Goal: Task Accomplishment & Management: Use online tool/utility

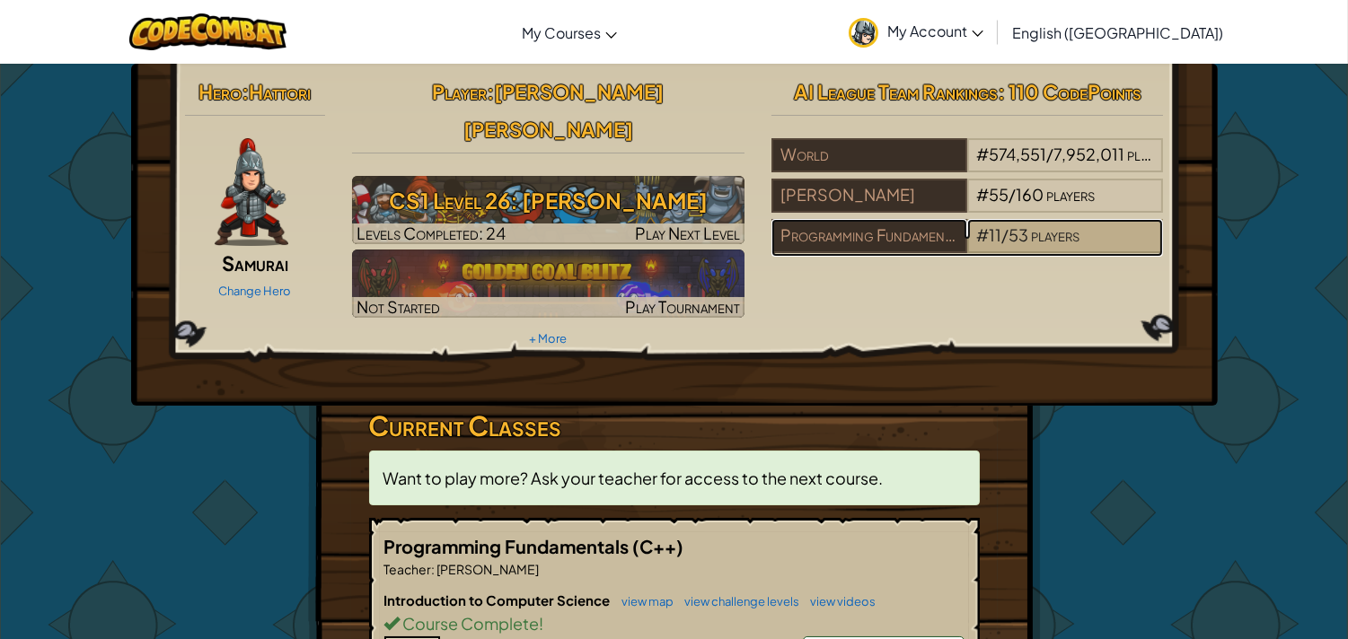
click at [1009, 236] on span "53" at bounding box center [1019, 235] width 20 height 21
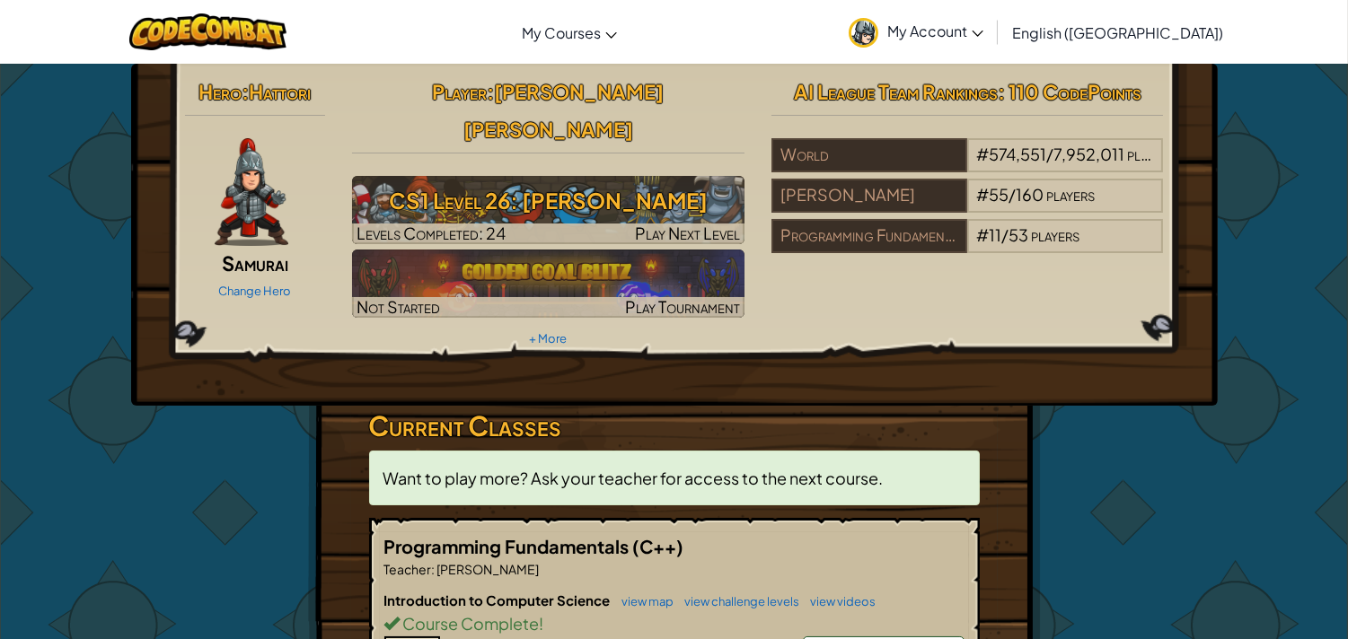
click at [499, 406] on h3 "Current Classes" at bounding box center [674, 426] width 611 height 40
click at [554, 518] on div "Programming Fundamentals (C++) Teacher : Saif Hassan Introduction to Computer S…" at bounding box center [674, 628] width 611 height 220
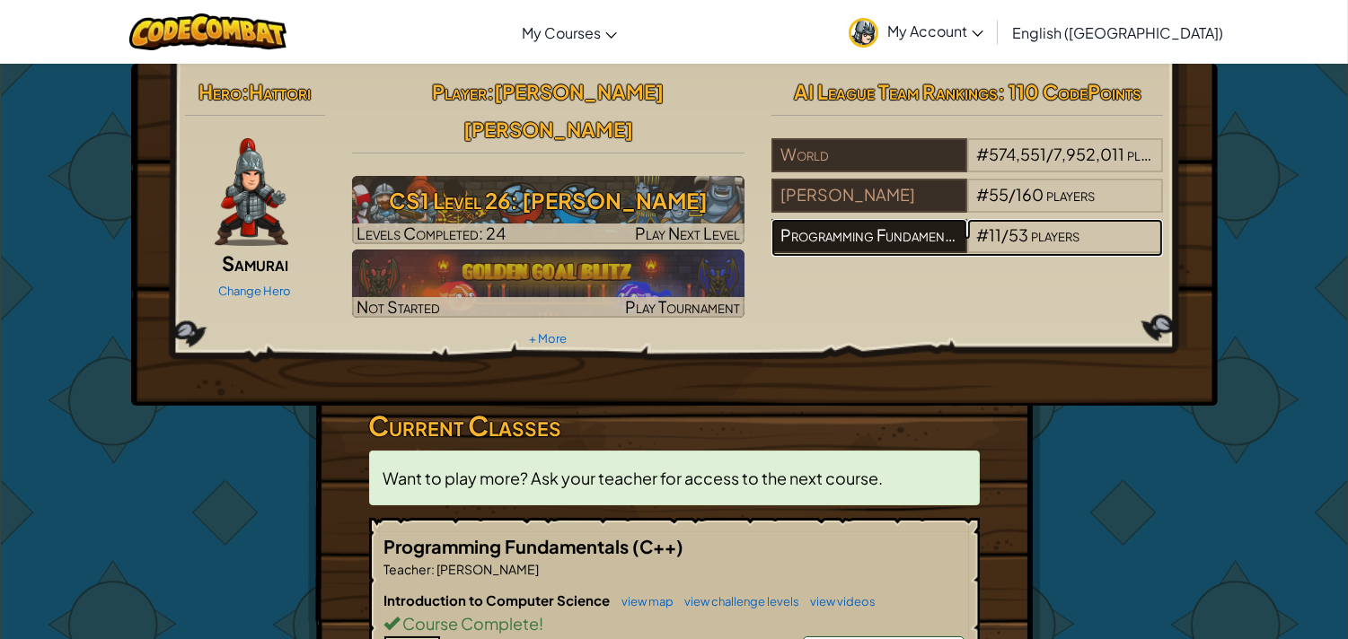
click at [832, 245] on div "Programming Fundamentals" at bounding box center [869, 236] width 196 height 34
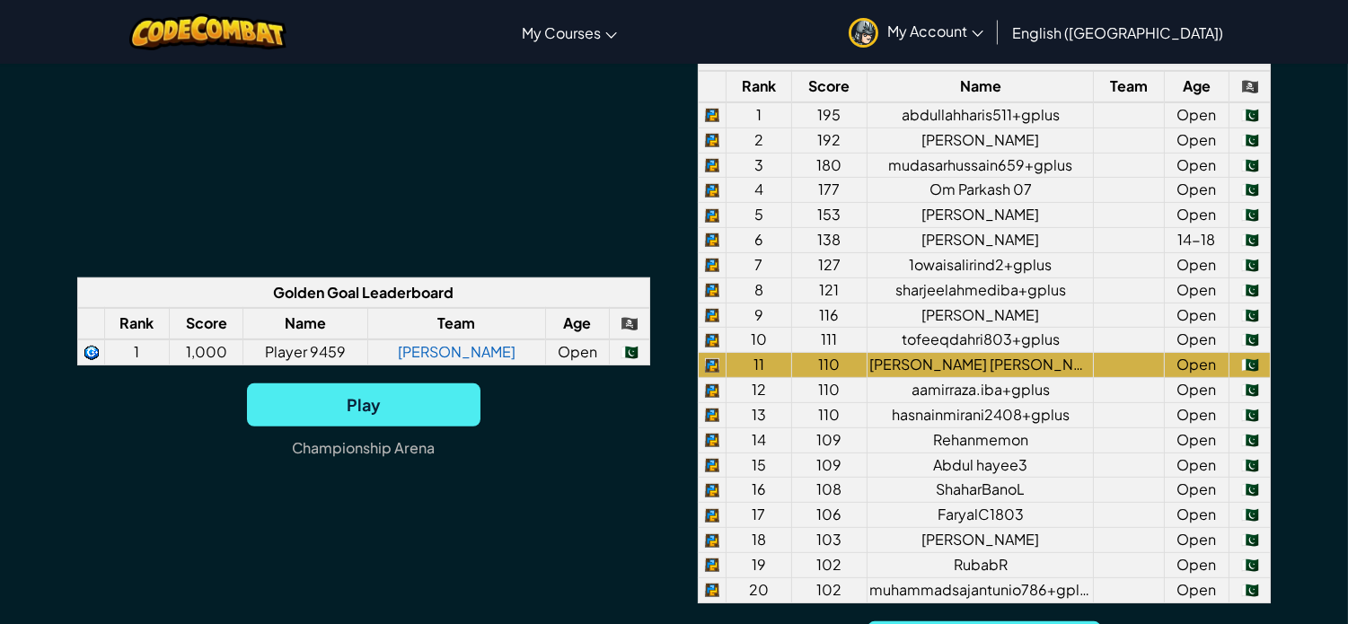
scroll to position [1396, 0]
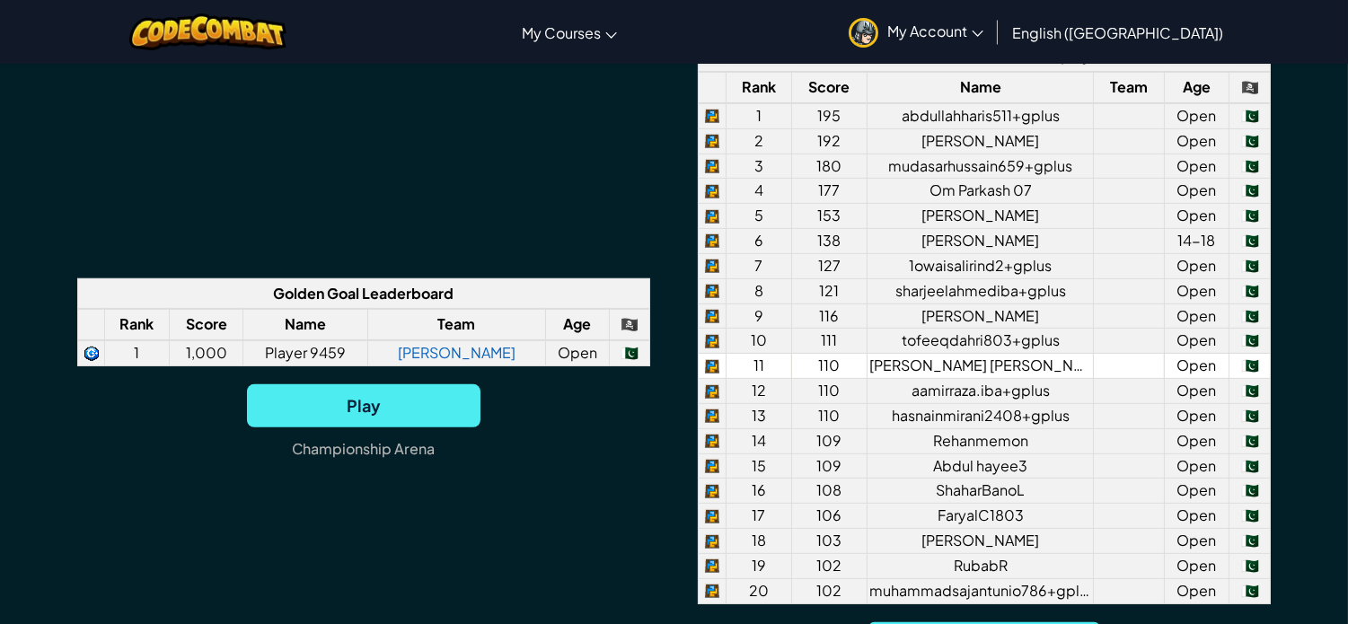
click at [1187, 366] on td "Open" at bounding box center [1197, 366] width 66 height 25
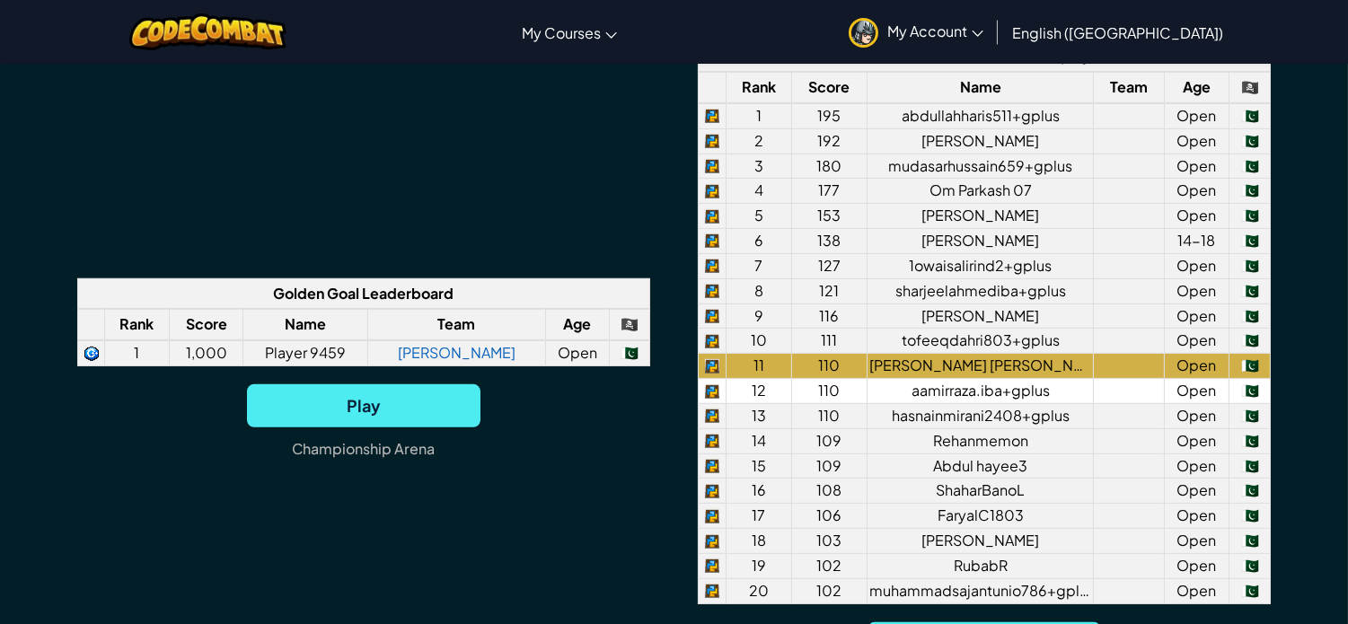
click at [1011, 401] on td "aamirraza.iba+gplus" at bounding box center [981, 391] width 226 height 25
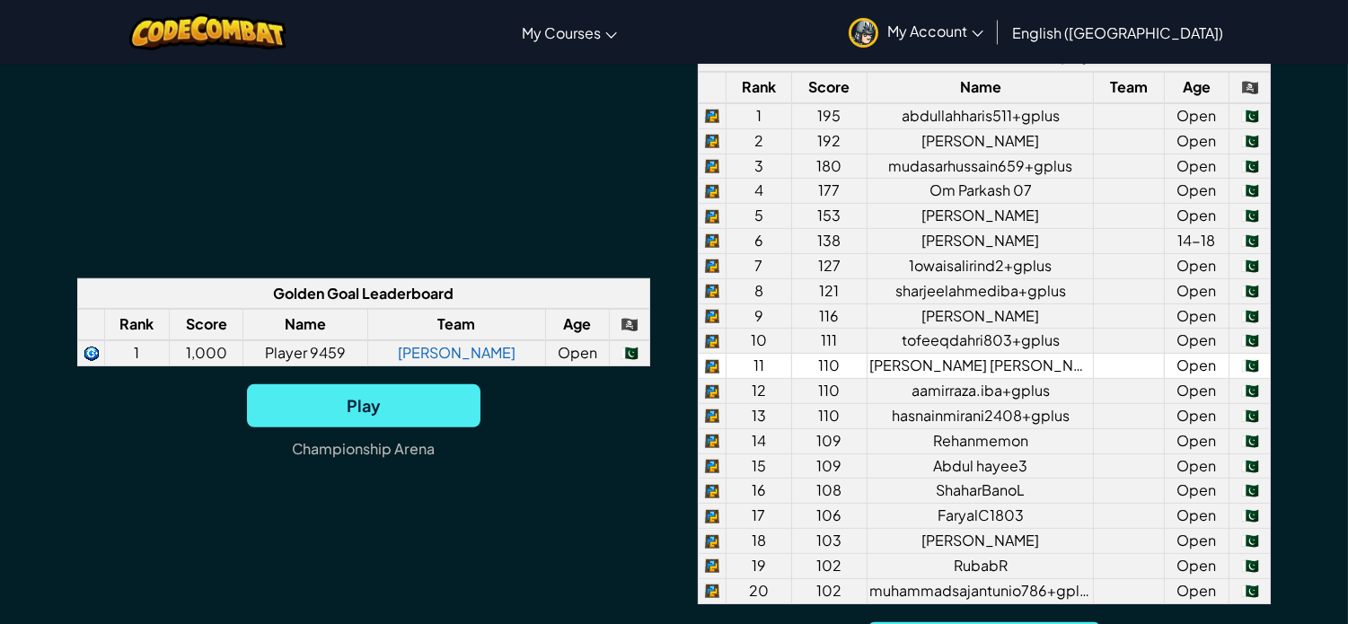
click at [1174, 359] on td "Open" at bounding box center [1197, 366] width 66 height 25
click at [1244, 365] on td "🇵🇰" at bounding box center [1249, 366] width 41 height 25
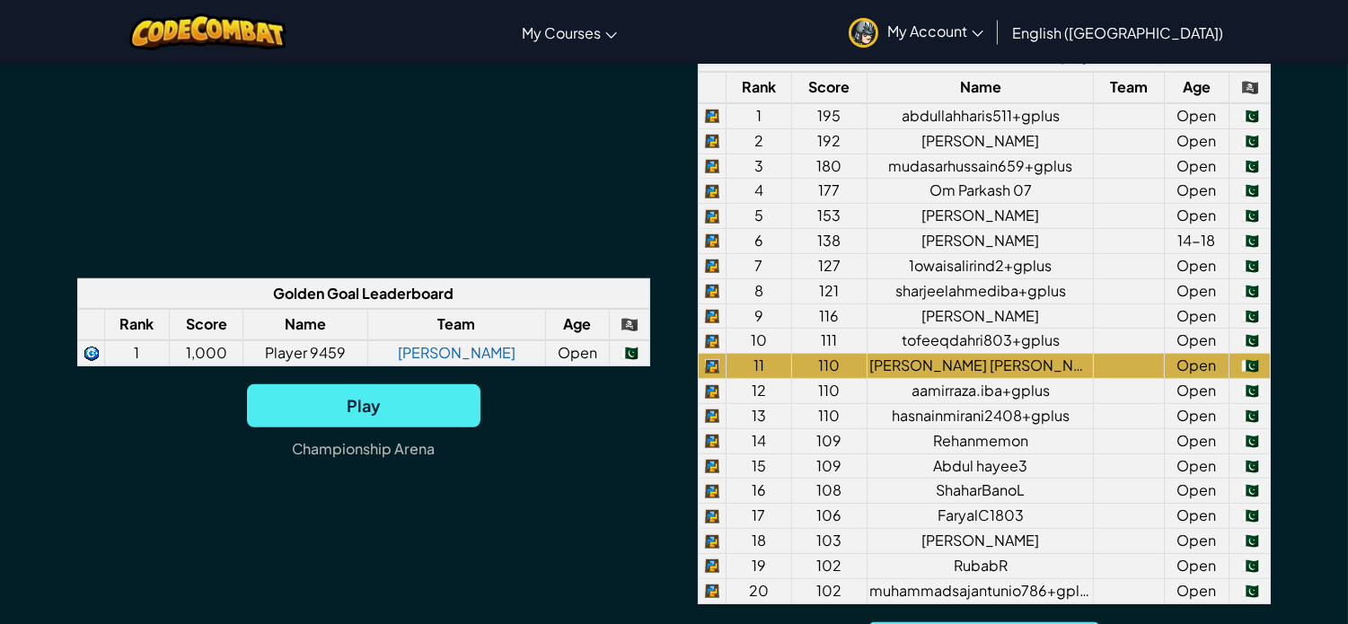
click at [1313, 288] on div "Team Ranking Use your coding skills and battle strategies to rise up the ranks!…" at bounding box center [674, 295] width 1348 height 982
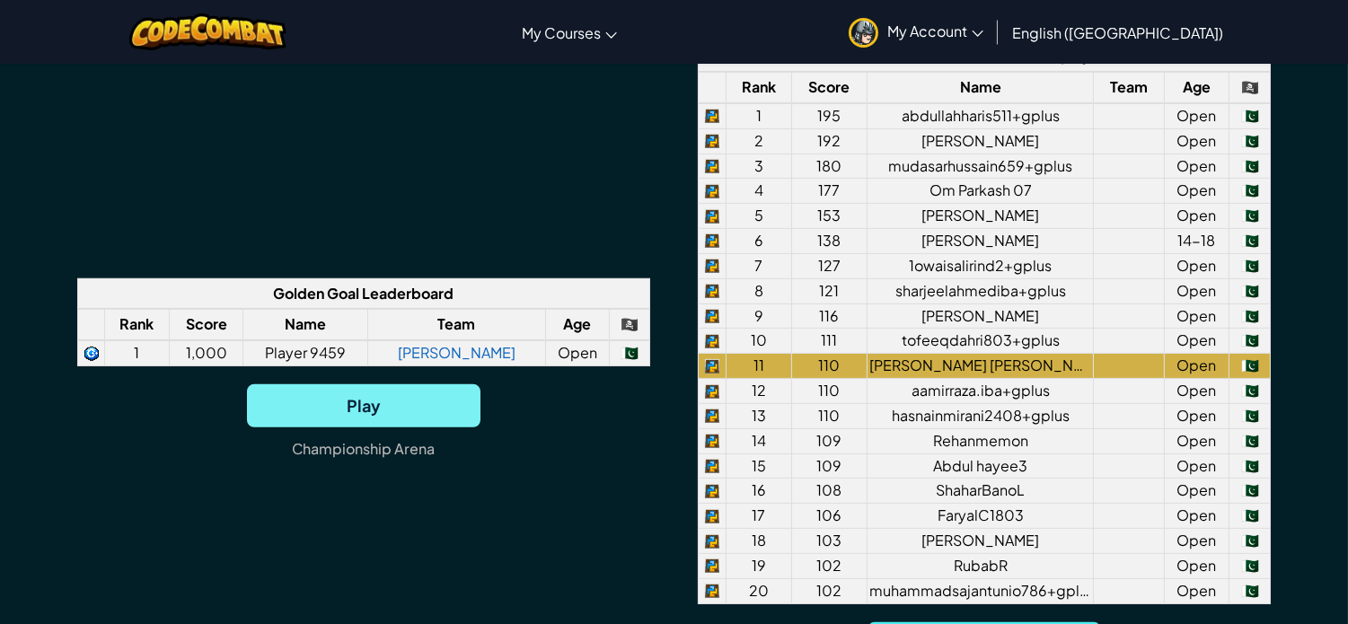
click at [408, 398] on span "Play" at bounding box center [363, 405] width 233 height 43
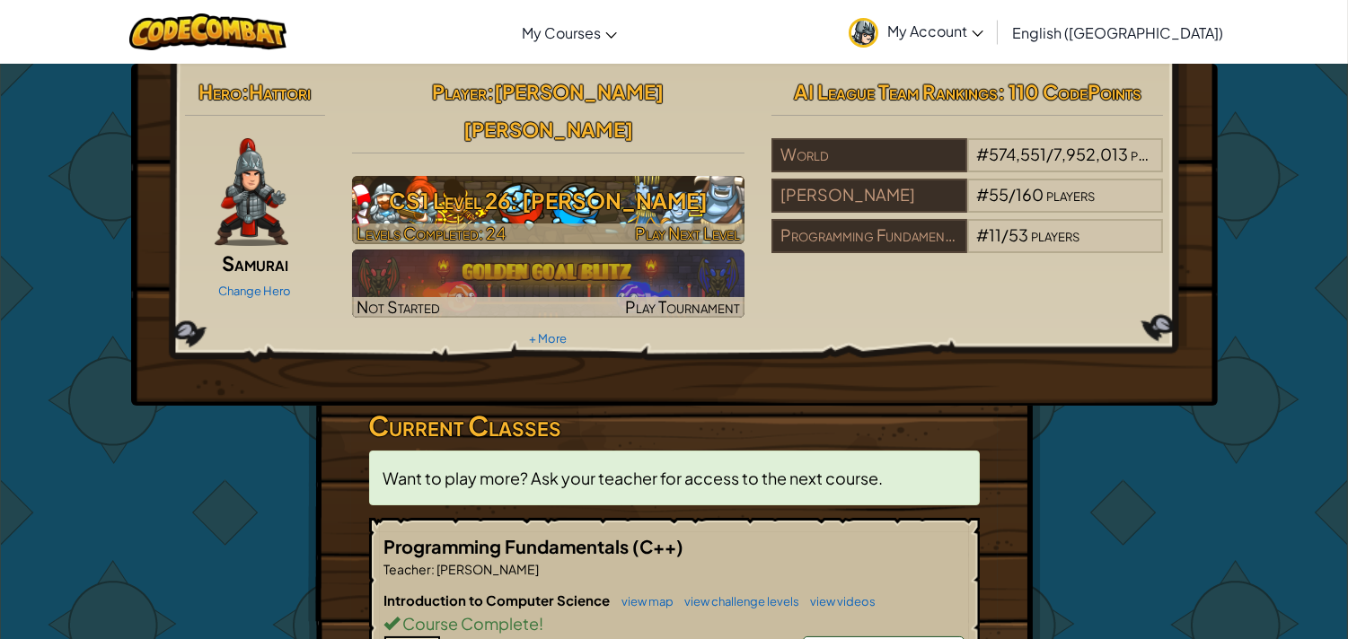
click at [453, 181] on h3 "CS1 Level 26: Wakka Maul" at bounding box center [548, 201] width 392 height 40
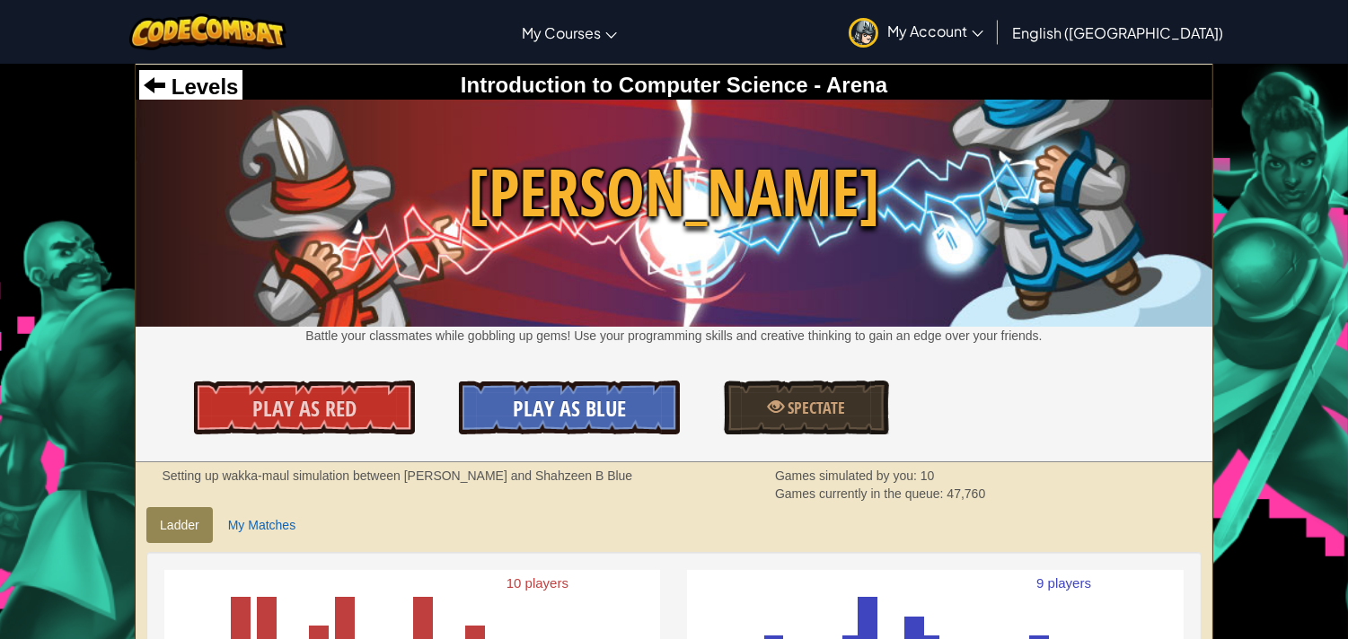
click at [523, 407] on span "Play As Blue" at bounding box center [569, 408] width 113 height 29
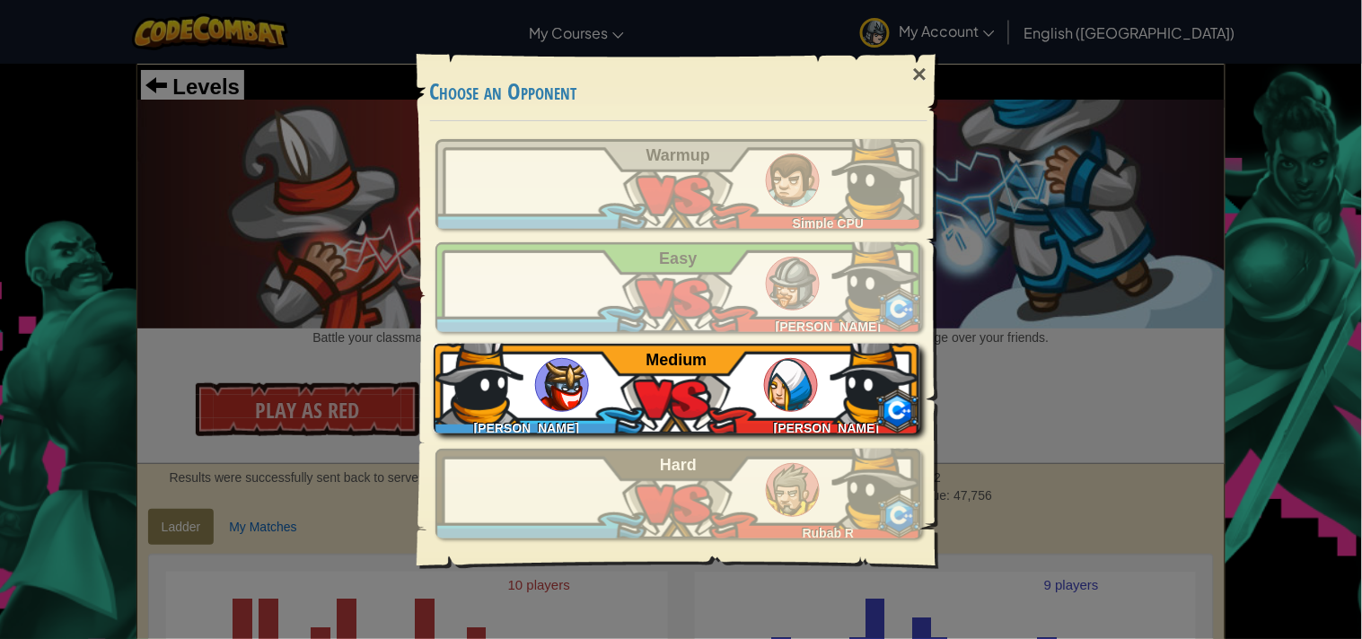
click at [696, 389] on div "Shahzaib Ullah Khattak NITESH KUMAR F Medium" at bounding box center [677, 389] width 487 height 90
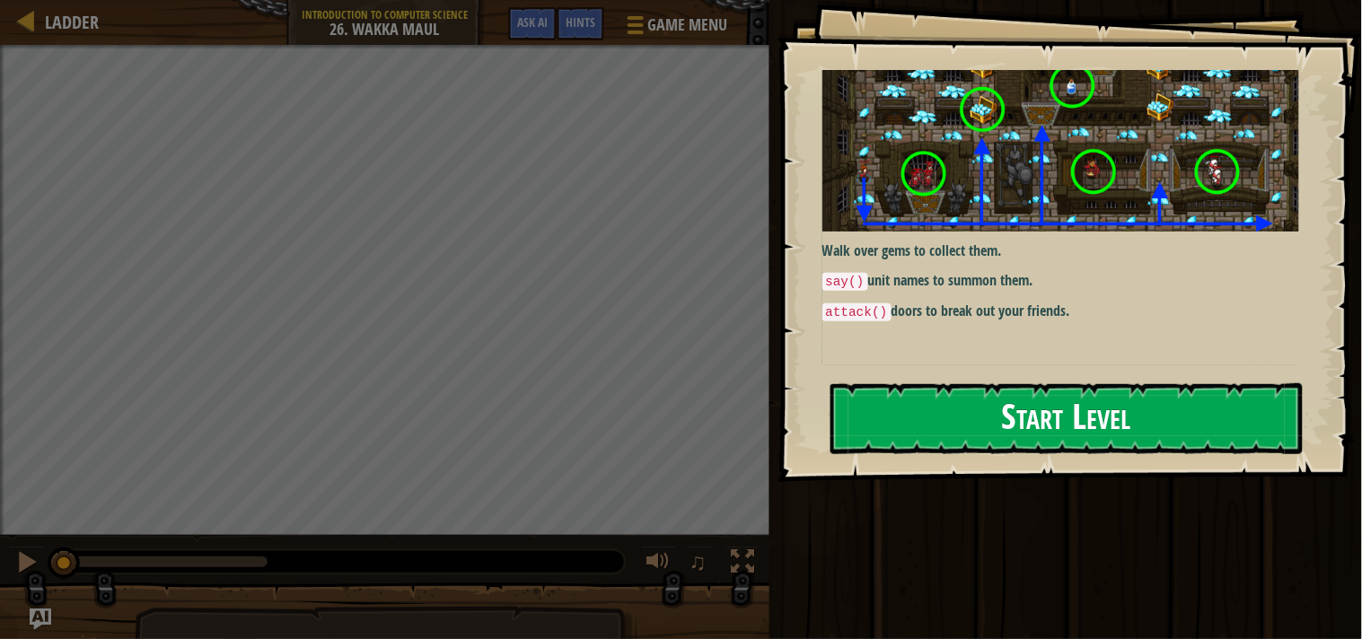
click at [935, 247] on p "Walk over gems to collect them." at bounding box center [1069, 251] width 492 height 21
click at [975, 368] on div "Goals Walk over gems to collect them. say() unit names to summon them. attack()…" at bounding box center [1070, 241] width 585 height 482
click at [979, 395] on button "Start Level" at bounding box center [1067, 418] width 472 height 71
click at [974, 418] on button "Start Level" at bounding box center [1067, 418] width 472 height 71
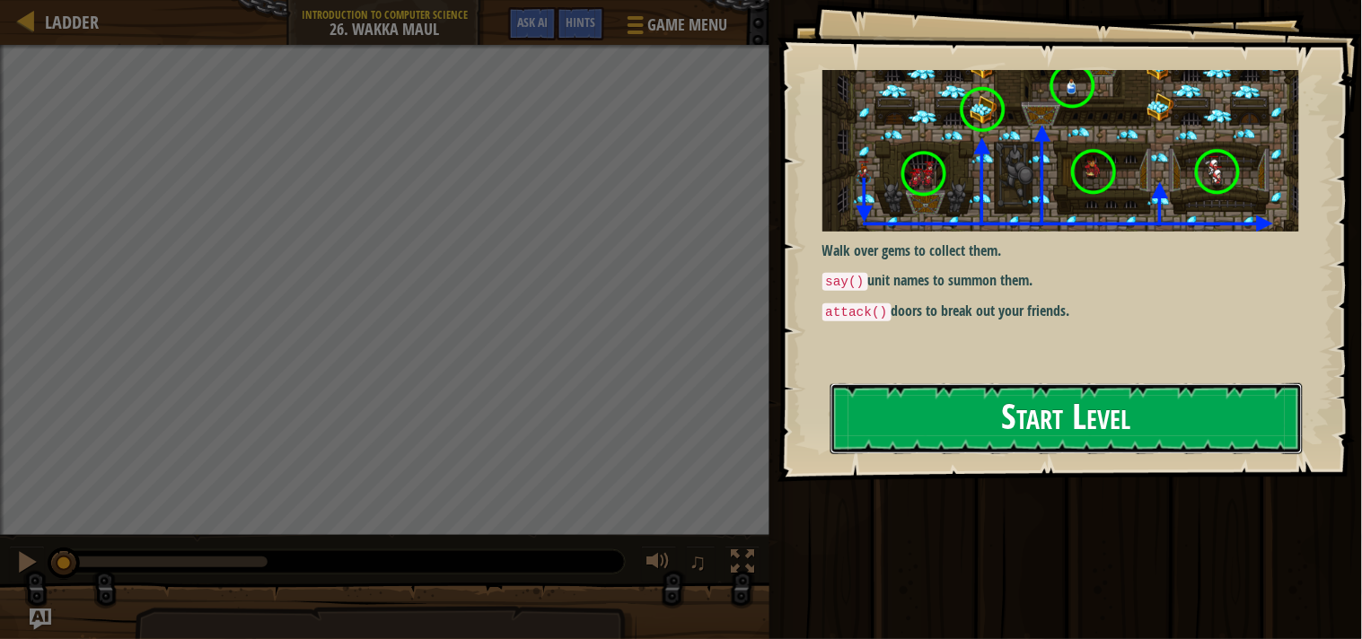
click at [1015, 404] on button "Start Level" at bounding box center [1067, 418] width 472 height 71
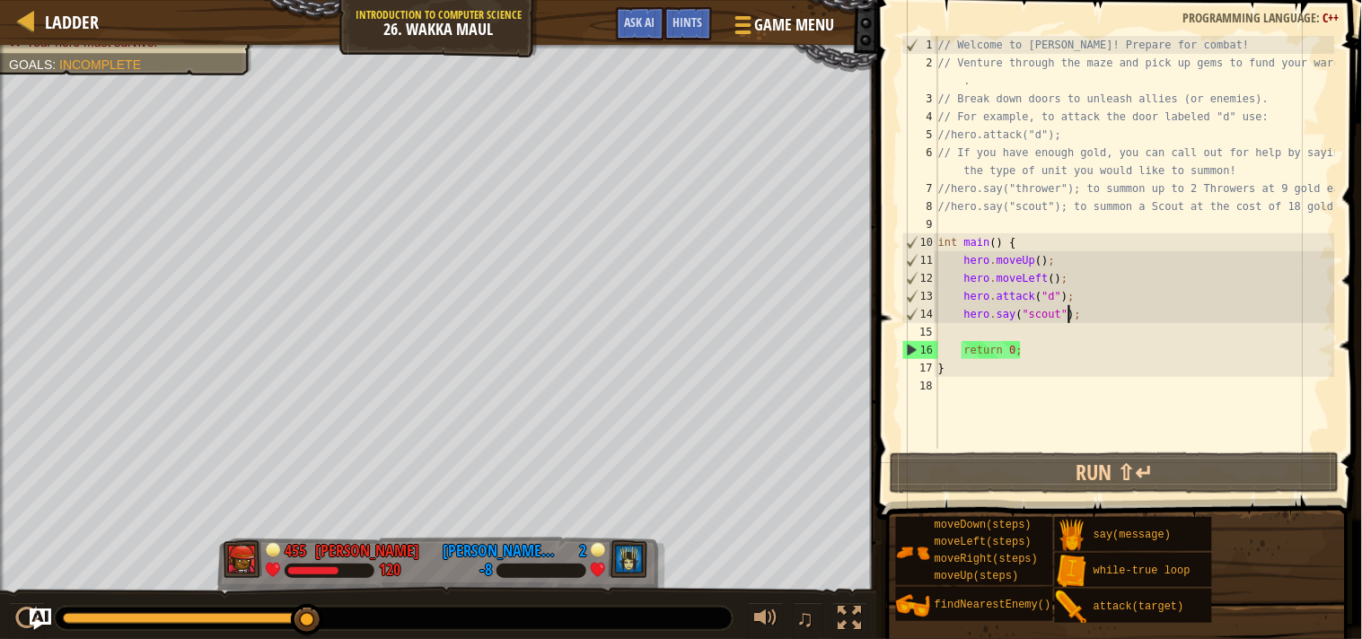
click at [1069, 316] on div "// Welcome to Wakka Maul! Prepare for combat! // Venture through the maze and p…" at bounding box center [1135, 260] width 401 height 449
type textarea "hero.say("scout");"
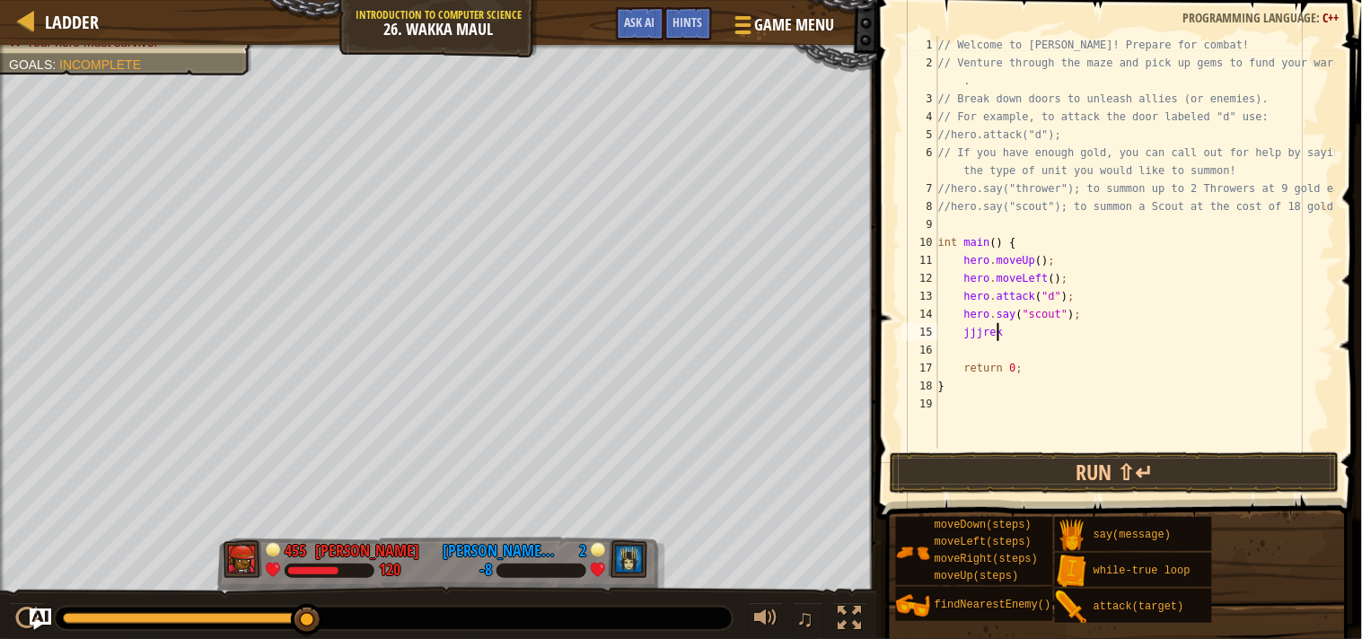
scroll to position [7, 4]
type textarea "j"
click at [1142, 480] on button "Run ⇧↵" at bounding box center [1115, 473] width 450 height 41
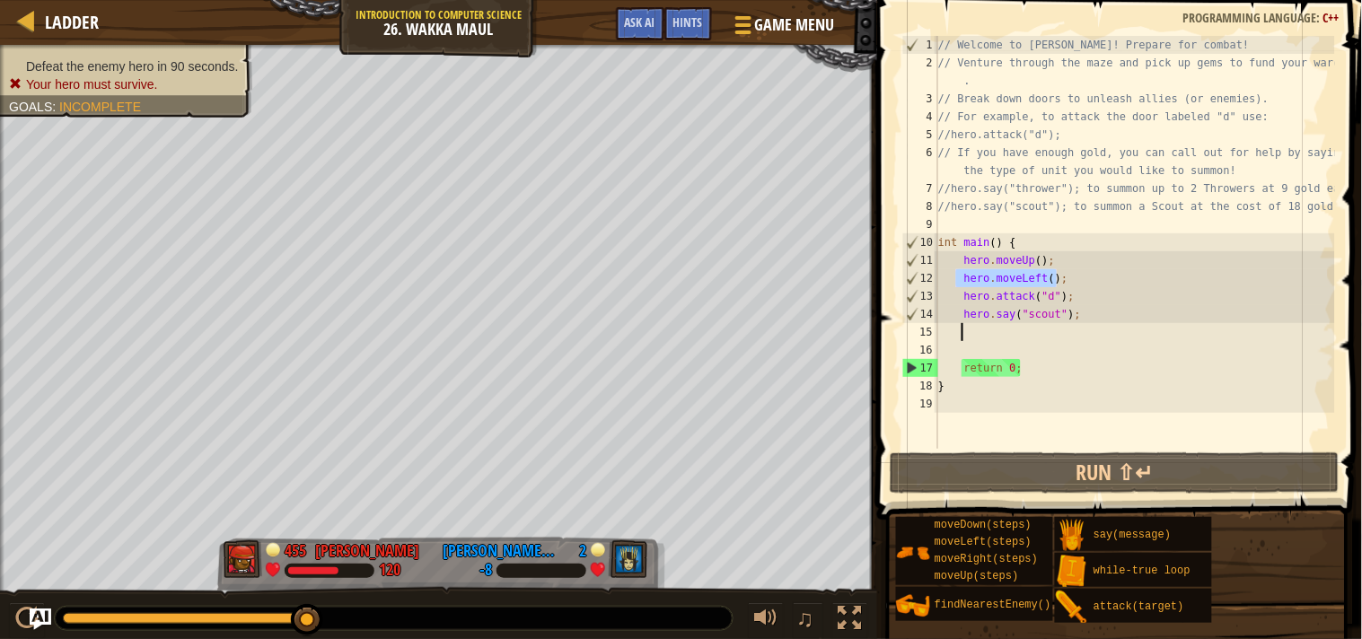
drag, startPoint x: 1055, startPoint y: 284, endPoint x: 957, endPoint y: 278, distance: 98.0
click at [957, 278] on div "// Welcome to Wakka Maul! Prepare for combat! // Venture through the maze and p…" at bounding box center [1135, 260] width 401 height 449
type textarea "hero.moveLeft();"
click at [1000, 323] on div "// Welcome to Wakka Maul! Prepare for combat! // Venture through the maze and p…" at bounding box center [1135, 260] width 401 height 449
paste textarea
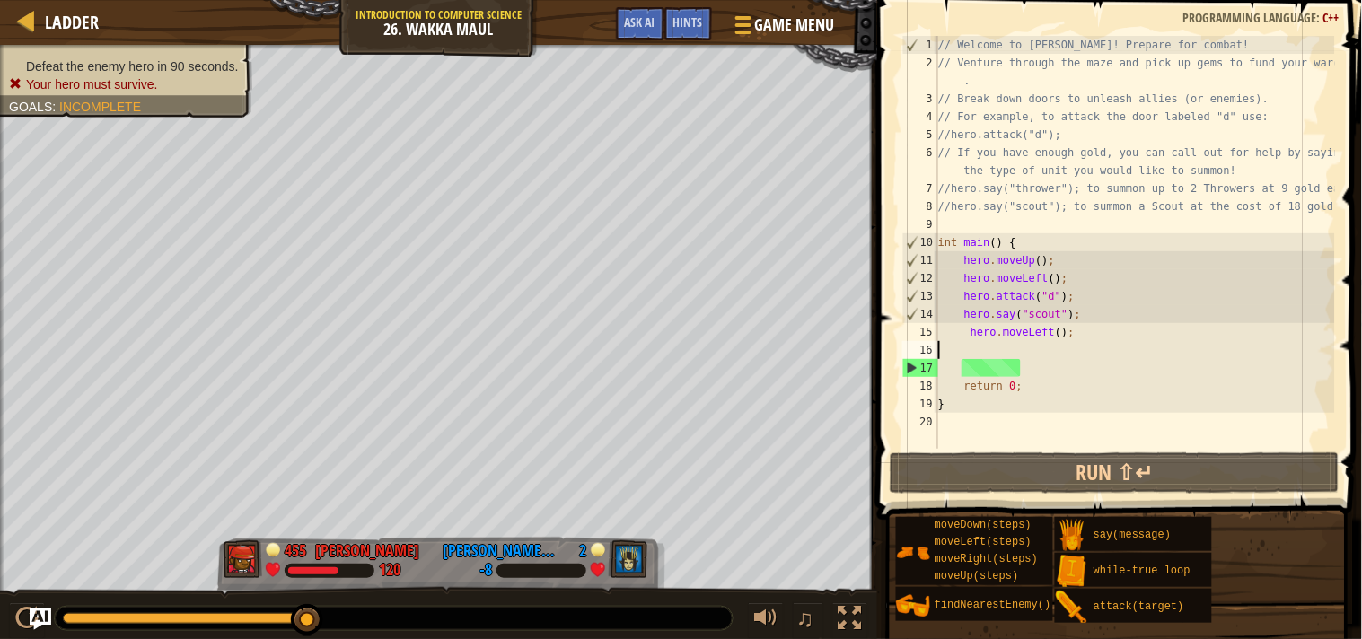
scroll to position [7, 0]
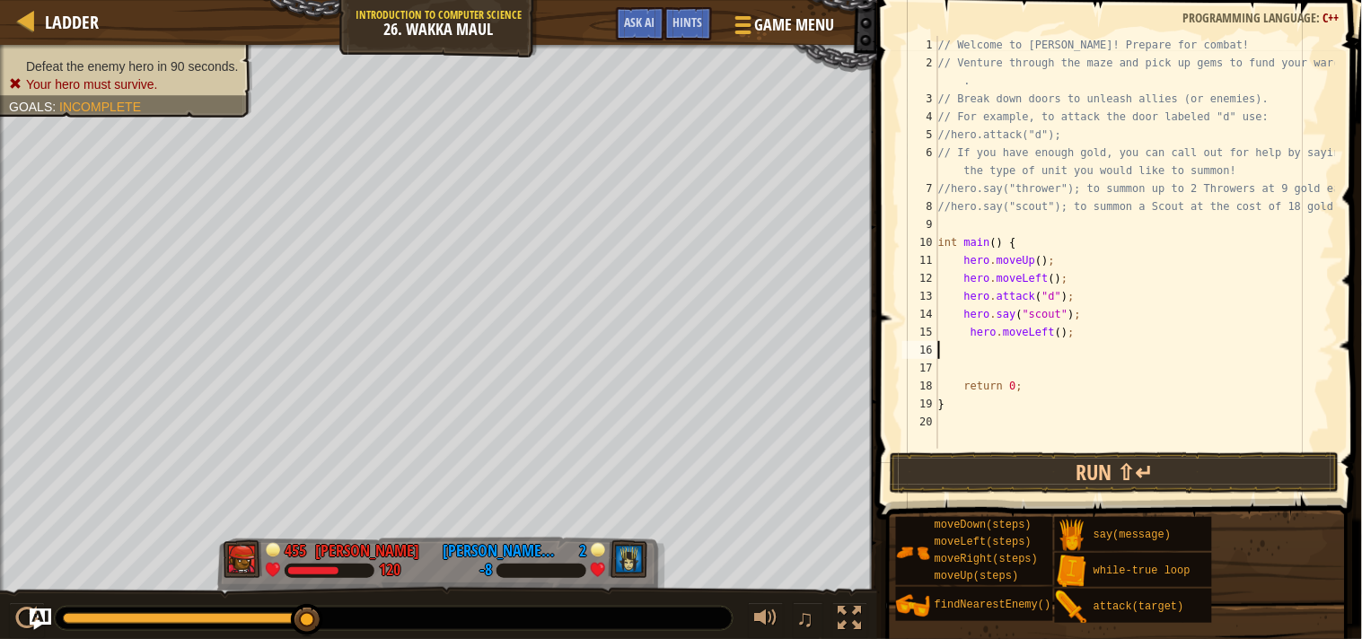
click at [977, 347] on div "// Welcome to Wakka Maul! Prepare for combat! // Venture through the maze and p…" at bounding box center [1135, 260] width 401 height 449
click at [1075, 337] on div "// Welcome to Wakka Maul! Prepare for combat! // Venture through the maze and p…" at bounding box center [1135, 260] width 401 height 449
type textarea "hero.moveLeft();"
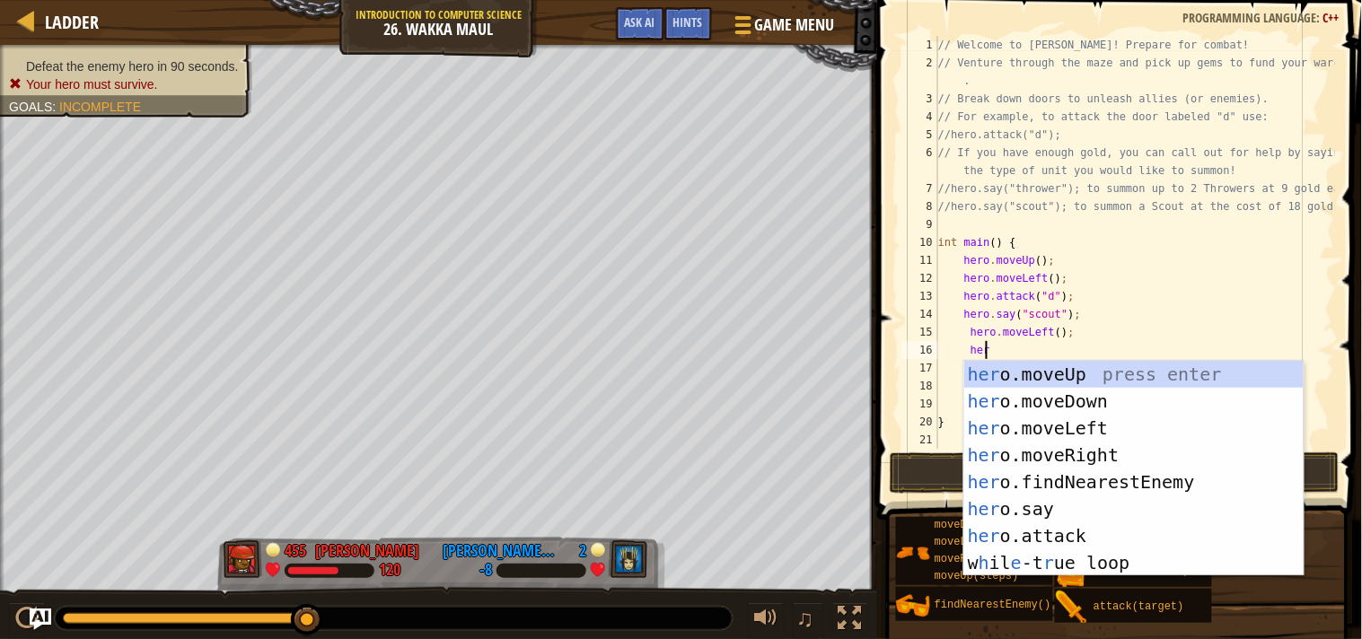
type textarea "hero"
click at [1069, 409] on div "hero .moveUp press enter hero .moveDown press enter hero .moveLeft press enter …" at bounding box center [1134, 495] width 339 height 269
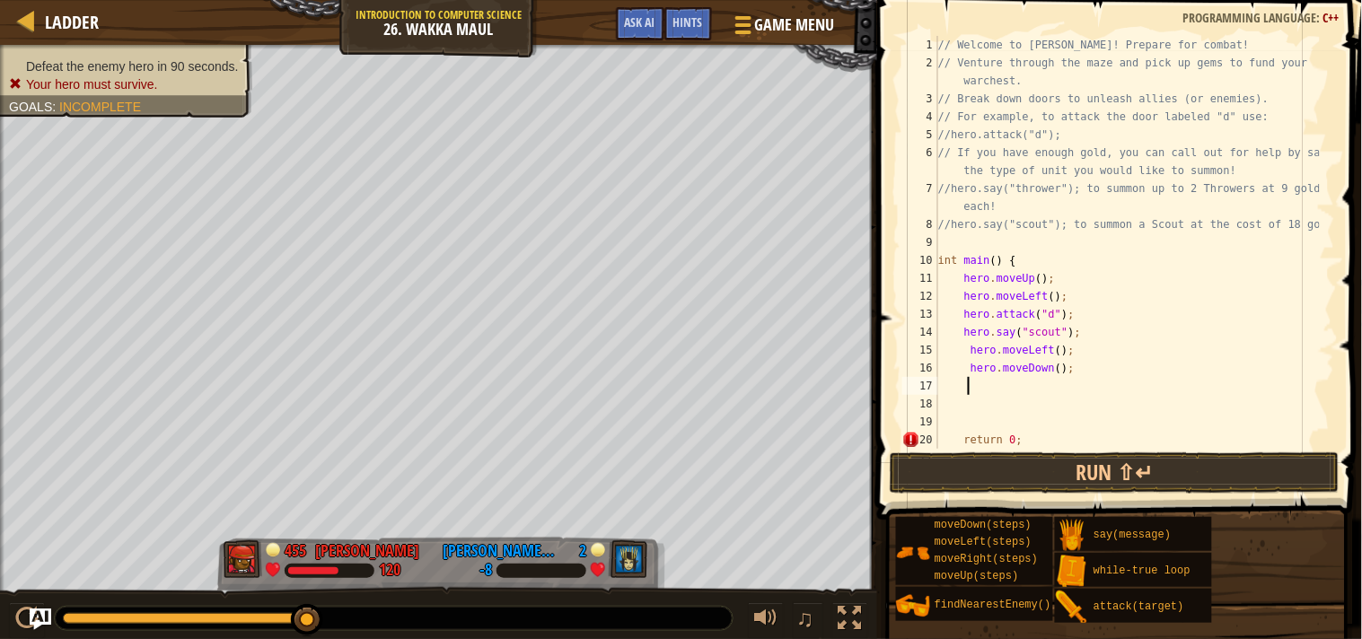
scroll to position [7, 1]
click at [1051, 371] on div "// Welcome to Wakka Maul! Prepare for combat! // Venture through the maze and p…" at bounding box center [1127, 260] width 385 height 449
click at [1051, 350] on div "// Welcome to Wakka Maul! Prepare for combat! // Venture through the maze and p…" at bounding box center [1127, 260] width 385 height 449
click at [1105, 465] on button "Run ⇧↵" at bounding box center [1115, 473] width 450 height 41
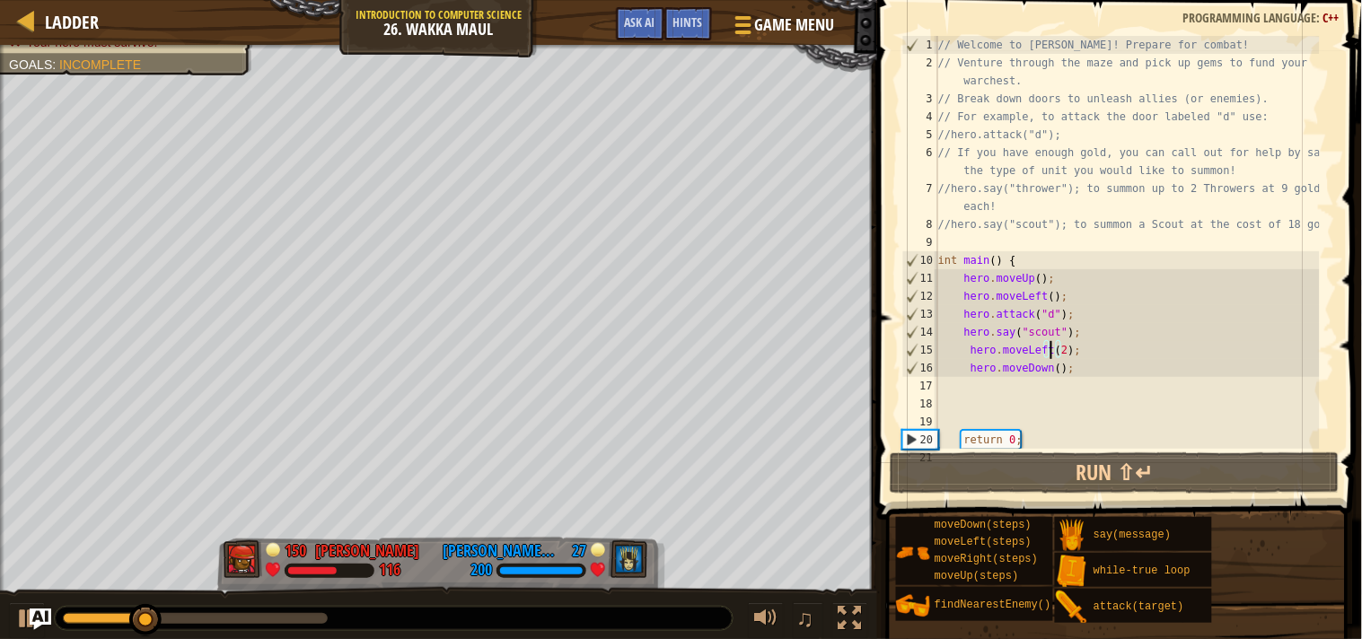
click at [1047, 369] on div "// Welcome to Wakka Maul! Prepare for combat! // Venture through the maze and p…" at bounding box center [1127, 260] width 385 height 449
click at [1053, 366] on div "// Welcome to Wakka Maul! Prepare for combat! // Venture through the maze and p…" at bounding box center [1127, 260] width 385 height 449
type textarea "hero.moveDown(3);"
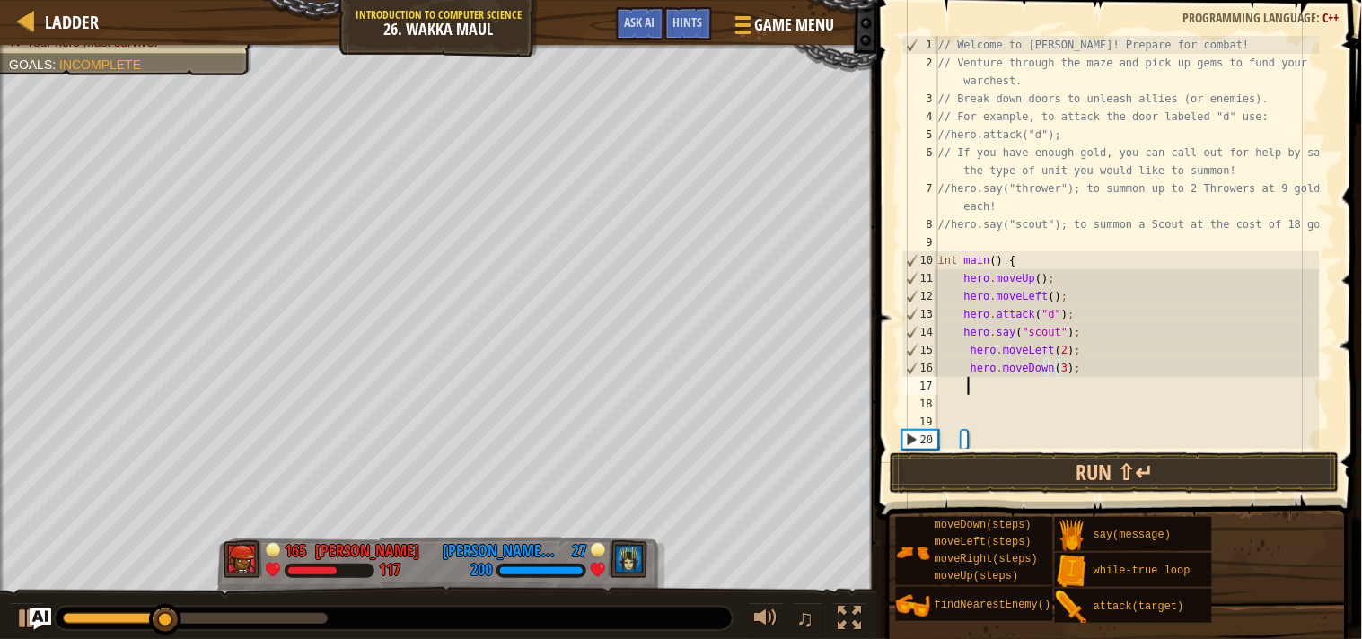
scroll to position [7, 1]
click at [1058, 463] on button "Run ⇧↵" at bounding box center [1115, 473] width 450 height 41
click at [1058, 369] on div "// Welcome to Wakka Maul! Prepare for combat! // Venture through the maze and p…" at bounding box center [1127, 260] width 385 height 449
type textarea "hero.moveDown(2);"
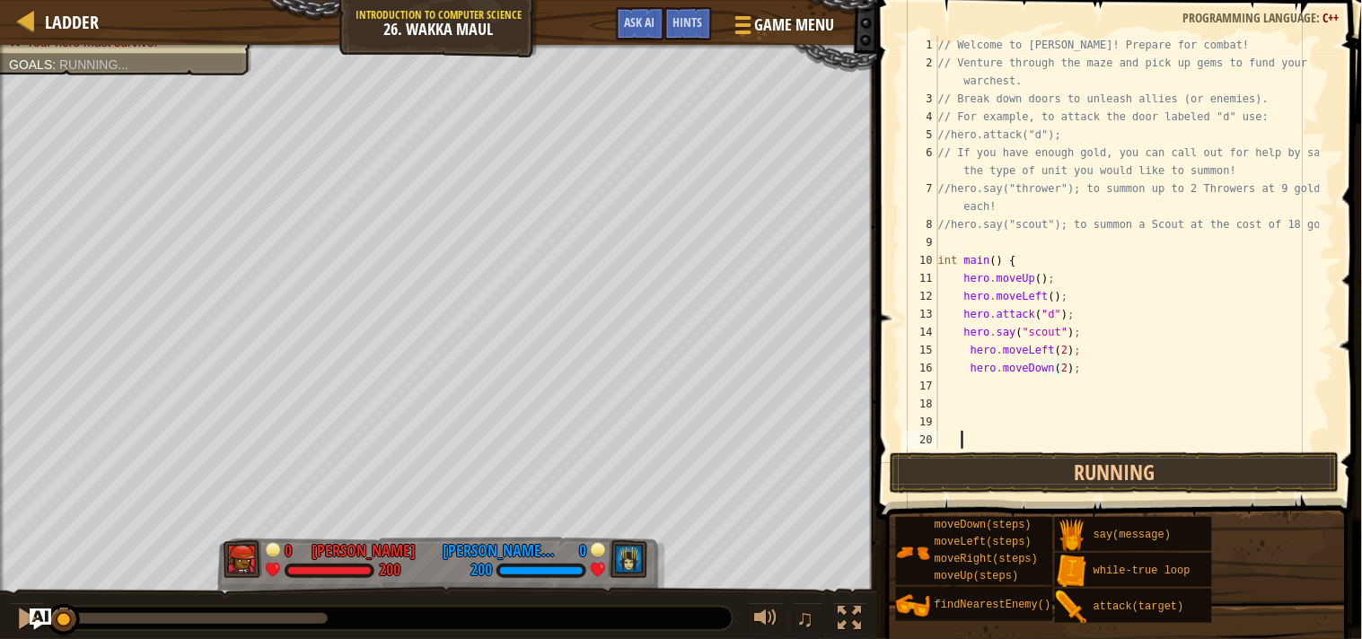
click at [1108, 433] on div "// Welcome to Wakka Maul! Prepare for combat! // Venture through the maze and p…" at bounding box center [1127, 260] width 385 height 449
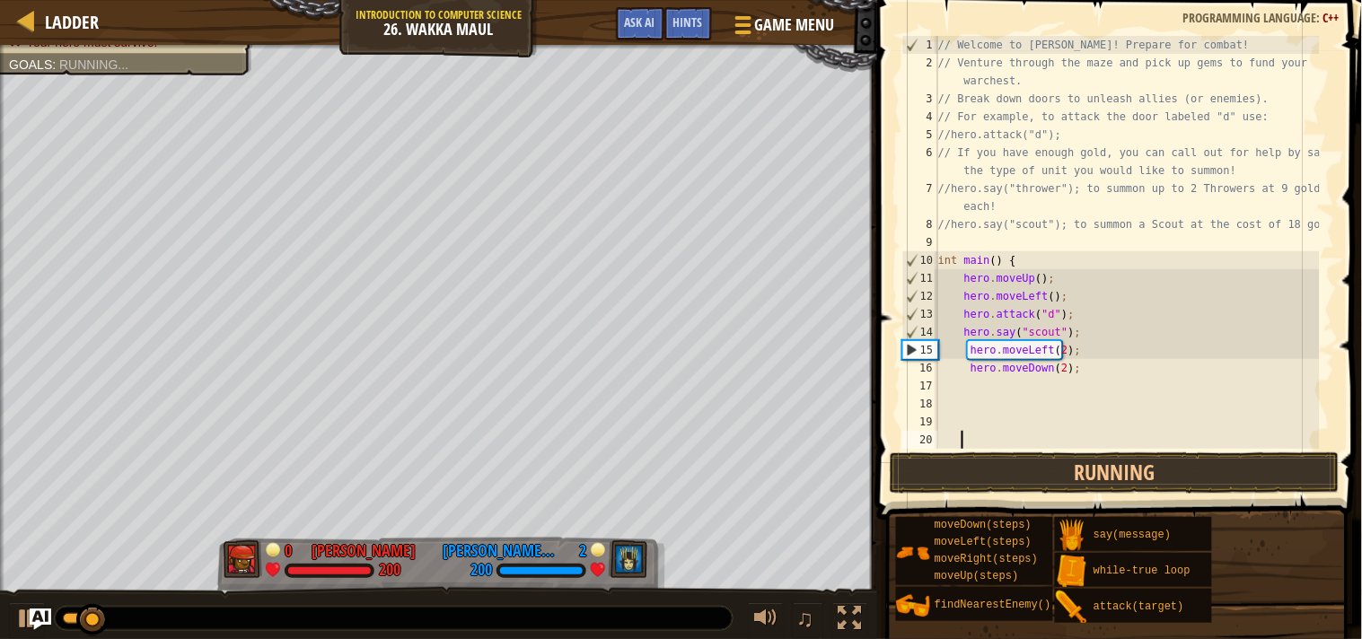
click at [1079, 379] on div "// Welcome to Wakka Maul! Prepare for combat! // Venture through the maze and p…" at bounding box center [1127, 260] width 385 height 449
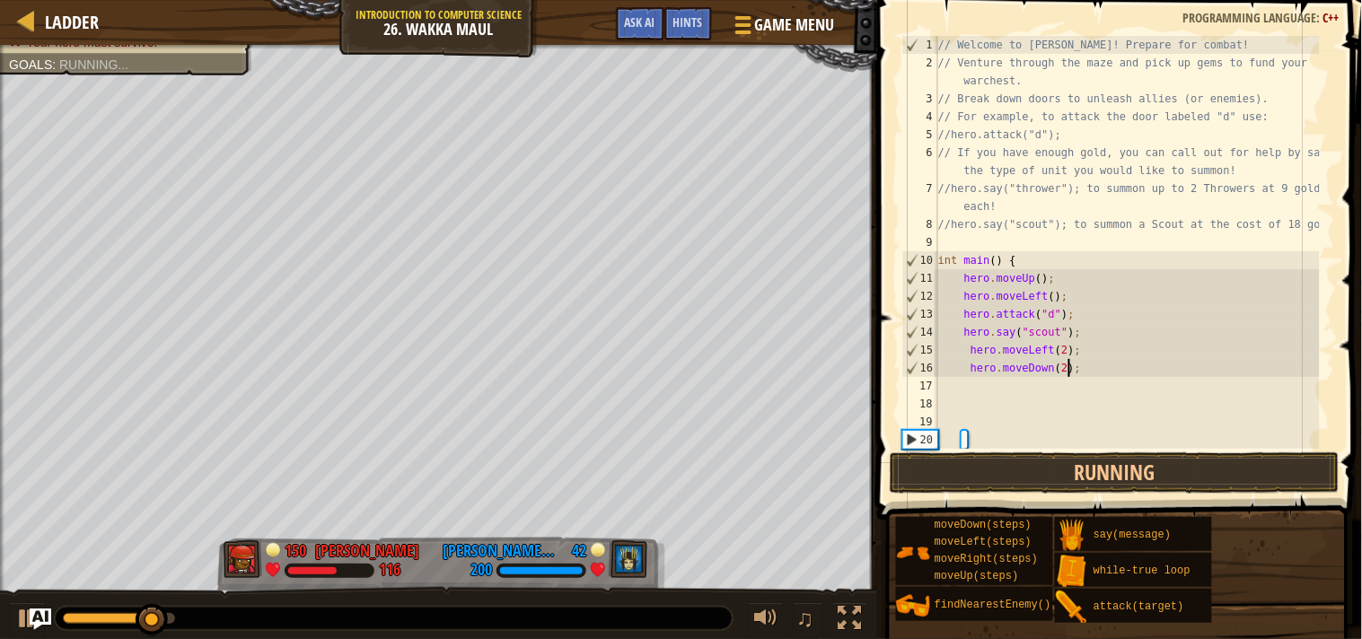
click at [1073, 370] on div "// Welcome to Wakka Maul! Prepare for combat! // Venture through the maze and p…" at bounding box center [1127, 260] width 385 height 449
type textarea "hero.moveDown(2);"
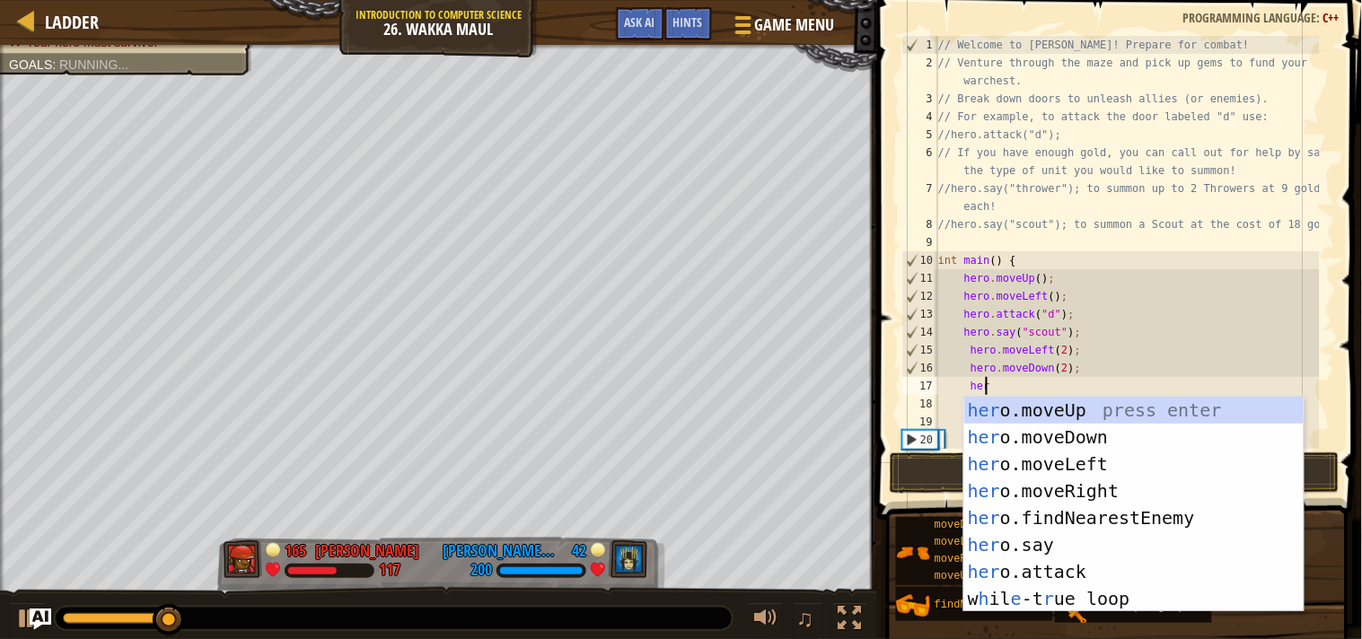
scroll to position [7, 3]
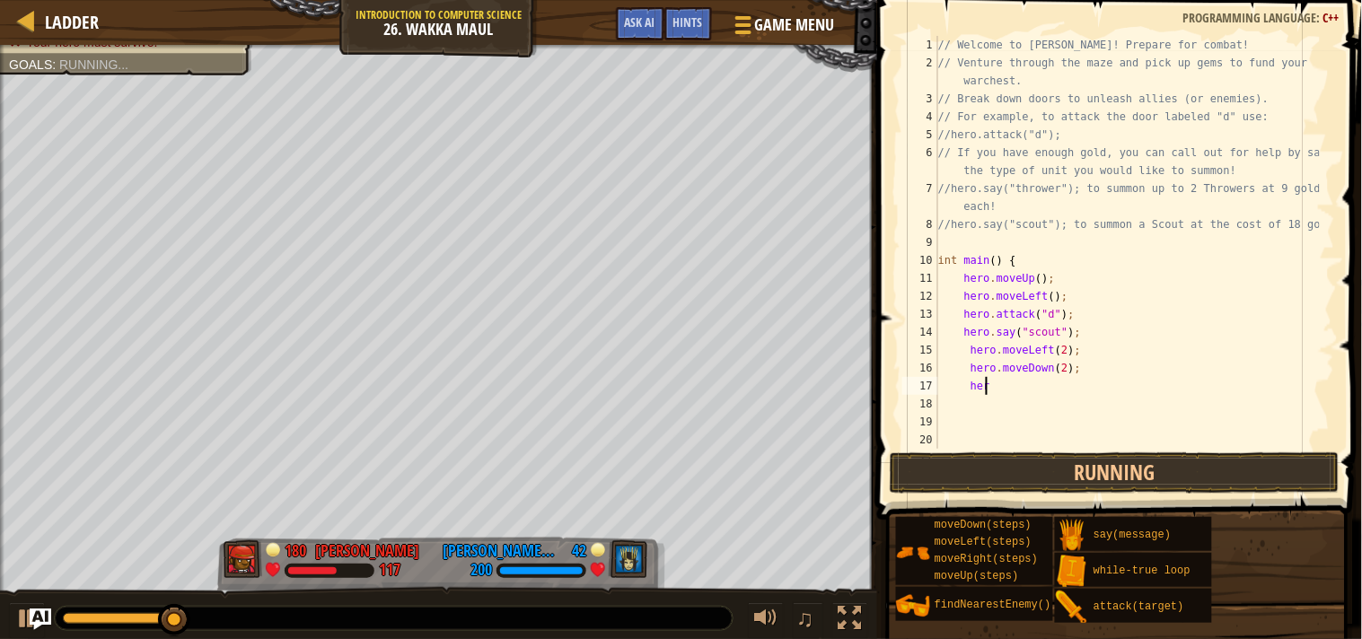
click at [1063, 387] on div "// Welcome to Wakka Maul! Prepare for combat! // Venture through the maze and p…" at bounding box center [1127, 260] width 385 height 449
type textarea "h"
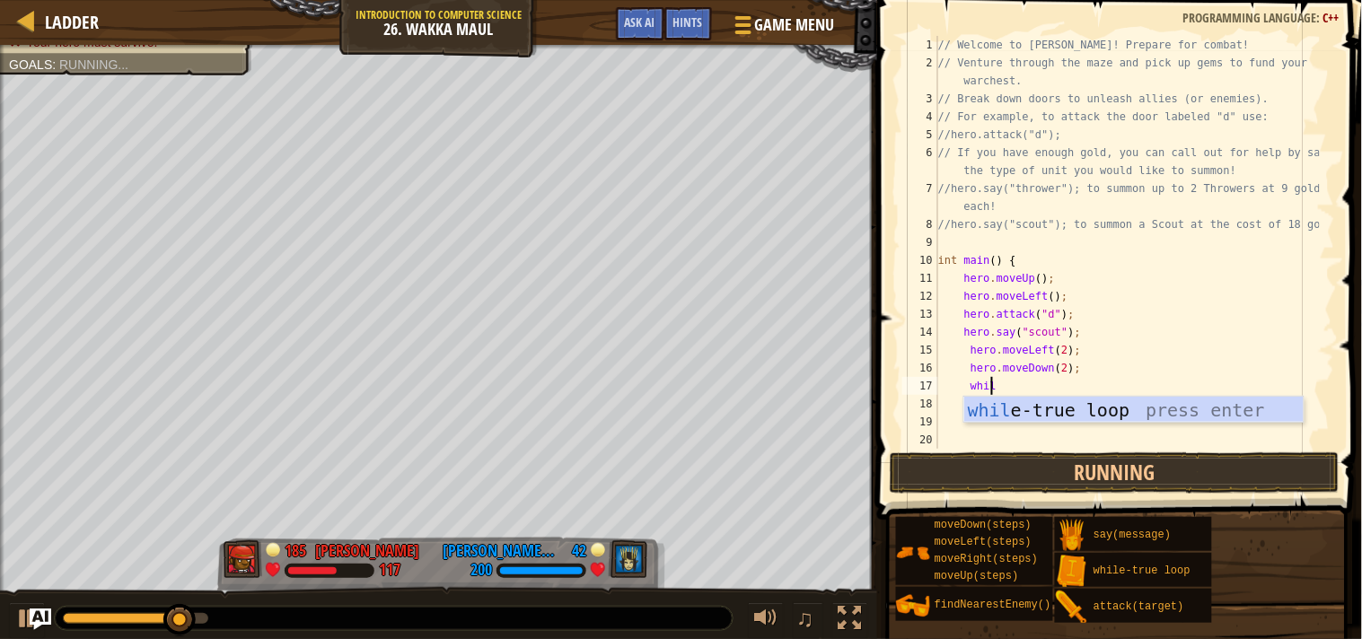
type textarea "while"
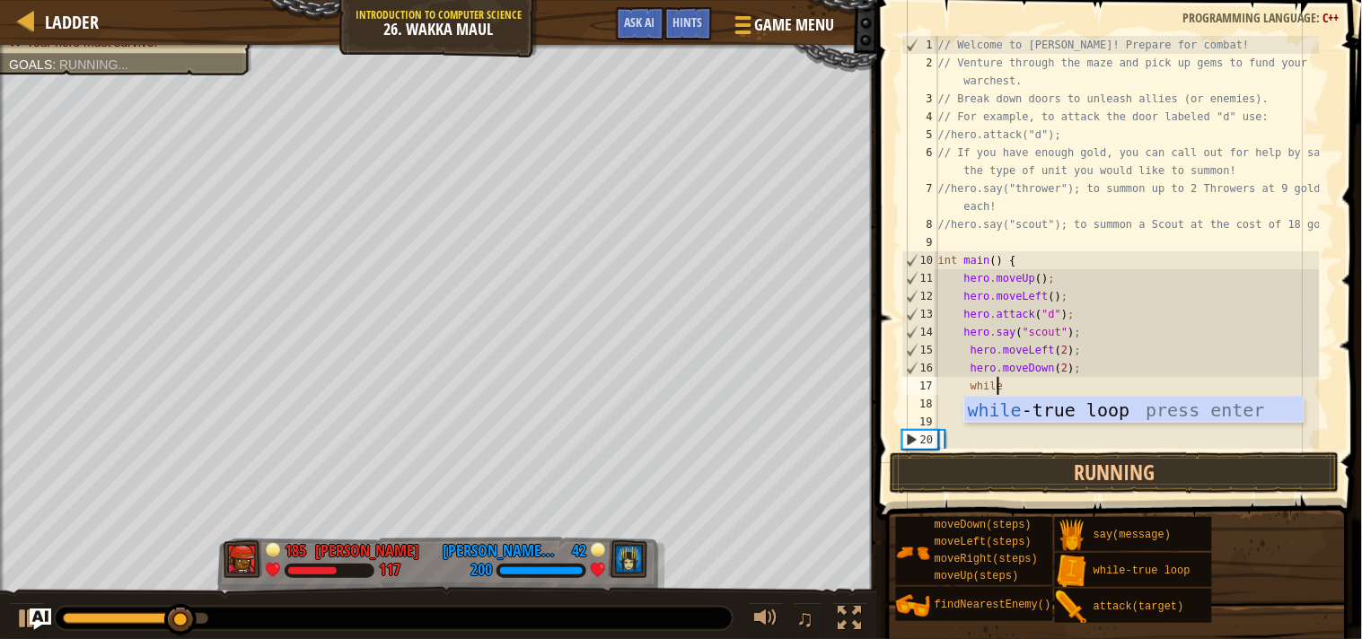
scroll to position [7, 4]
click at [1064, 401] on div "while -true loop press enter" at bounding box center [1134, 437] width 339 height 81
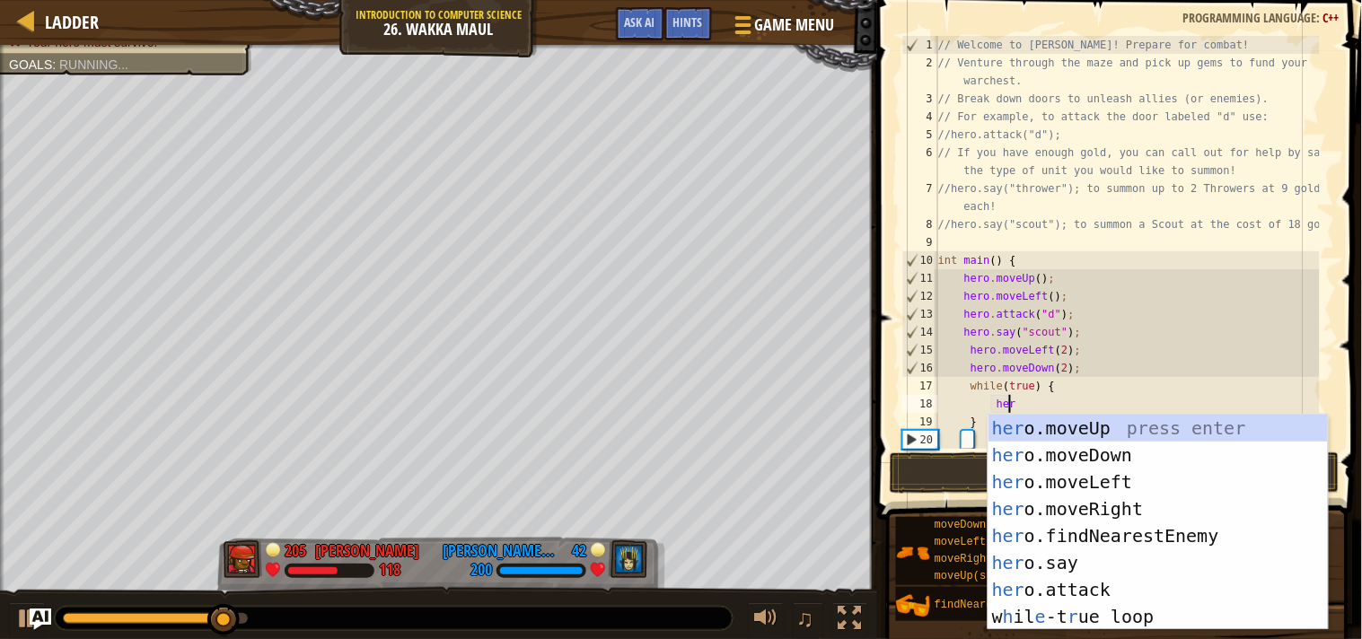
scroll to position [7, 4]
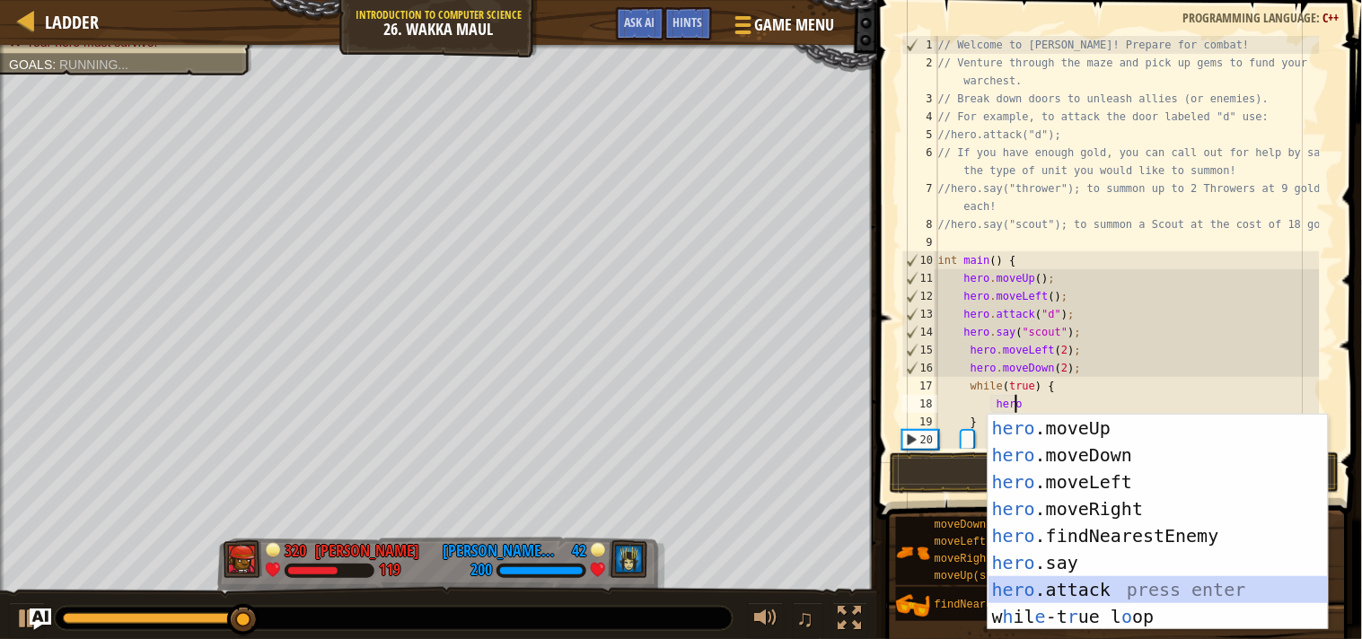
click at [1083, 588] on div "hero .moveUp press enter hero .moveDown press enter hero .moveLeft press enter …" at bounding box center [1158, 549] width 339 height 269
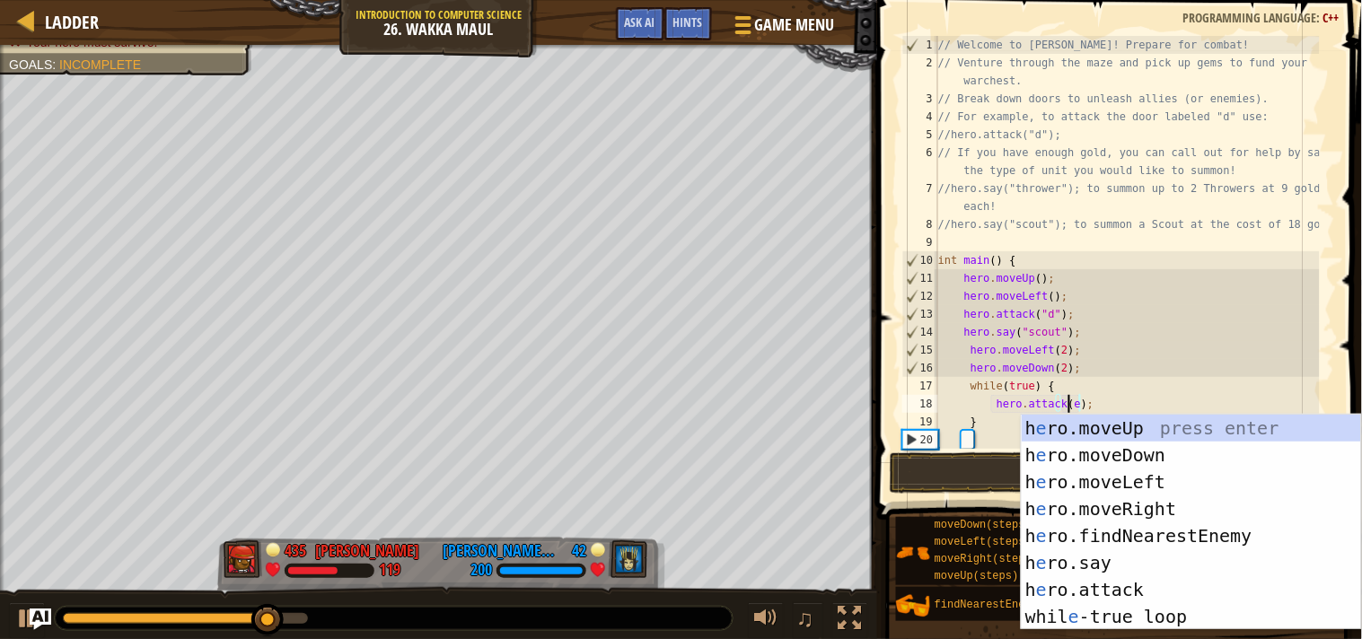
scroll to position [7, 10]
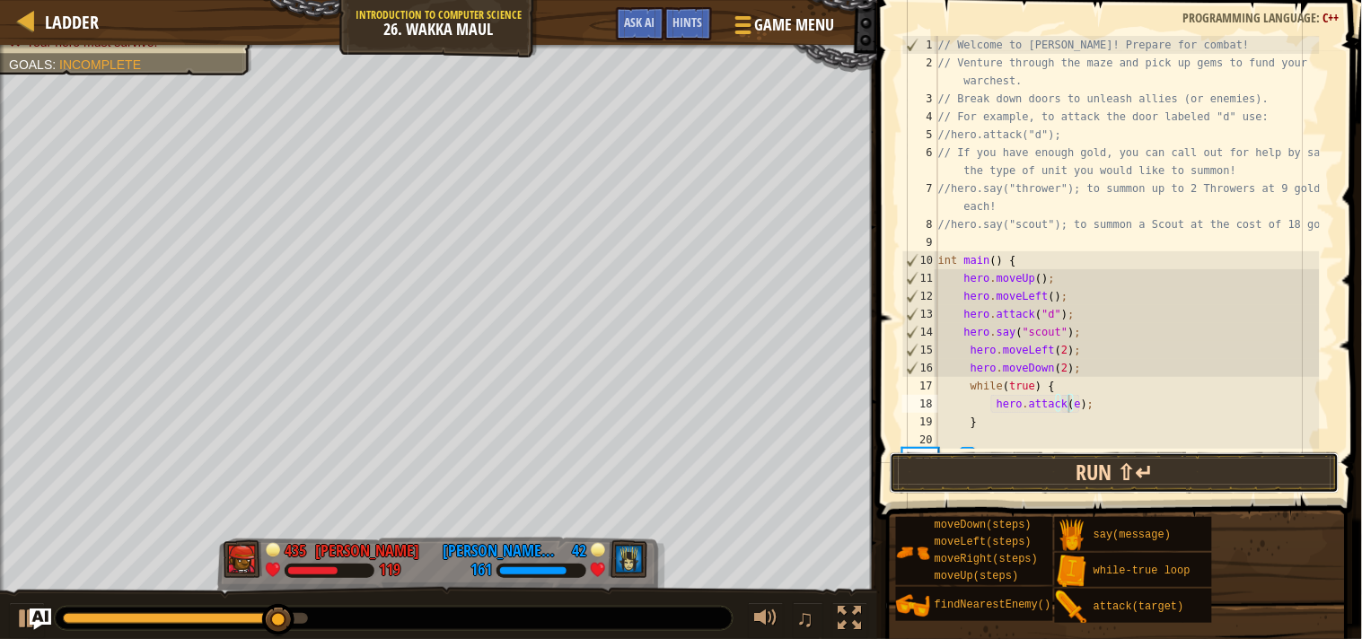
click at [957, 469] on button "Run ⇧↵" at bounding box center [1115, 473] width 450 height 41
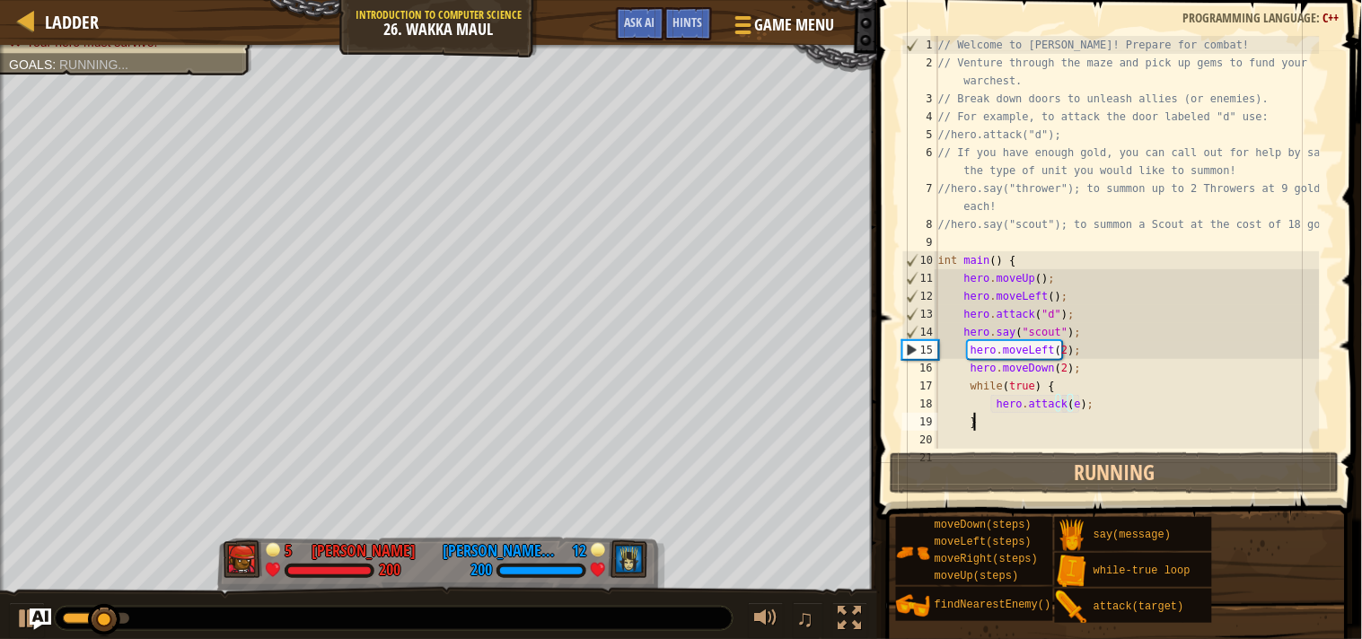
click at [982, 415] on div "// Welcome to Wakka Maul! Prepare for combat! // Venture through the maze and p…" at bounding box center [1127, 260] width 385 height 449
type textarea "}"
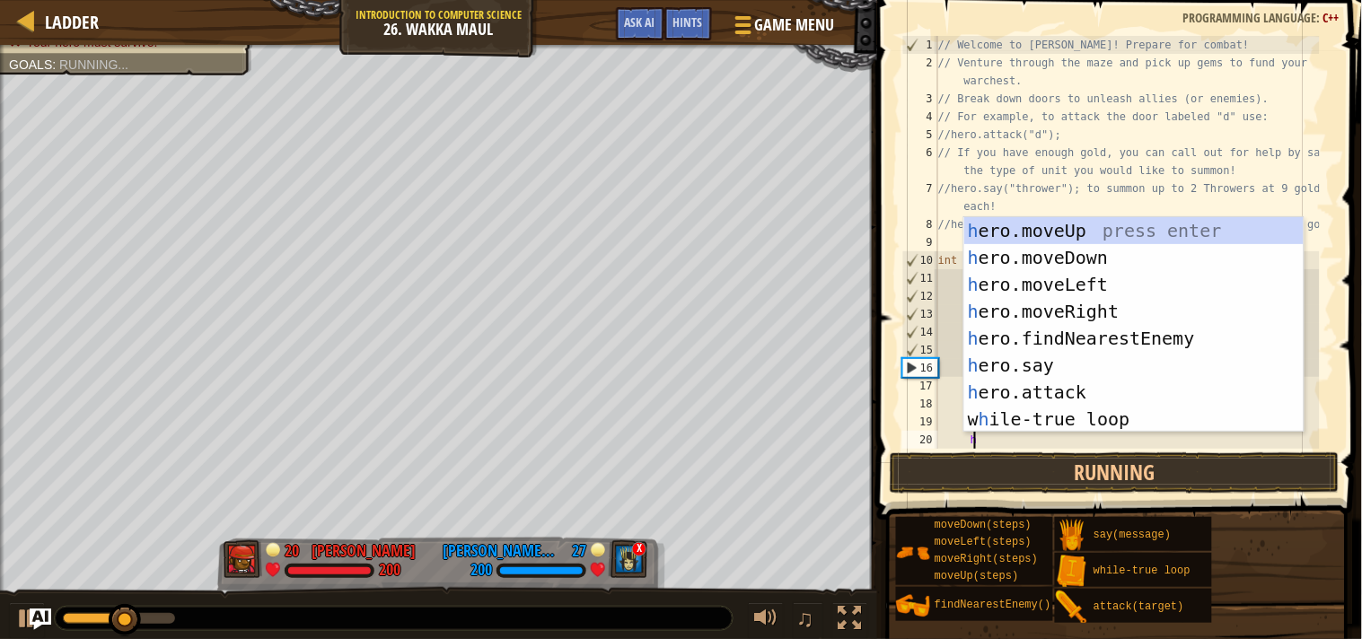
scroll to position [7, 3]
type textarea "hero"
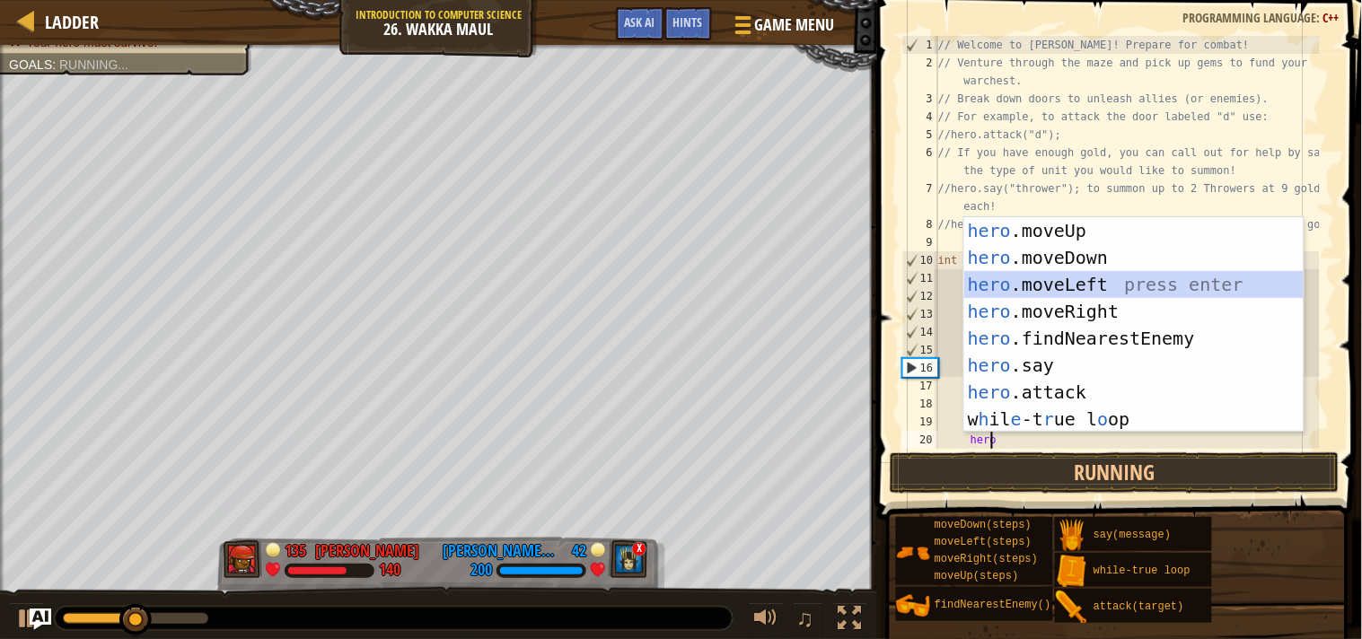
click at [1035, 286] on div "hero .moveUp press enter hero .moveDown press enter hero .moveLeft press enter …" at bounding box center [1134, 351] width 339 height 269
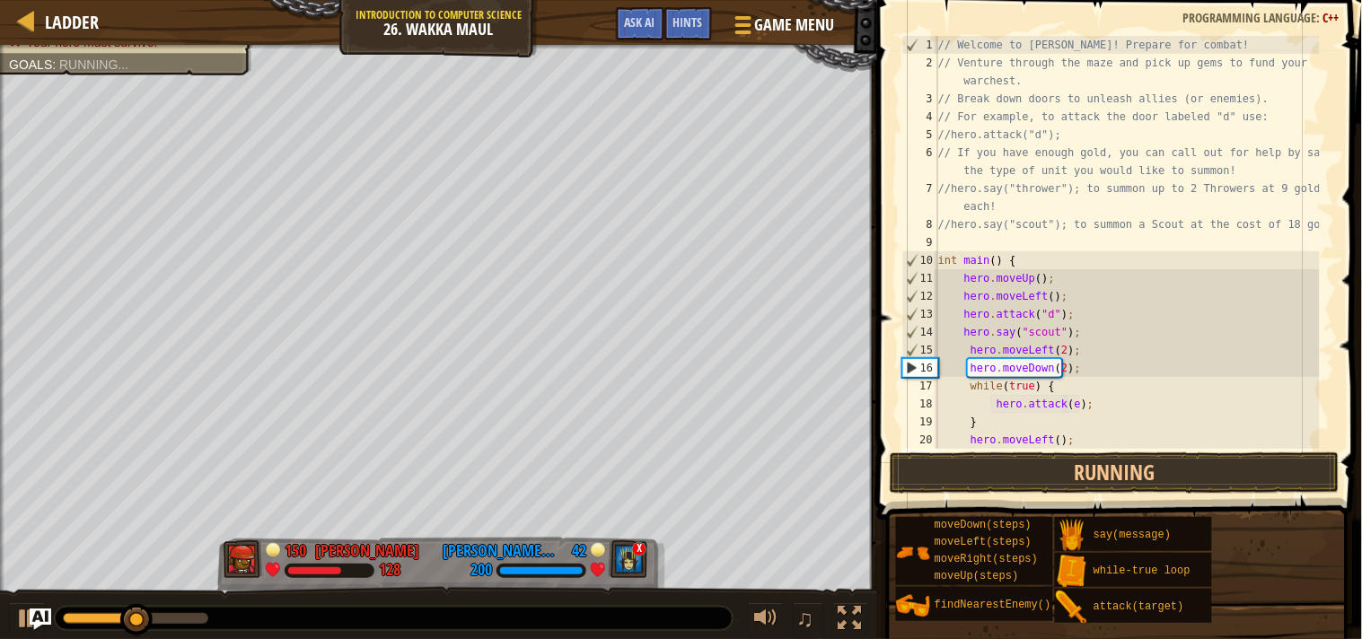
scroll to position [7, 1]
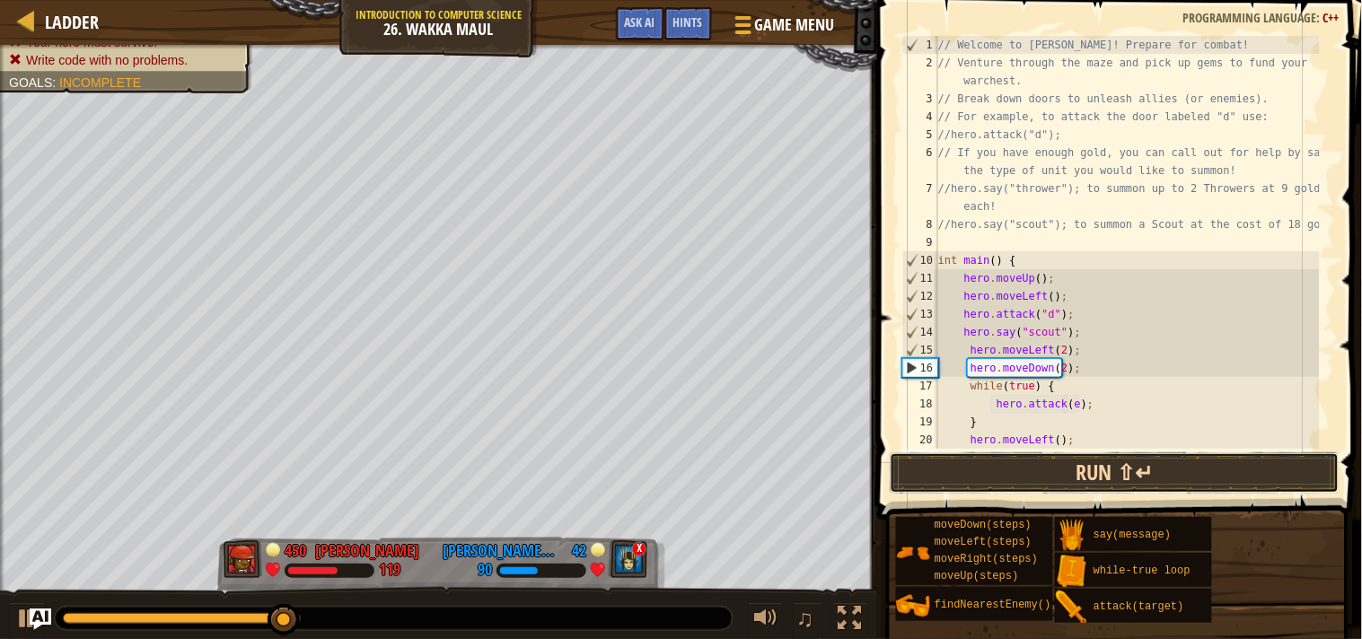
click at [1069, 458] on button "Run ⇧↵" at bounding box center [1115, 473] width 450 height 41
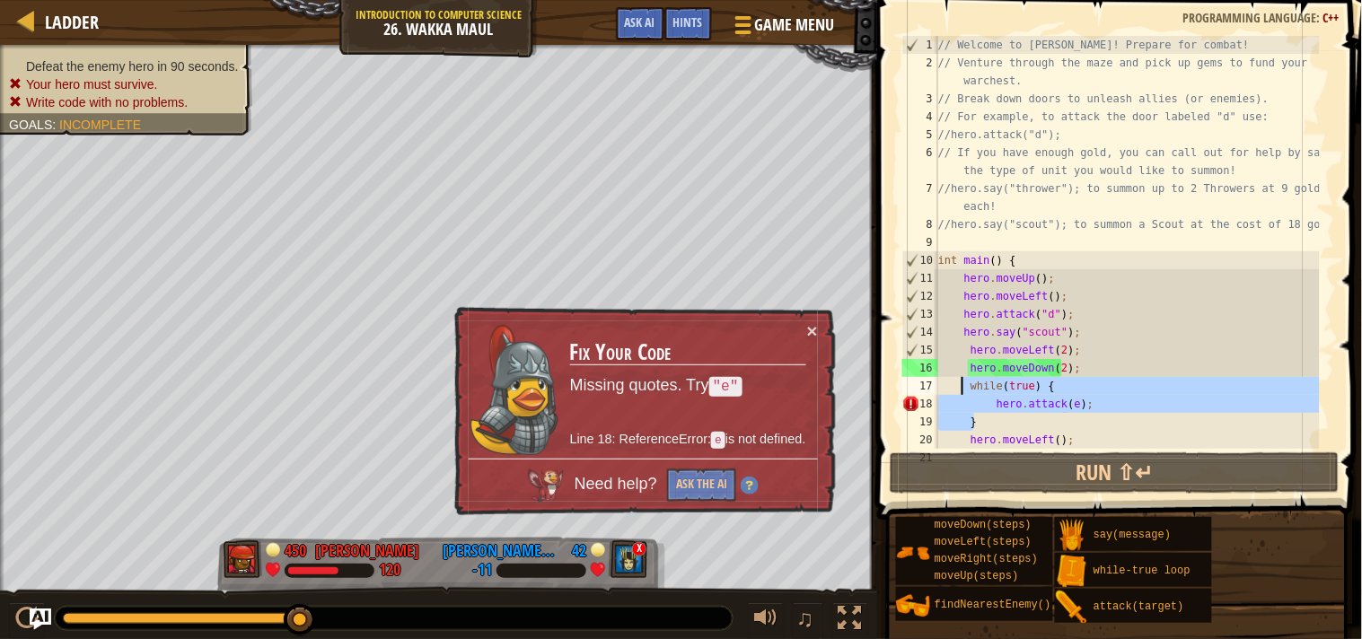
drag, startPoint x: 1007, startPoint y: 418, endPoint x: 965, endPoint y: 391, distance: 50.1
click at [965, 391] on div "// Welcome to Wakka Maul! Prepare for combat! // Venture through the maze and p…" at bounding box center [1127, 260] width 385 height 449
type textarea "while(true) { hero.attack(e);"
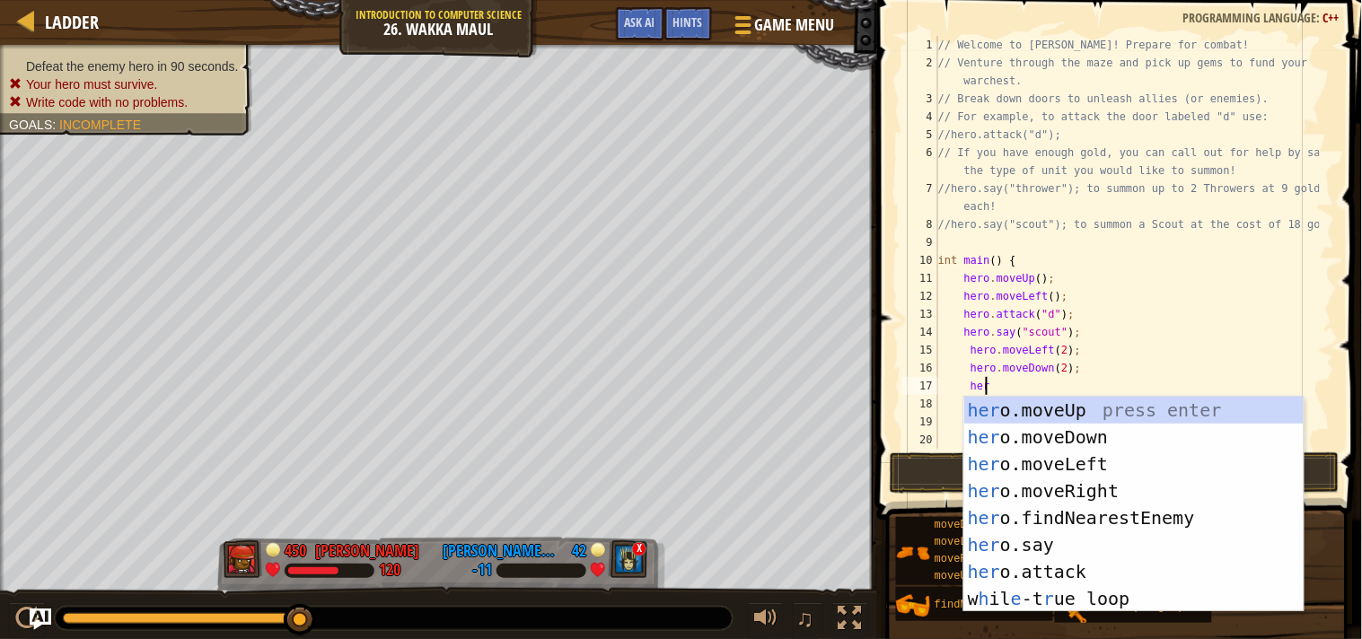
scroll to position [7, 3]
type textarea "hero"
click at [1031, 453] on div "hero .moveUp press enter hero .moveDown press enter hero .moveLeft press enter …" at bounding box center [1134, 531] width 339 height 269
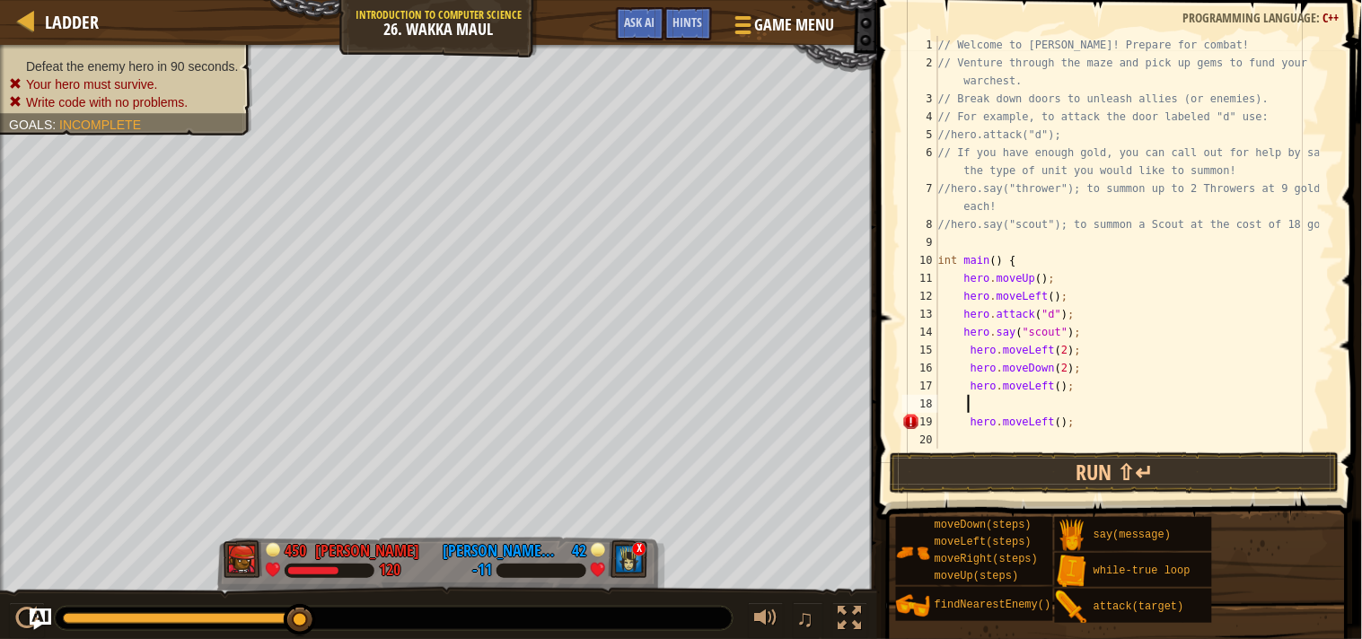
scroll to position [7, 1]
click at [1052, 386] on div "// Welcome to Wakka Maul! Prepare for combat! // Venture through the maze and p…" at bounding box center [1127, 260] width 385 height 449
type textarea "hero.moveLeft(2);"
click at [1072, 384] on div "// Welcome to Wakka Maul! Prepare for combat! // Venture through the maze and p…" at bounding box center [1127, 260] width 385 height 449
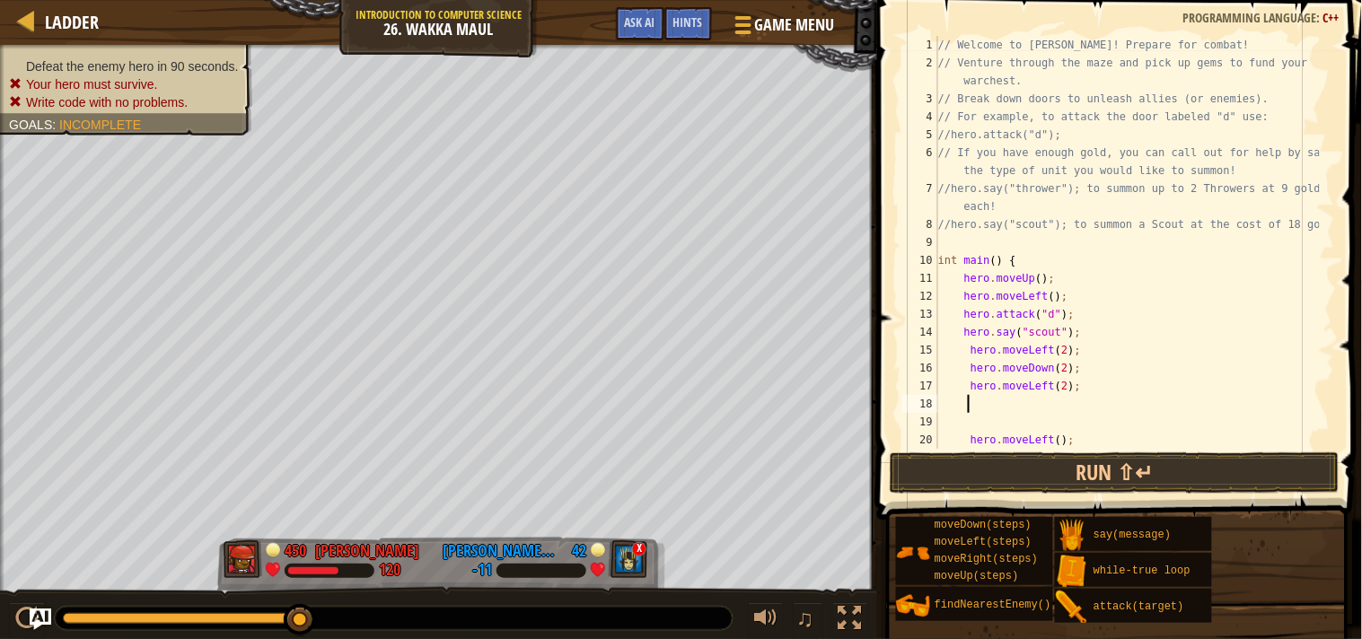
scroll to position [7, 1]
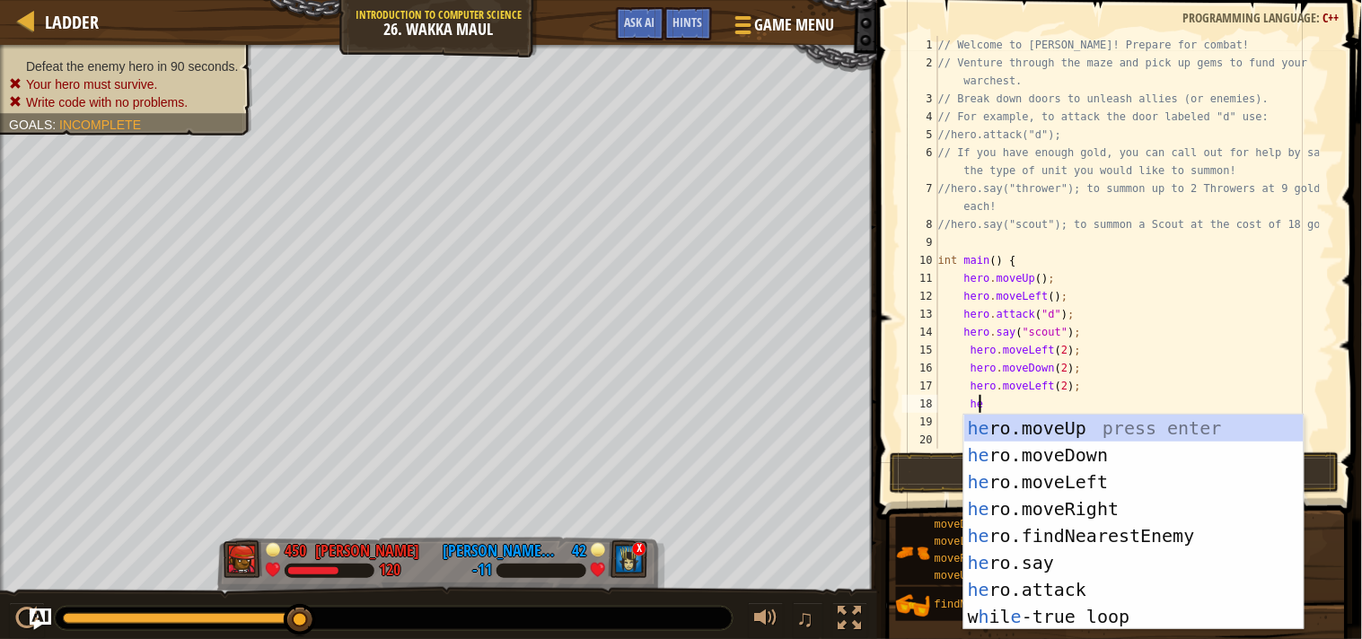
type textarea "her"
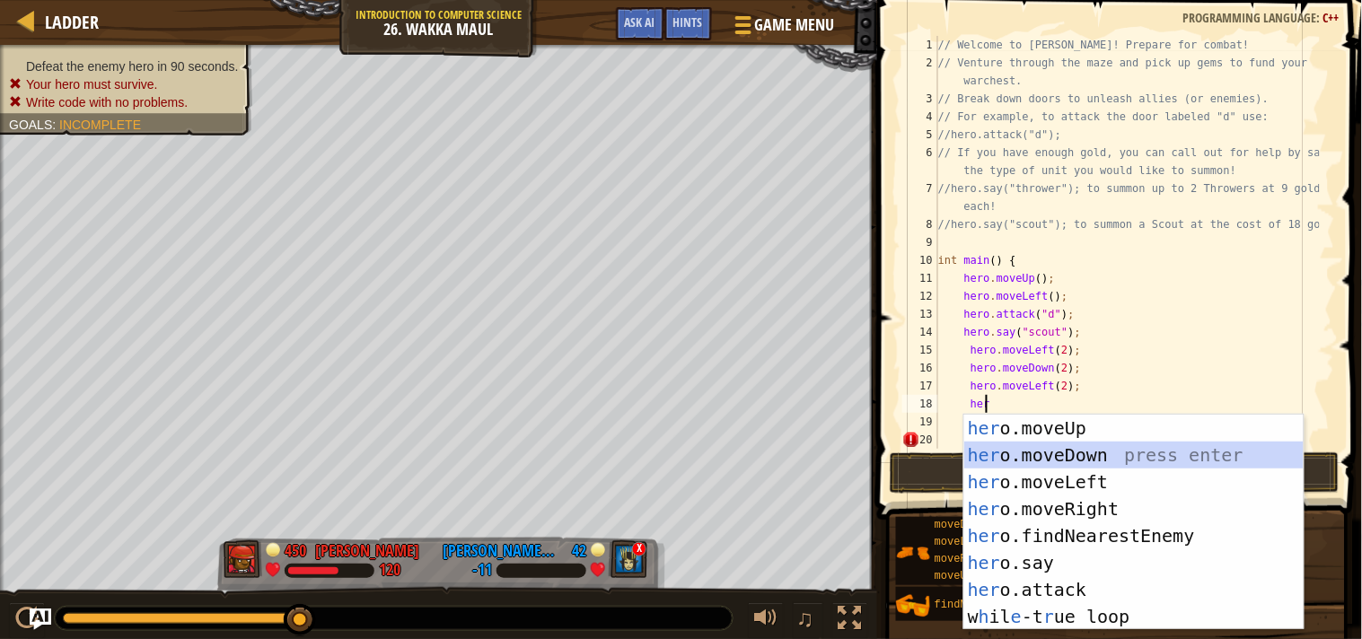
click at [1075, 458] on div "her o.moveUp press enter her o.moveDown press enter her o.moveLeft press enter …" at bounding box center [1134, 549] width 339 height 269
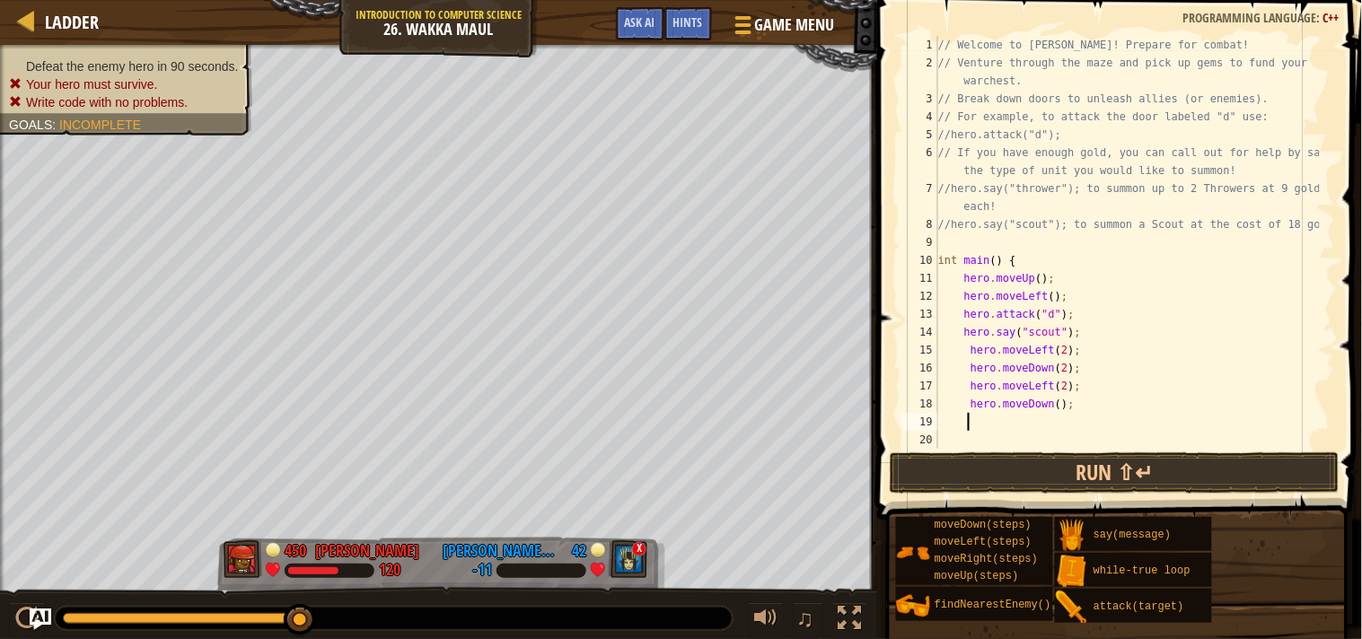
click at [1051, 401] on div "// Welcome to Wakka Maul! Prepare for combat! // Venture through the maze and p…" at bounding box center [1127, 260] width 385 height 449
type textarea "hero.moveDown(2);"
click at [1047, 458] on button "Run ⇧↵" at bounding box center [1115, 473] width 450 height 41
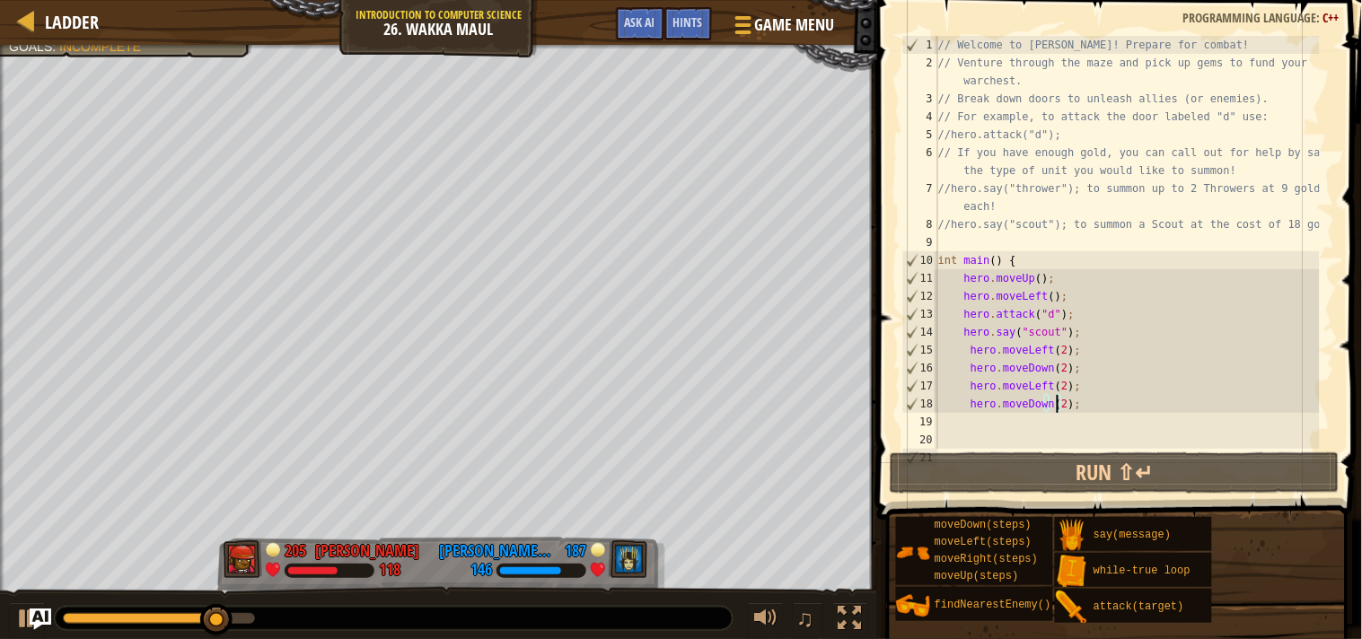
click at [1081, 404] on div "// Welcome to Wakka Maul! Prepare for combat! // Venture through the maze and p…" at bounding box center [1127, 260] width 385 height 449
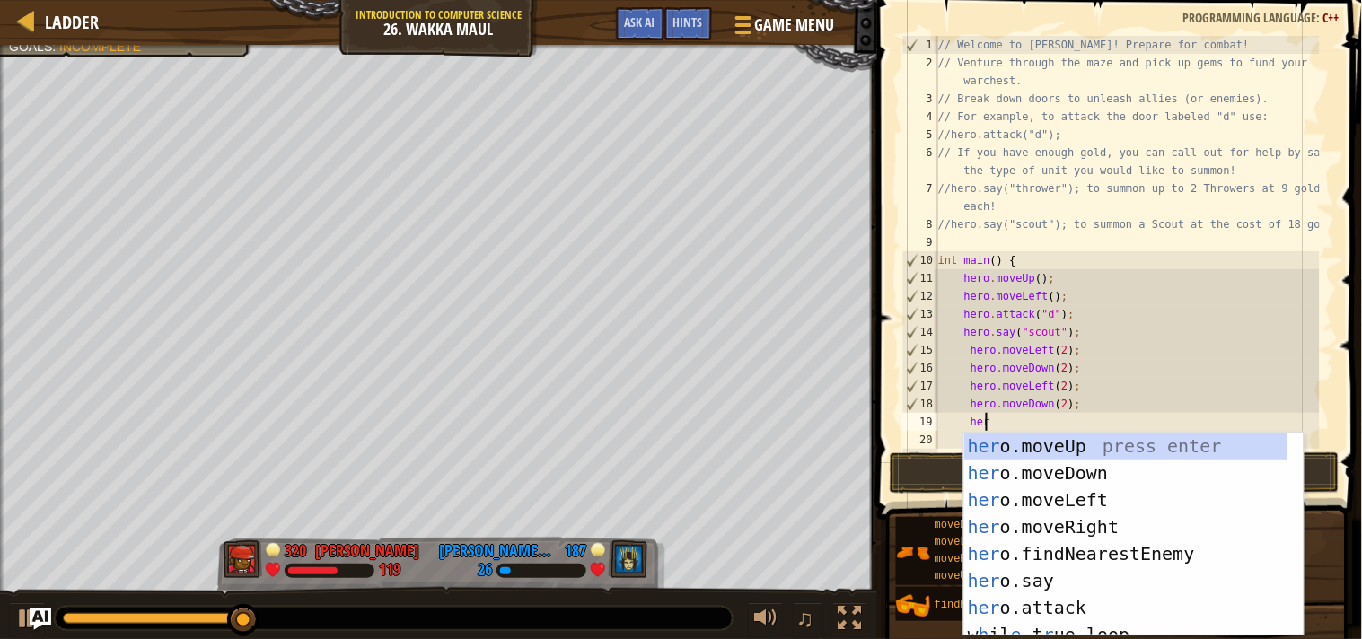
scroll to position [7, 3]
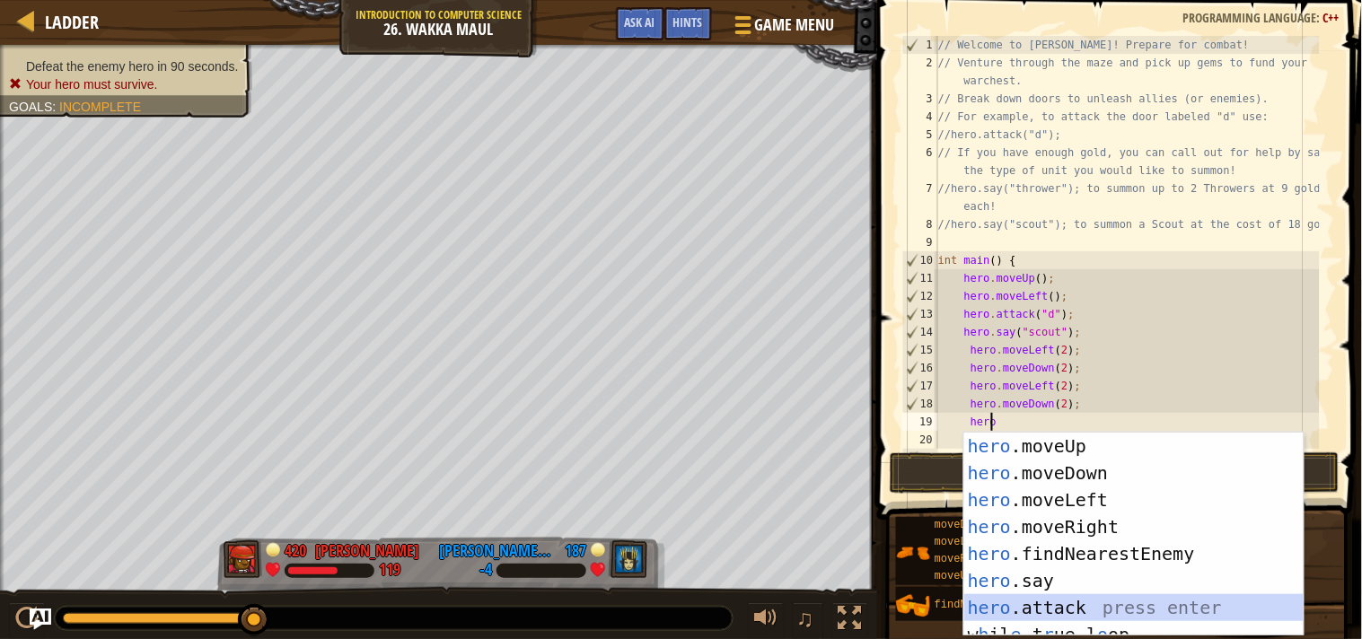
click at [1045, 602] on div "hero .moveUp press enter hero .moveDown press enter hero .moveLeft press enter …" at bounding box center [1134, 562] width 339 height 258
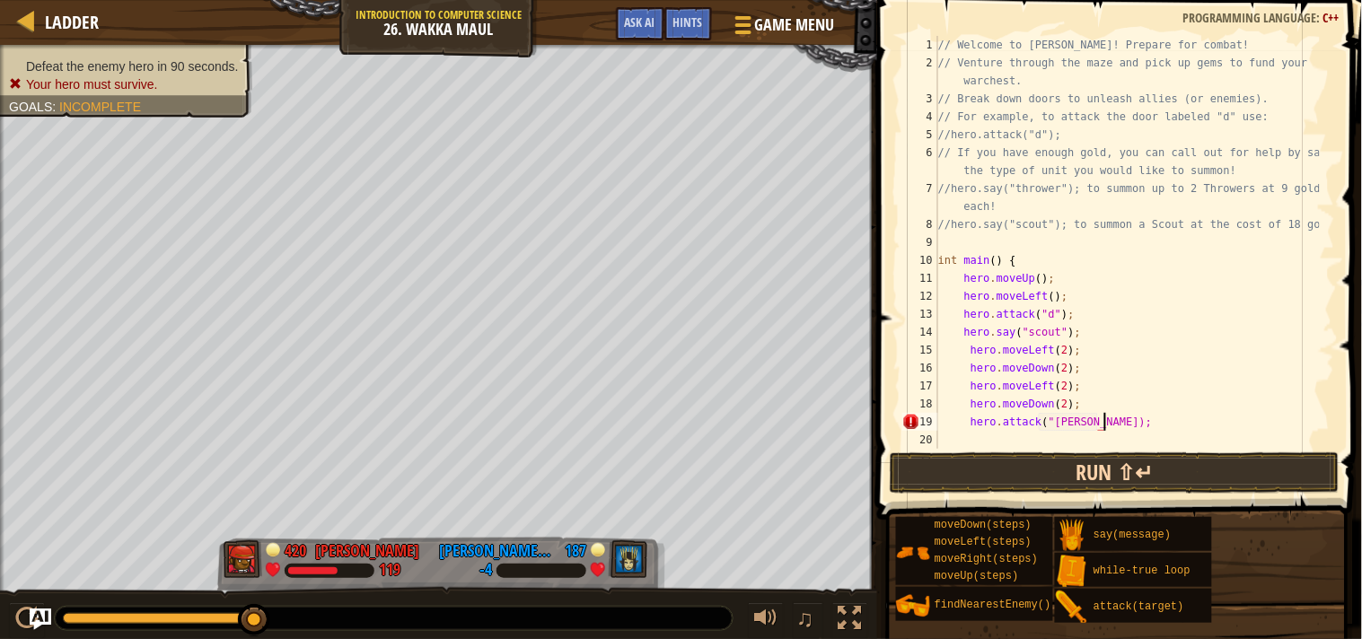
scroll to position [7, 13]
click at [1079, 456] on button "Run ⇧↵" at bounding box center [1115, 473] width 450 height 41
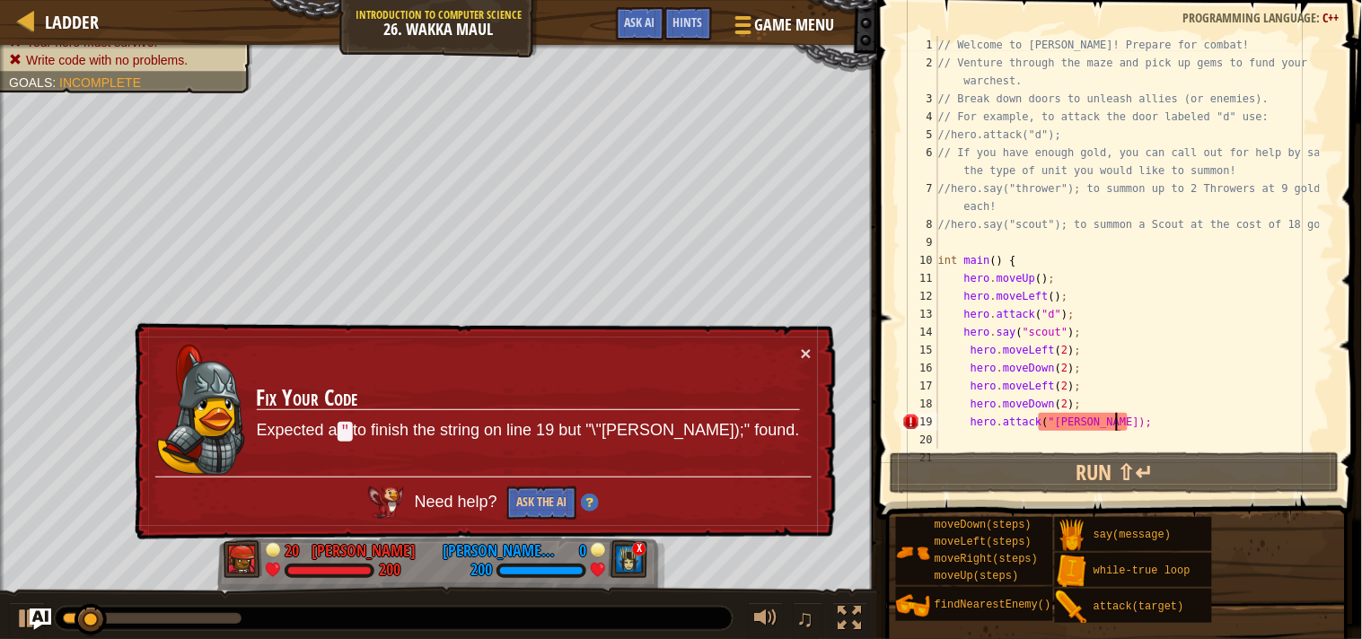
click at [1081, 406] on div "// Welcome to Wakka Maul! Prepare for combat! // Venture through the maze and p…" at bounding box center [1127, 260] width 385 height 449
type textarea "hero.moveDown(2);""
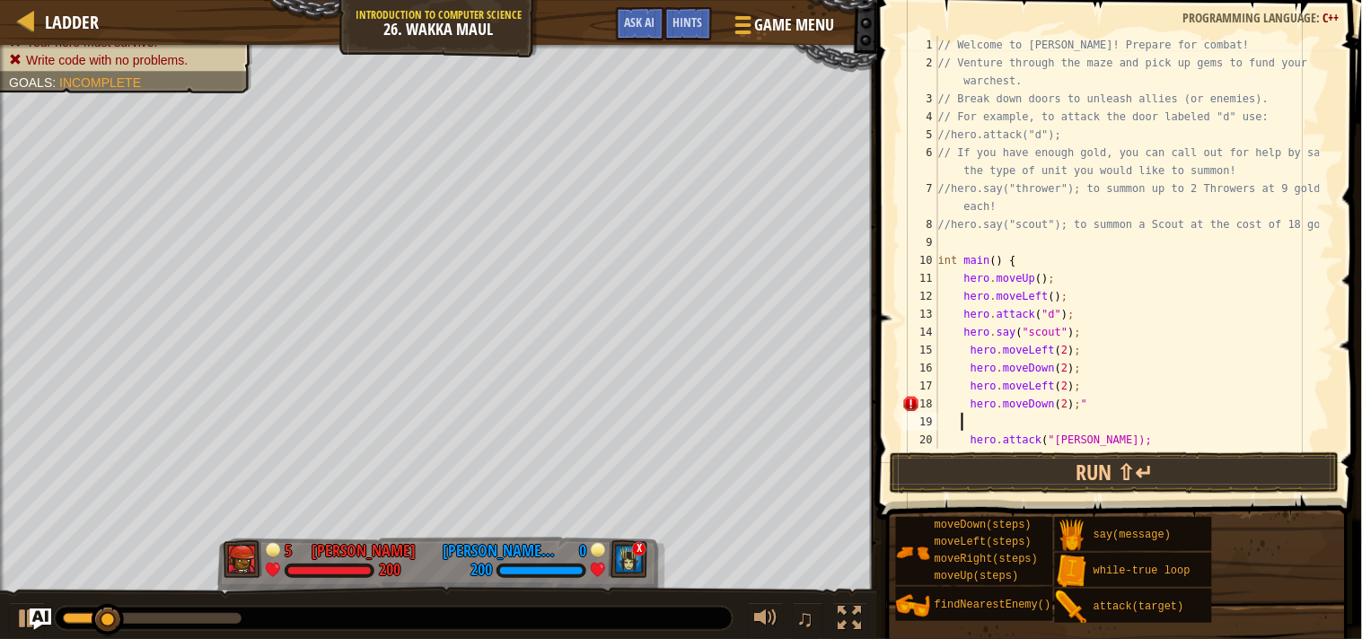
scroll to position [7, 0]
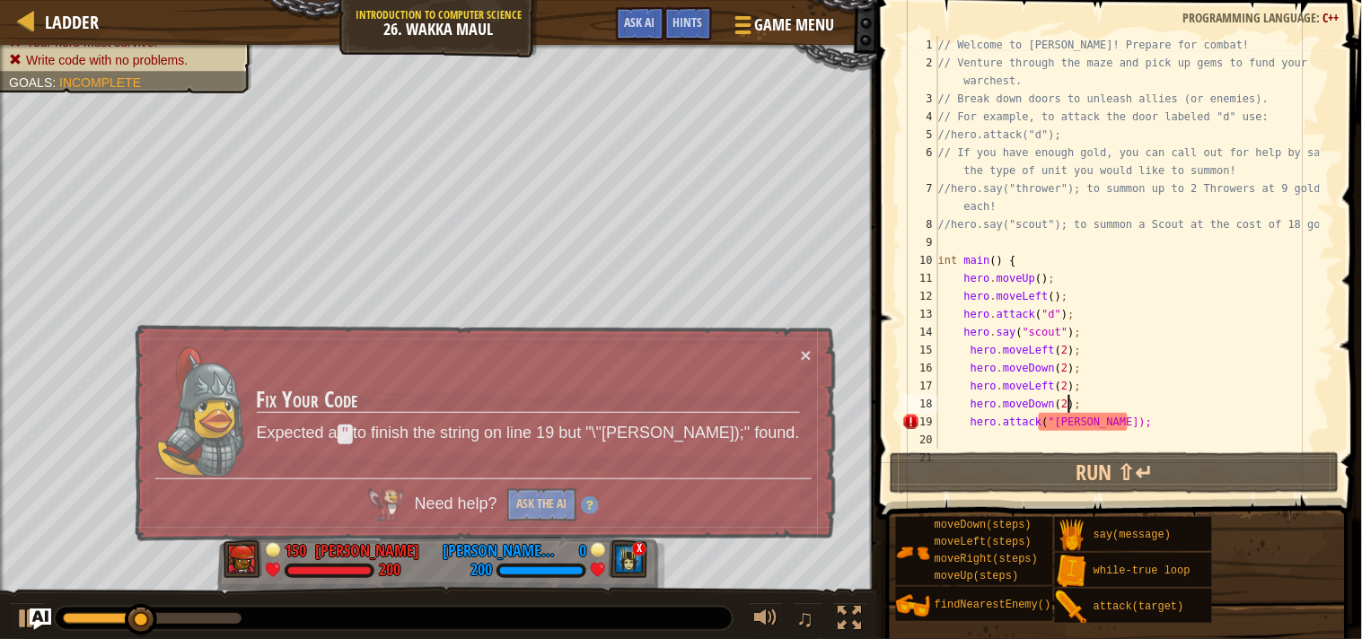
click at [1117, 420] on div "// Welcome to Wakka Maul! Prepare for combat! // Venture through the maze and p…" at bounding box center [1127, 260] width 385 height 449
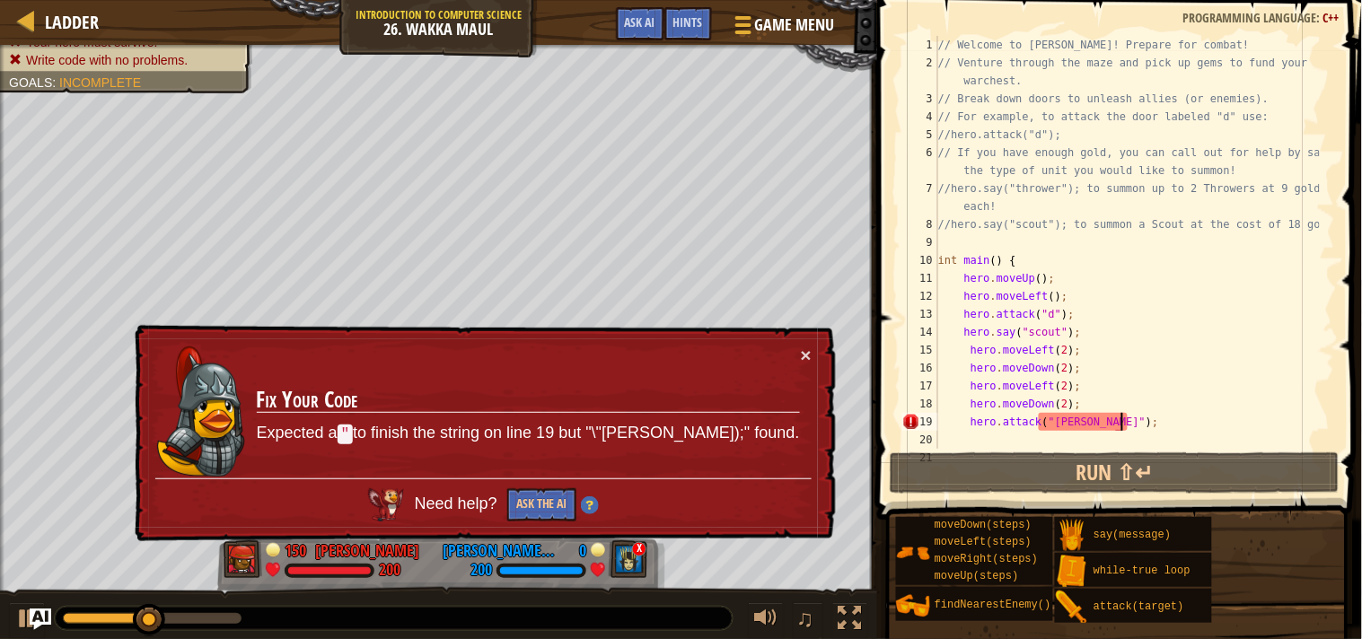
scroll to position [7, 14]
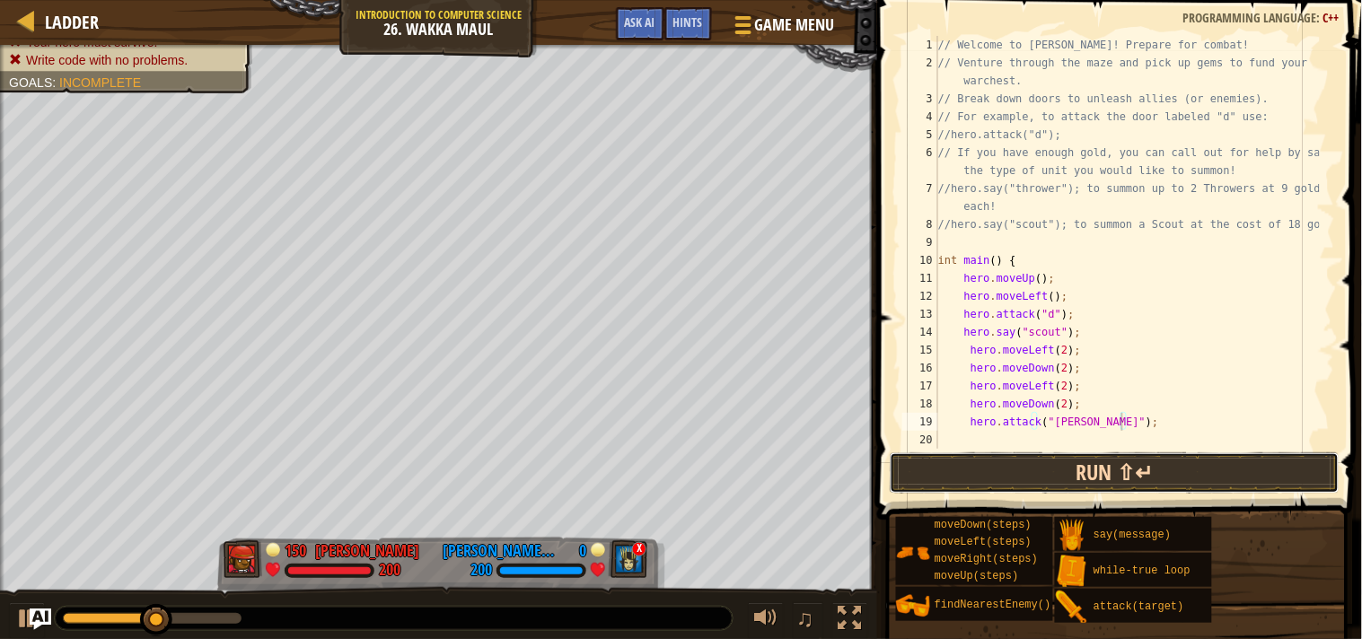
click at [1163, 468] on button "Run ⇧↵" at bounding box center [1115, 473] width 450 height 41
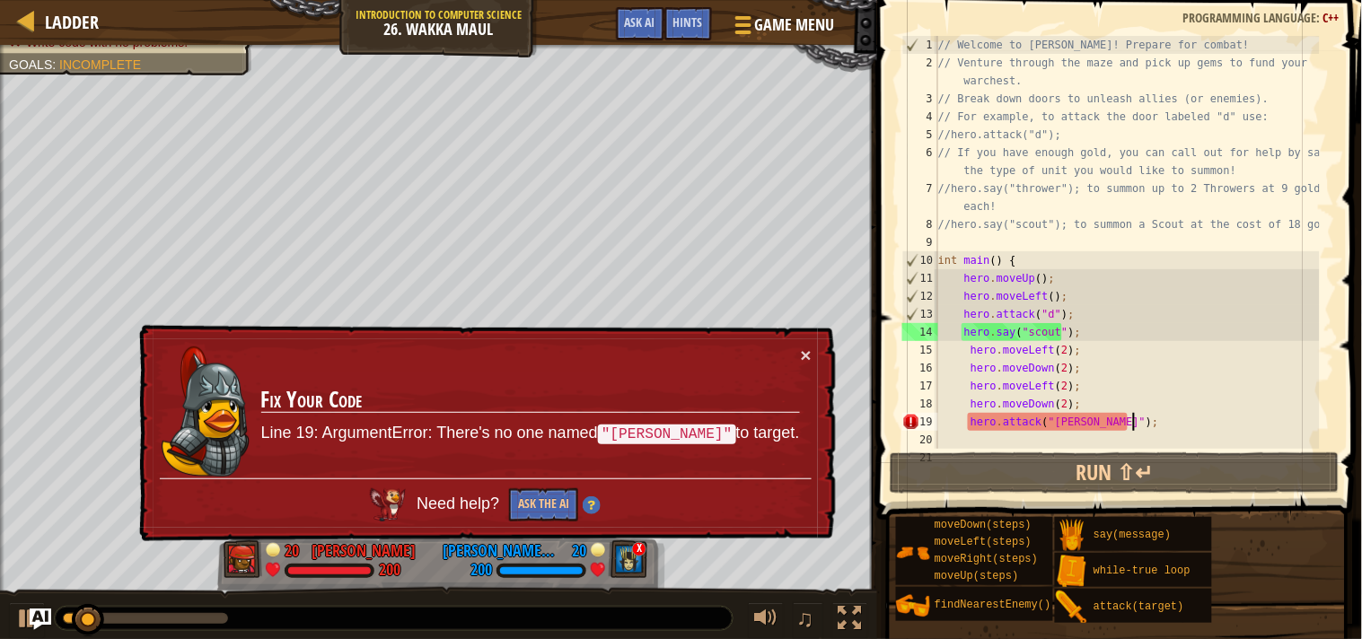
click at [1144, 422] on div "// Welcome to Wakka Maul! Prepare for combat! // Venture through the maze and p…" at bounding box center [1127, 260] width 385 height 449
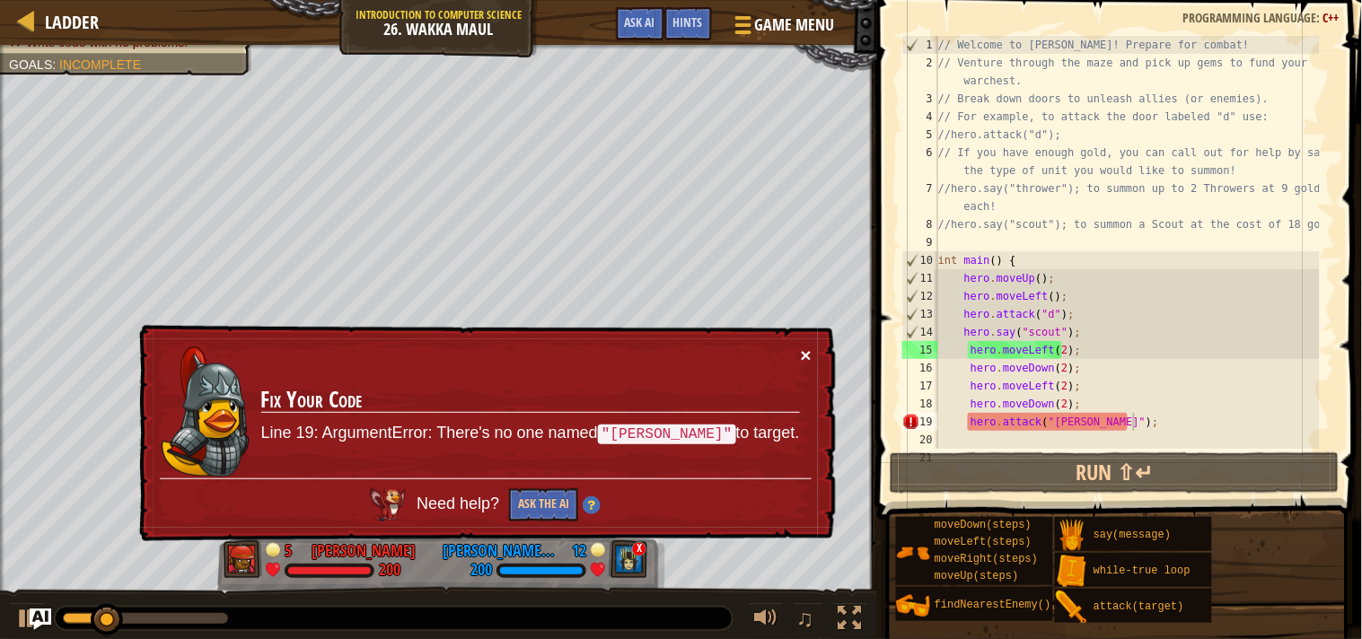
click at [804, 348] on button "×" at bounding box center [806, 357] width 11 height 19
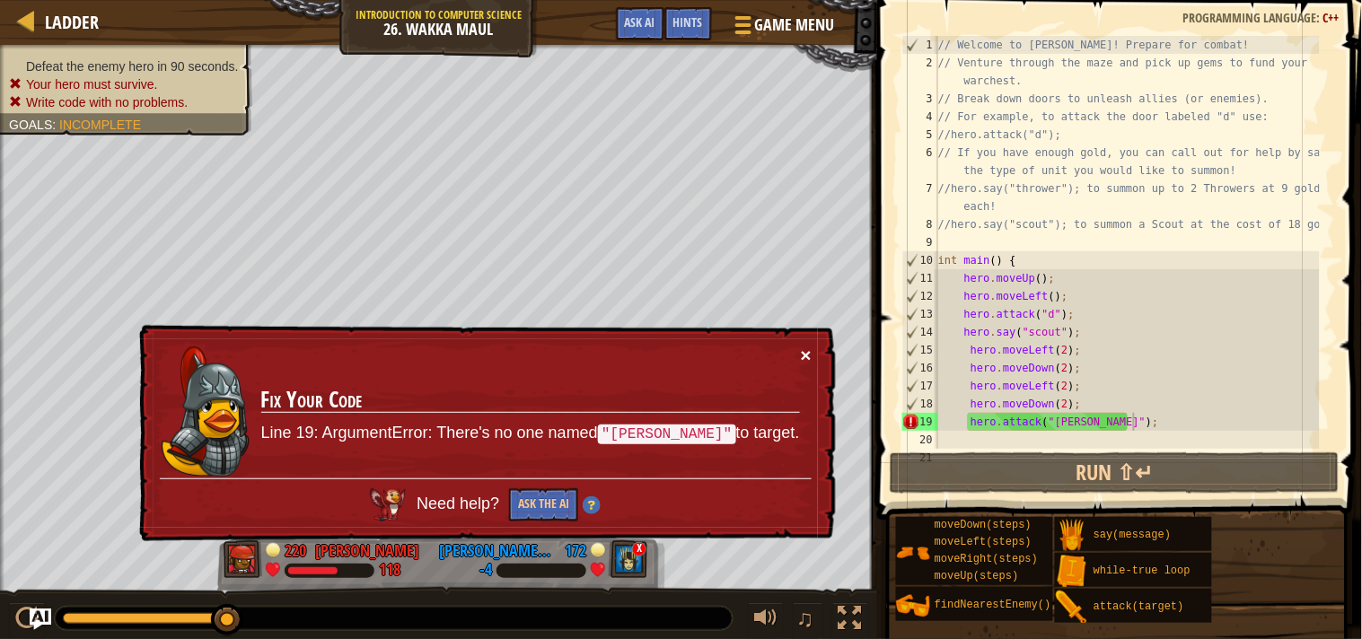
click at [808, 353] on button "×" at bounding box center [806, 357] width 11 height 19
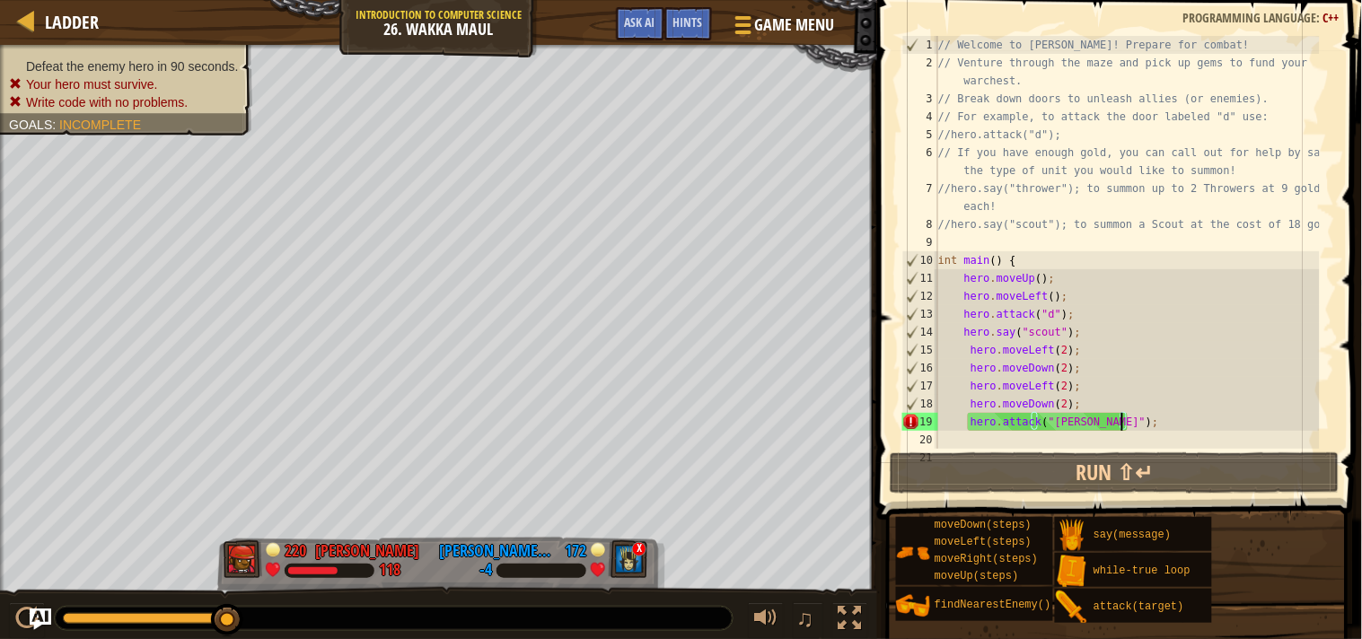
click at [1123, 420] on div "// Welcome to Wakka Maul! Prepare for combat! // Venture through the maze and p…" at bounding box center [1127, 260] width 385 height 449
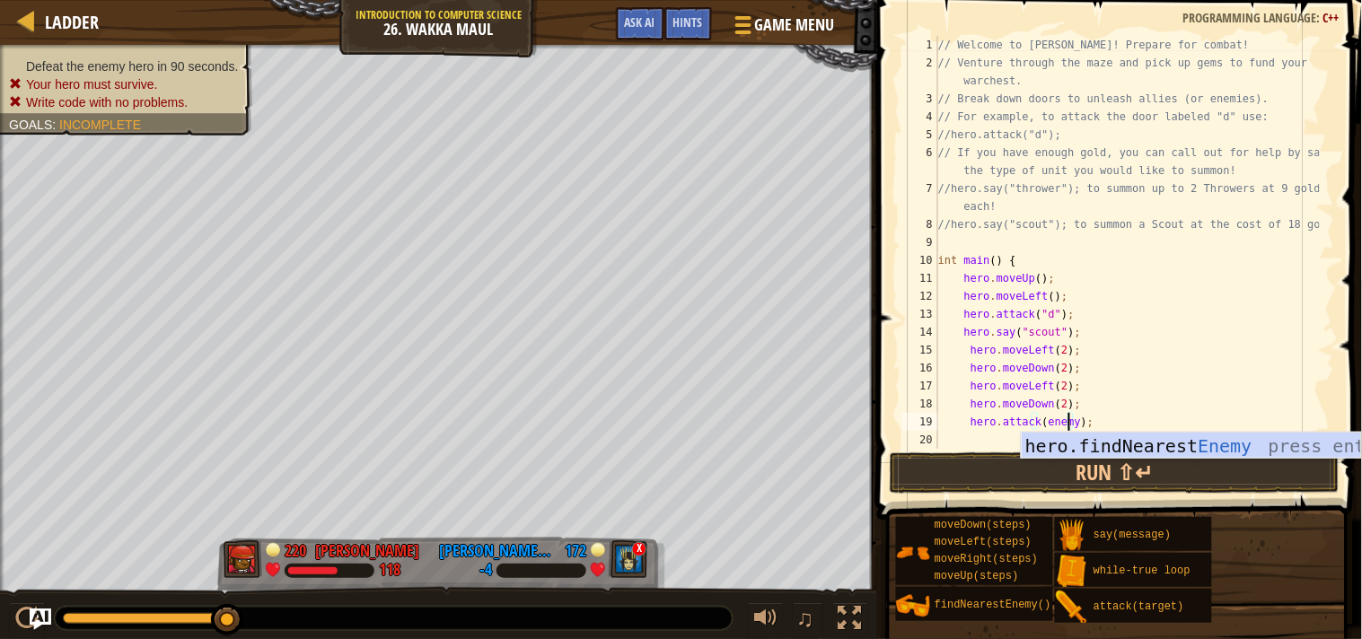
scroll to position [7, 11]
click at [1114, 445] on div "hero.findNearest Enemy press enter" at bounding box center [1191, 473] width 339 height 81
type textarea "hero.attack(hero.findNearestEnemy());"
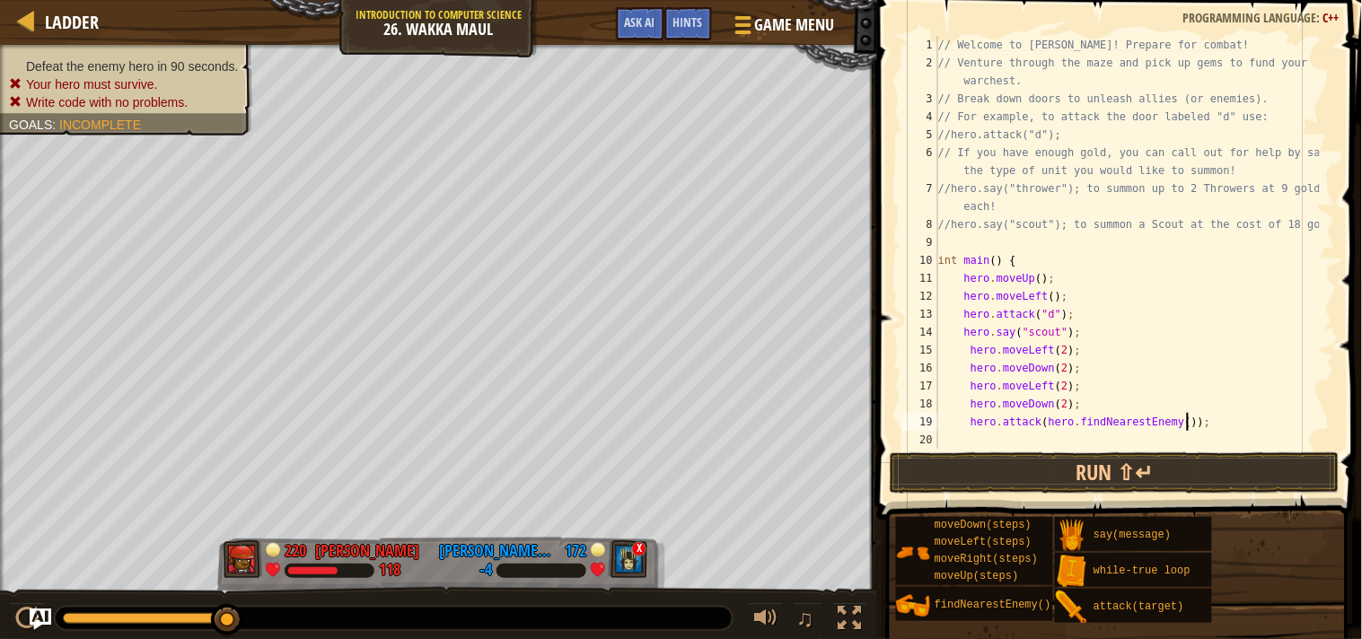
click at [1191, 420] on div "// Welcome to Wakka Maul! Prepare for combat! // Venture through the maze and p…" at bounding box center [1127, 260] width 385 height 449
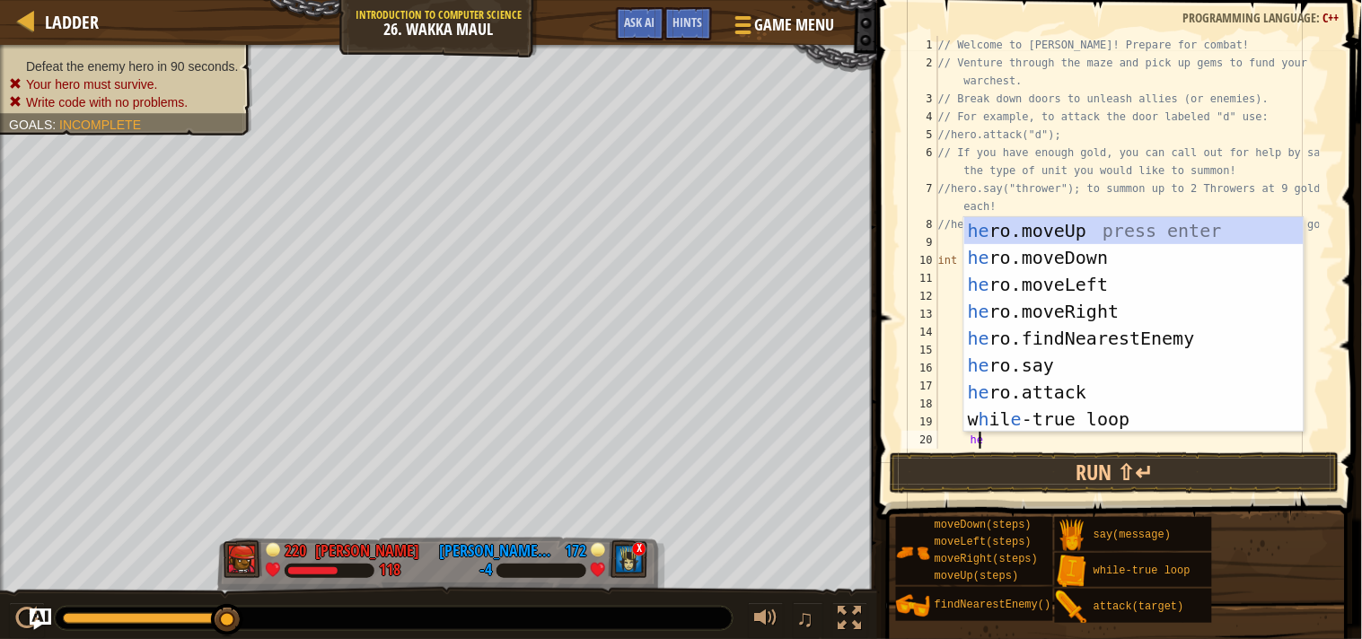
type textarea "her"
click at [1106, 310] on div "her o.moveUp press enter her o.moveDown press enter her o.moveLeft press enter …" at bounding box center [1134, 351] width 339 height 269
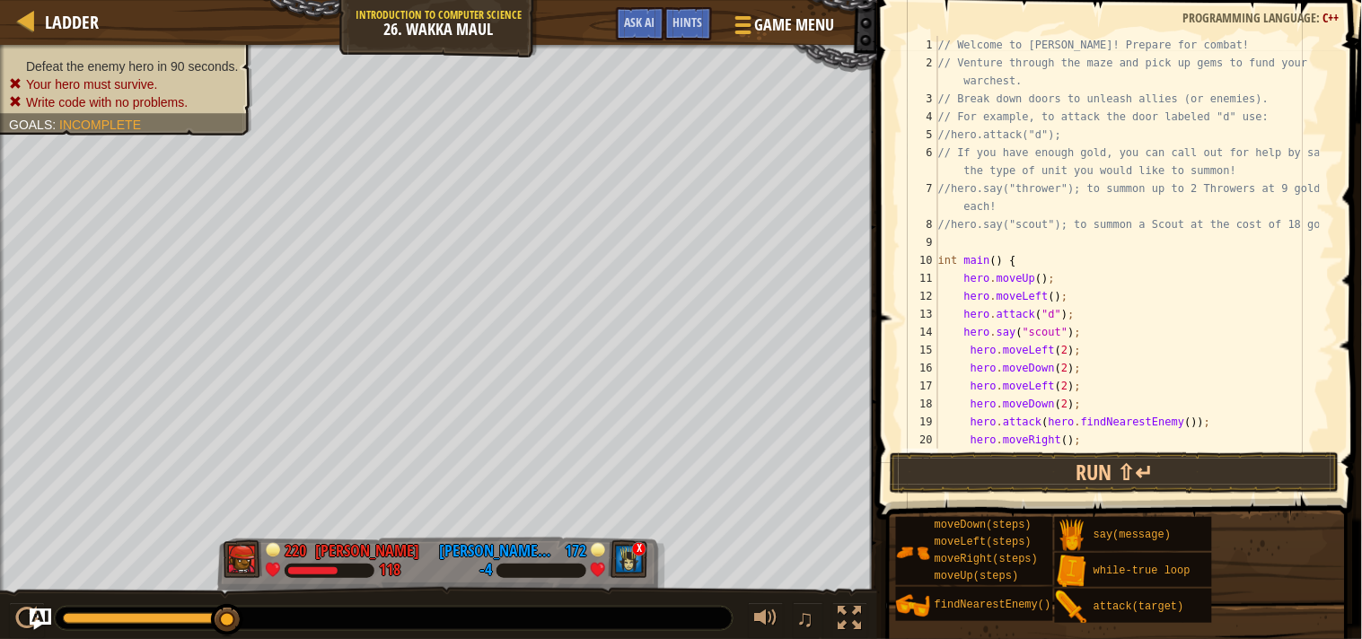
click at [1058, 437] on div "// Welcome to Wakka Maul! Prepare for combat! // Venture through the maze and p…" at bounding box center [1127, 260] width 385 height 449
type textarea "hero.moveRight(4);"
click at [1079, 437] on div "// Welcome to Wakka Maul! Prepare for combat! // Venture through the maze and p…" at bounding box center [1127, 260] width 385 height 449
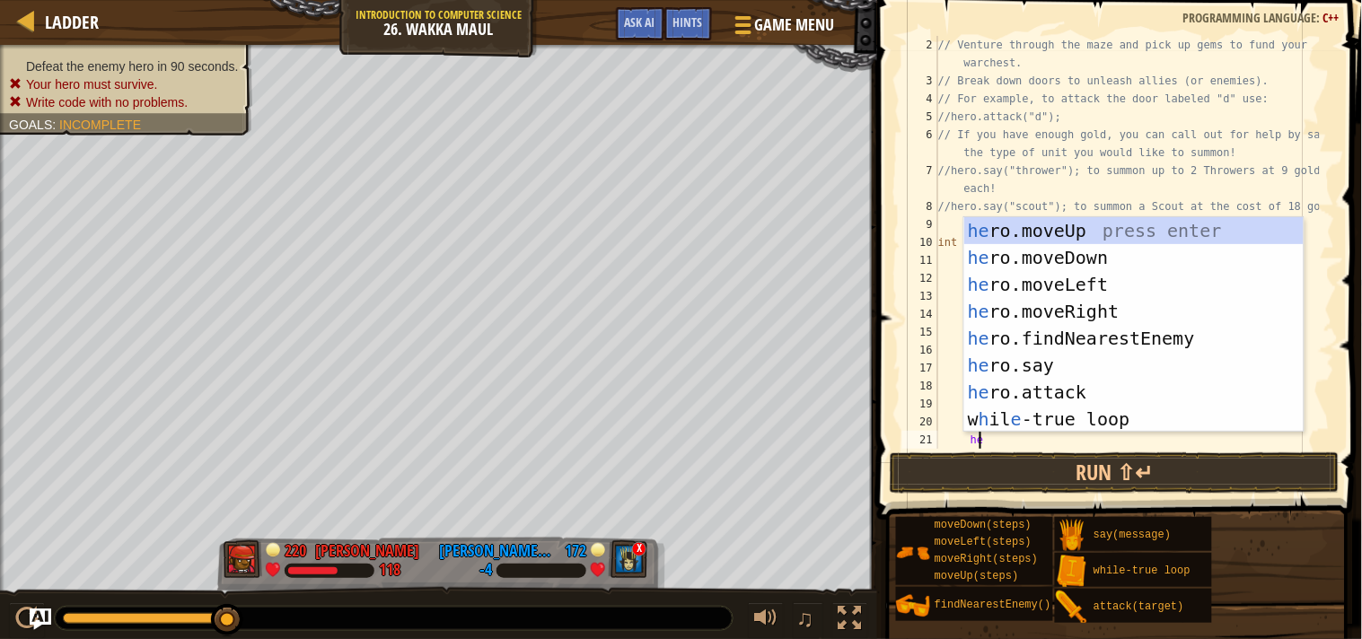
scroll to position [7, 3]
type textarea "hero"
click at [1048, 254] on div "hero .moveUp press enter hero .moveDown press enter hero .moveLeft press enter …" at bounding box center [1134, 351] width 339 height 269
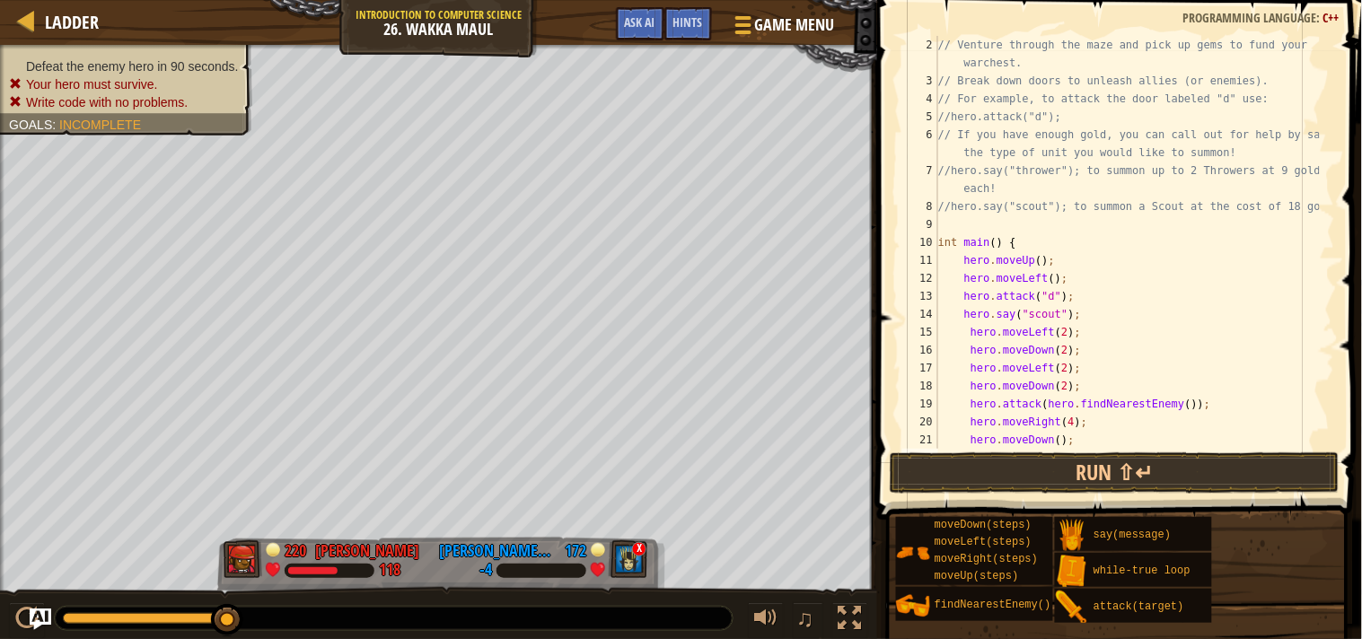
scroll to position [7, 1]
click at [1084, 478] on button "Run ⇧↵" at bounding box center [1115, 473] width 450 height 41
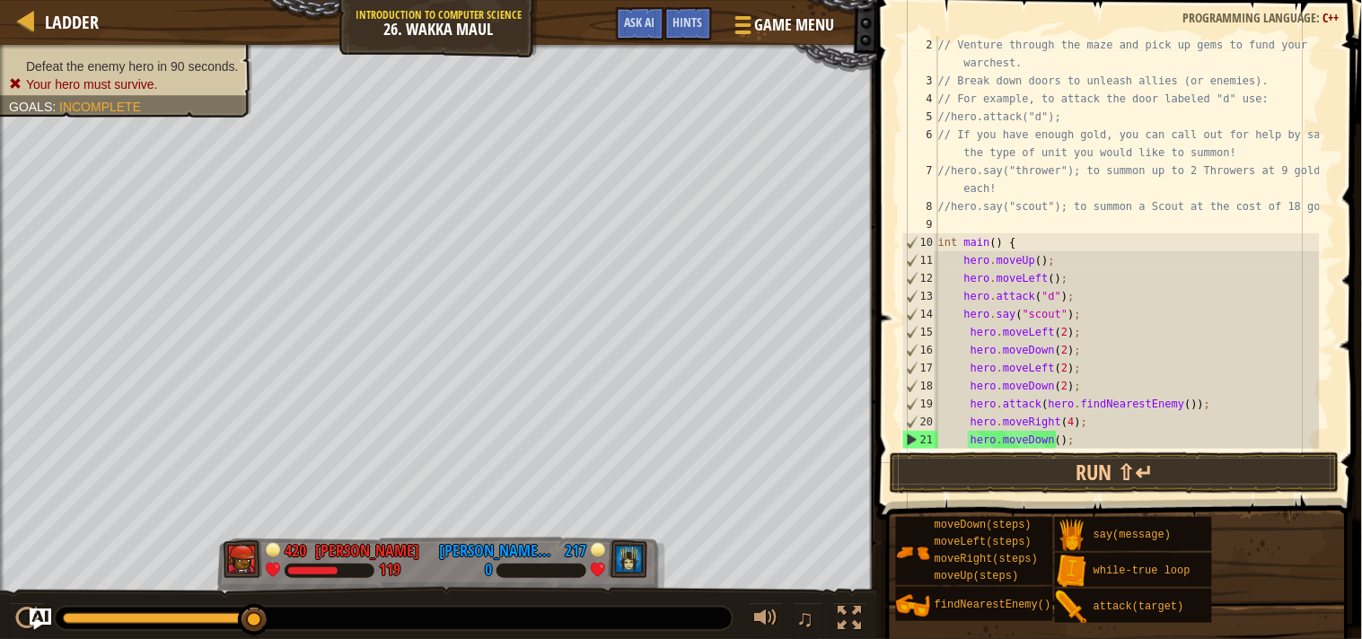
click at [1070, 442] on div "// Venture through the maze and pick up gems to fund your warchest. // Break do…" at bounding box center [1127, 269] width 385 height 467
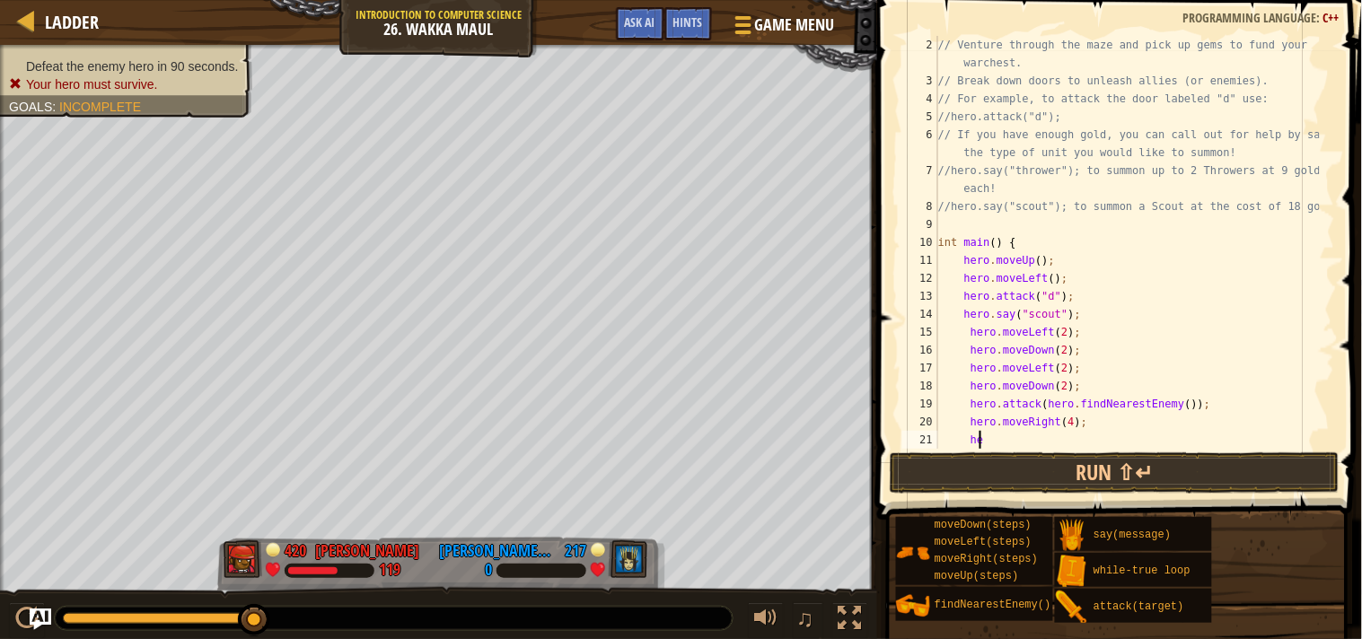
type textarea "h"
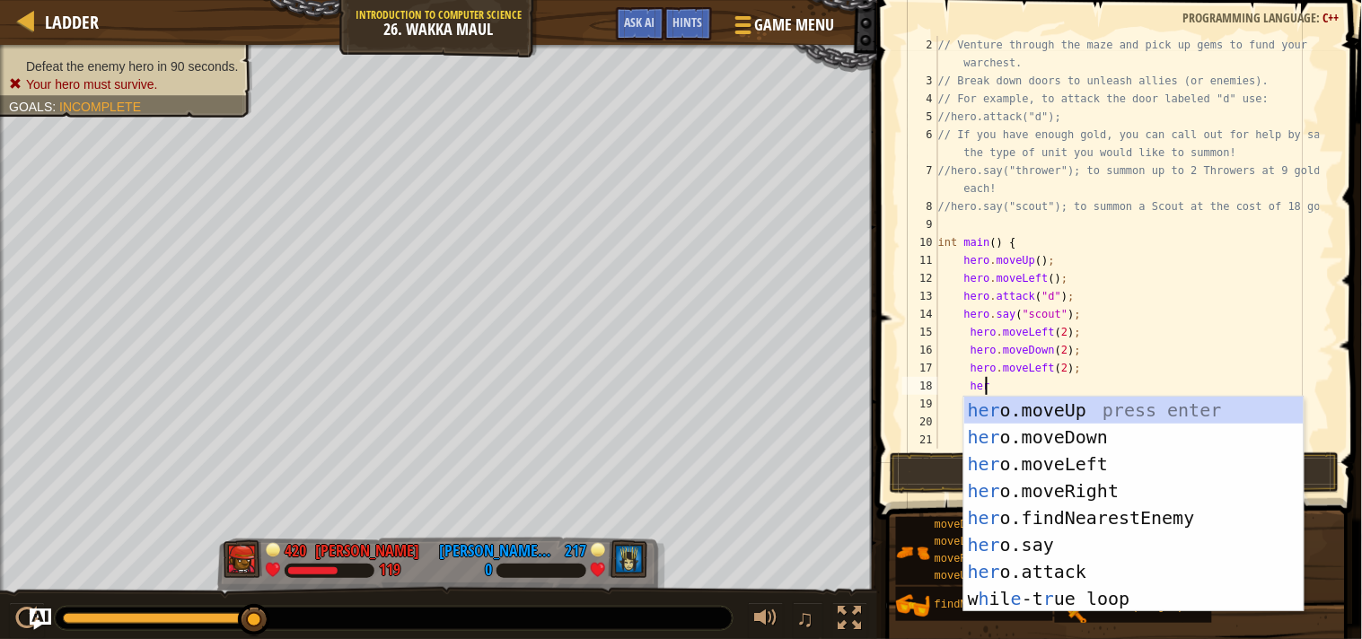
scroll to position [7, 3]
type textarea "hero"
click at [1061, 408] on div "hero .moveUp press enter hero .moveDown press enter hero .moveLeft press enter …" at bounding box center [1134, 531] width 339 height 269
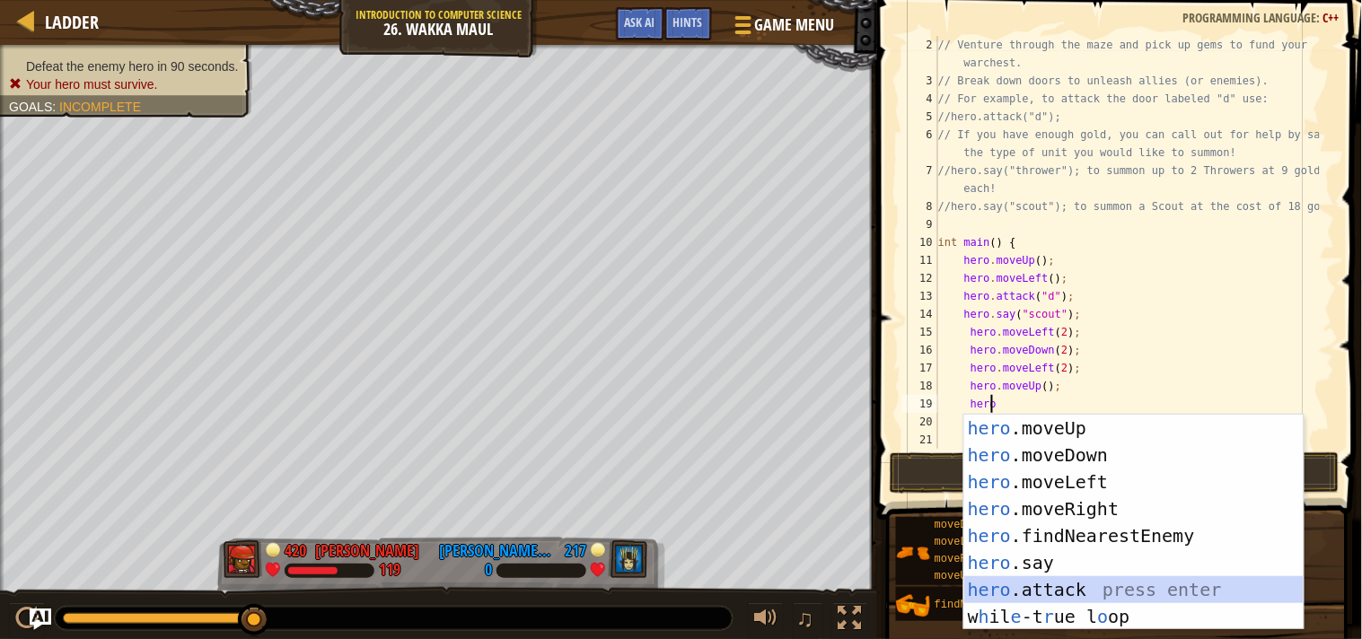
click at [1064, 587] on div "hero .moveUp press enter hero .moveDown press enter hero .moveLeft press enter …" at bounding box center [1134, 549] width 339 height 269
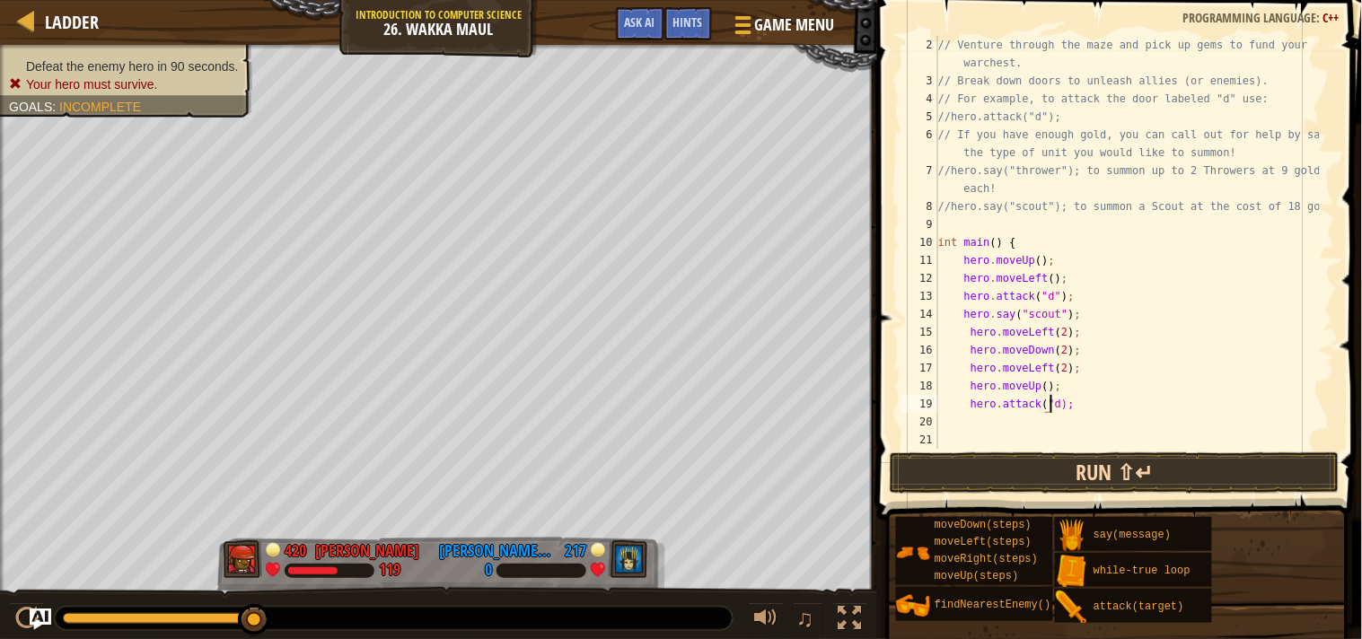
scroll to position [7, 9]
click at [1075, 474] on button "Run ⇧↵" at bounding box center [1115, 473] width 450 height 41
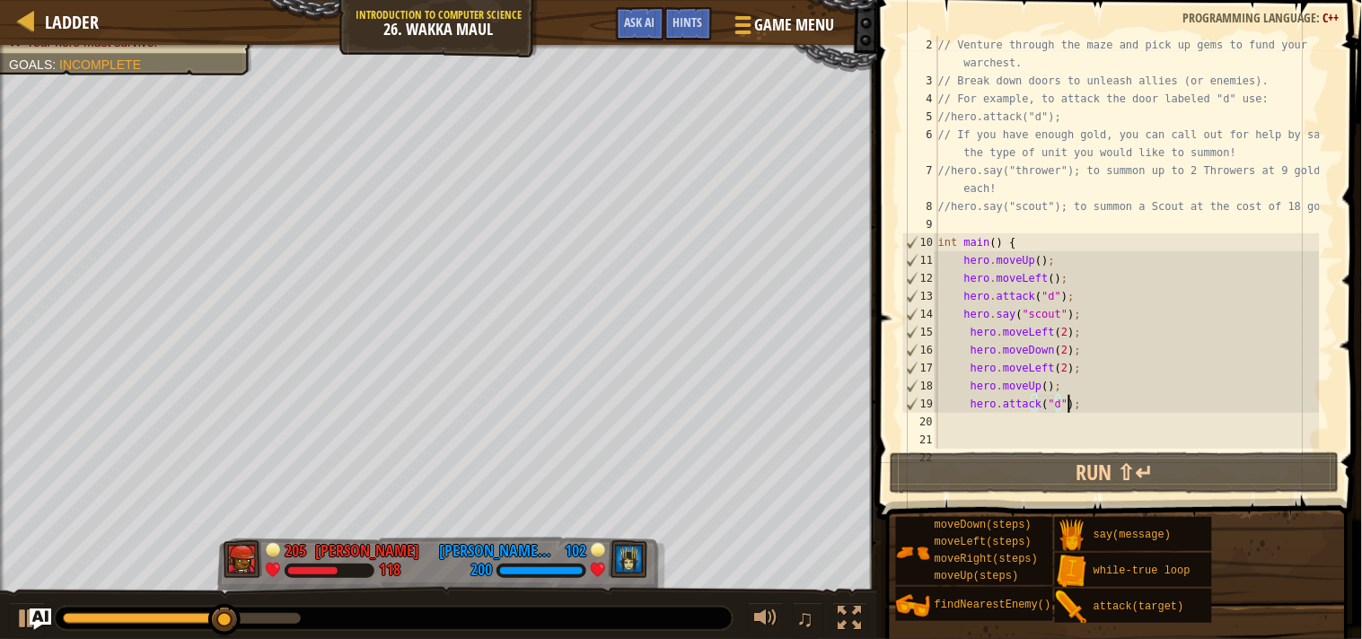
click at [1094, 407] on div "// Venture through the maze and pick up gems to fund your warchest. // Break do…" at bounding box center [1127, 269] width 385 height 467
click at [1038, 387] on div "// Venture through the maze and pick up gems to fund your warchest. // Break do…" at bounding box center [1127, 269] width 385 height 467
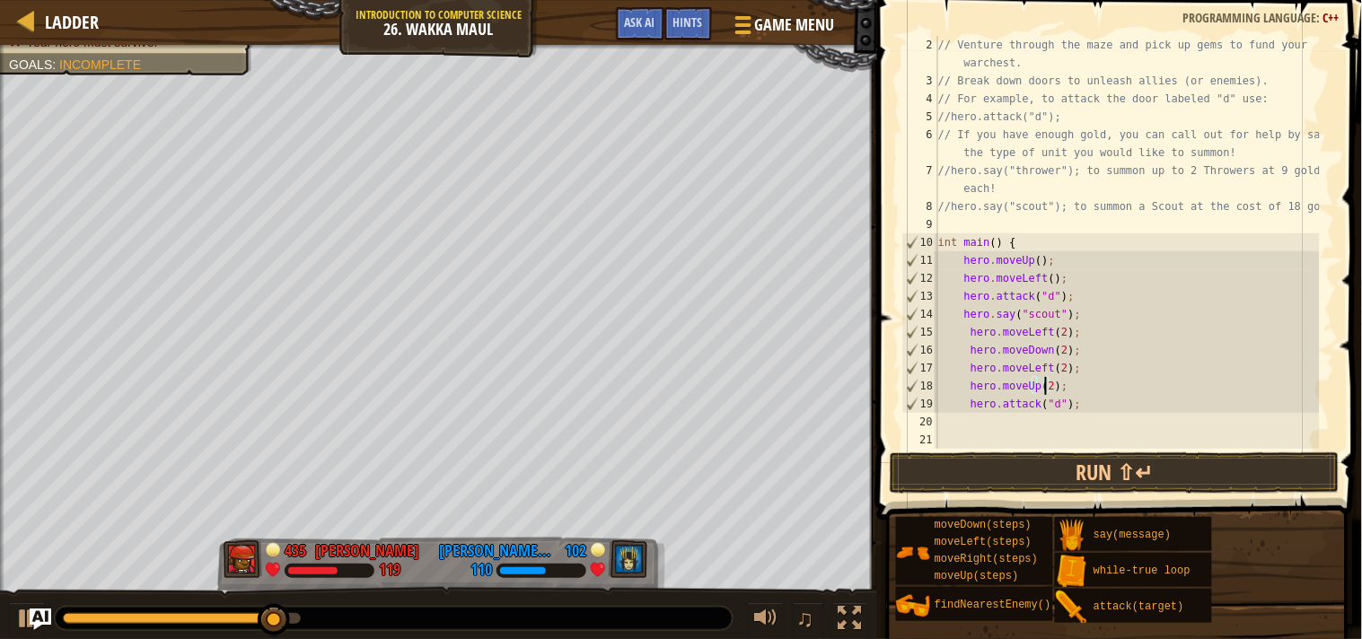
click at [1071, 406] on div "// Venture through the maze and pick up gems to fund your warchest. // Break do…" at bounding box center [1127, 269] width 385 height 467
type textarea "hero.attack("d");"
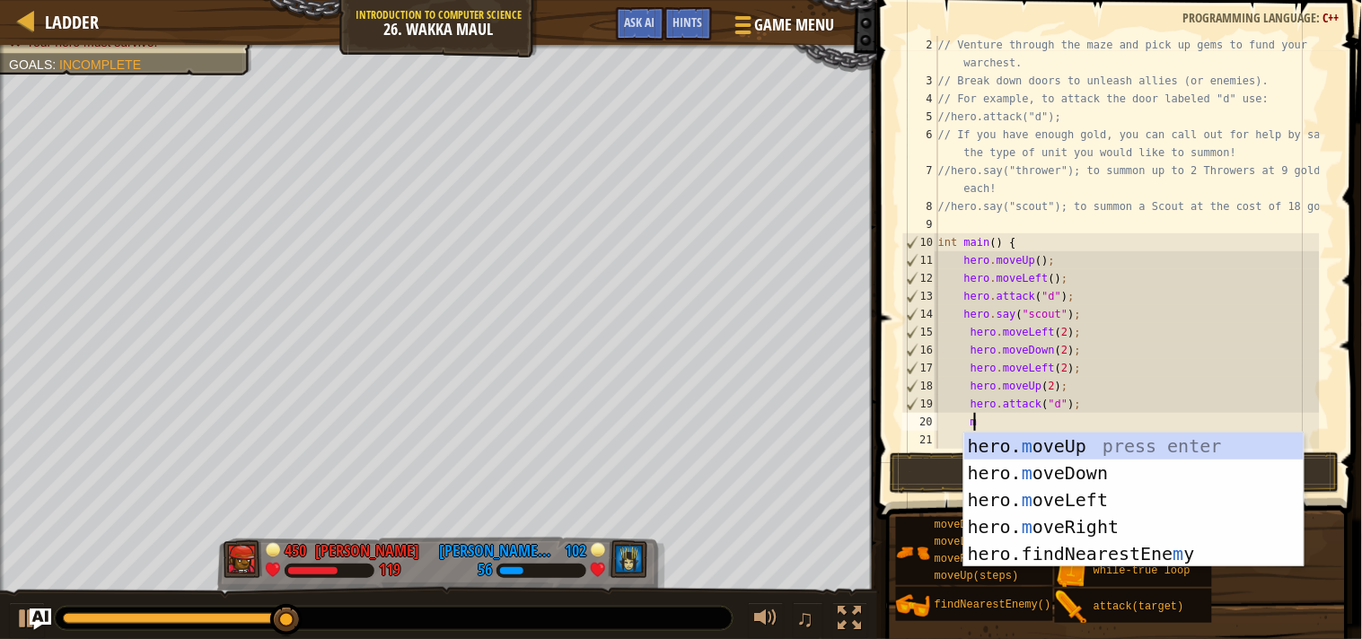
type textarea "mo"
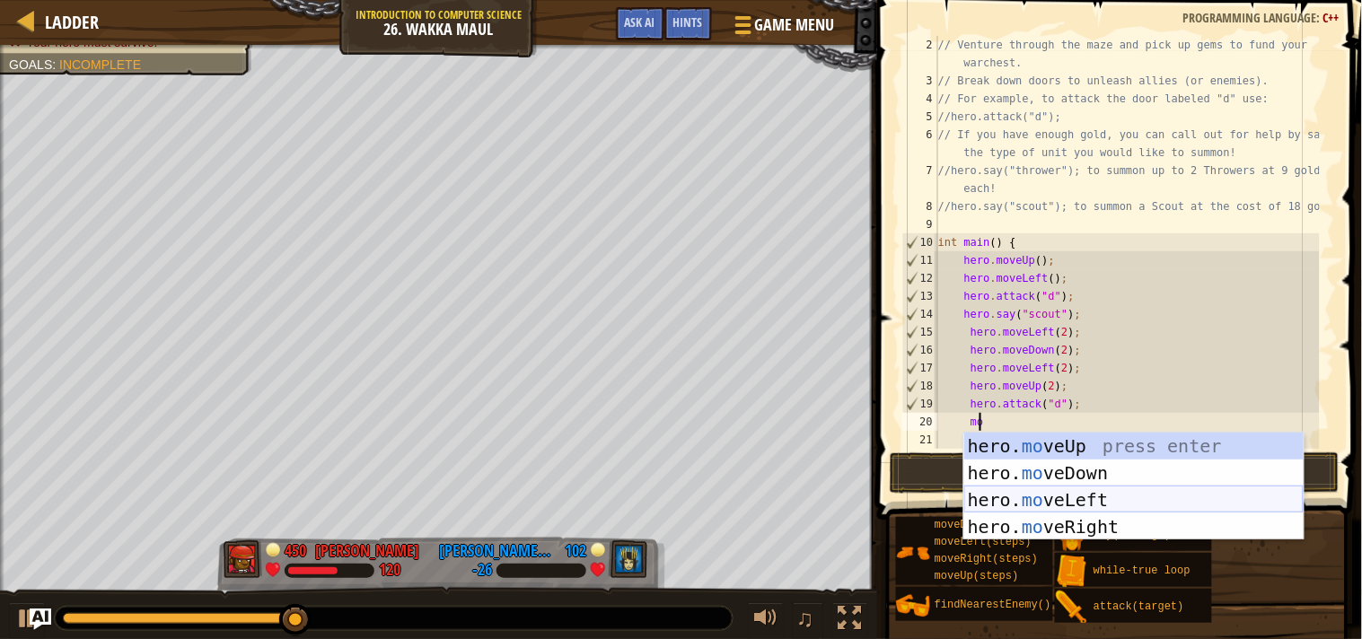
click at [1076, 495] on div "hero. mo veUp press enter hero. mo veDown press enter hero. mo veLeft press ent…" at bounding box center [1134, 514] width 339 height 162
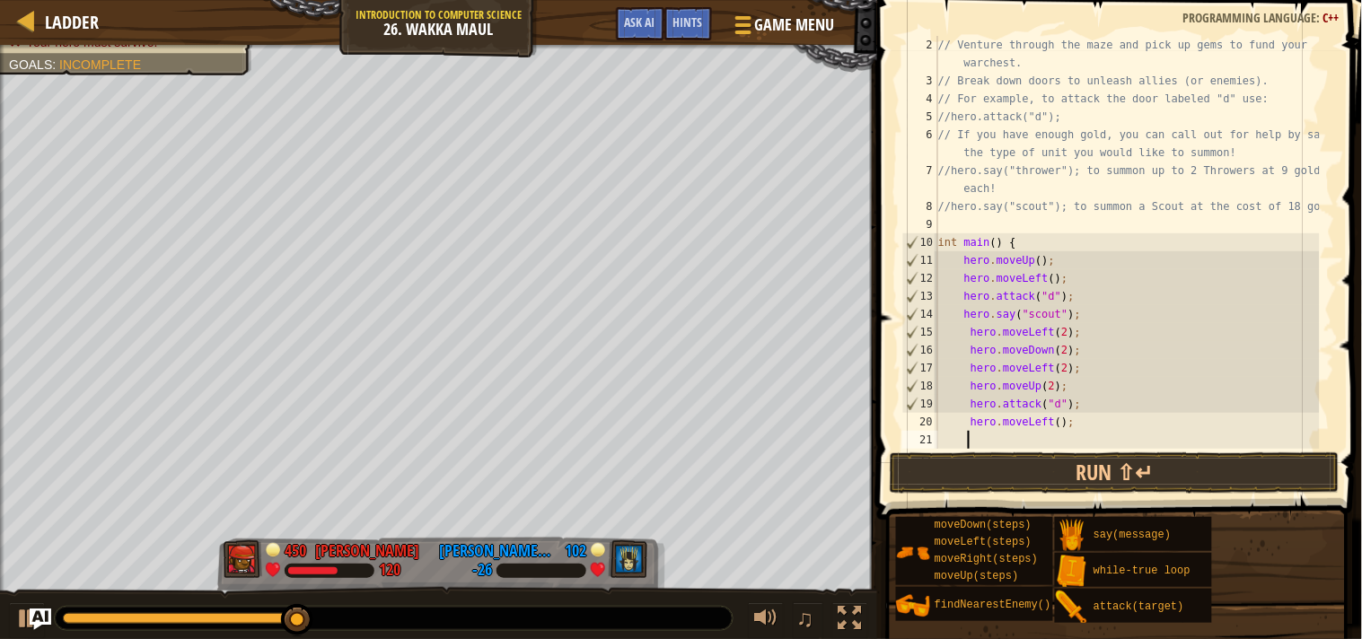
scroll to position [7, 1]
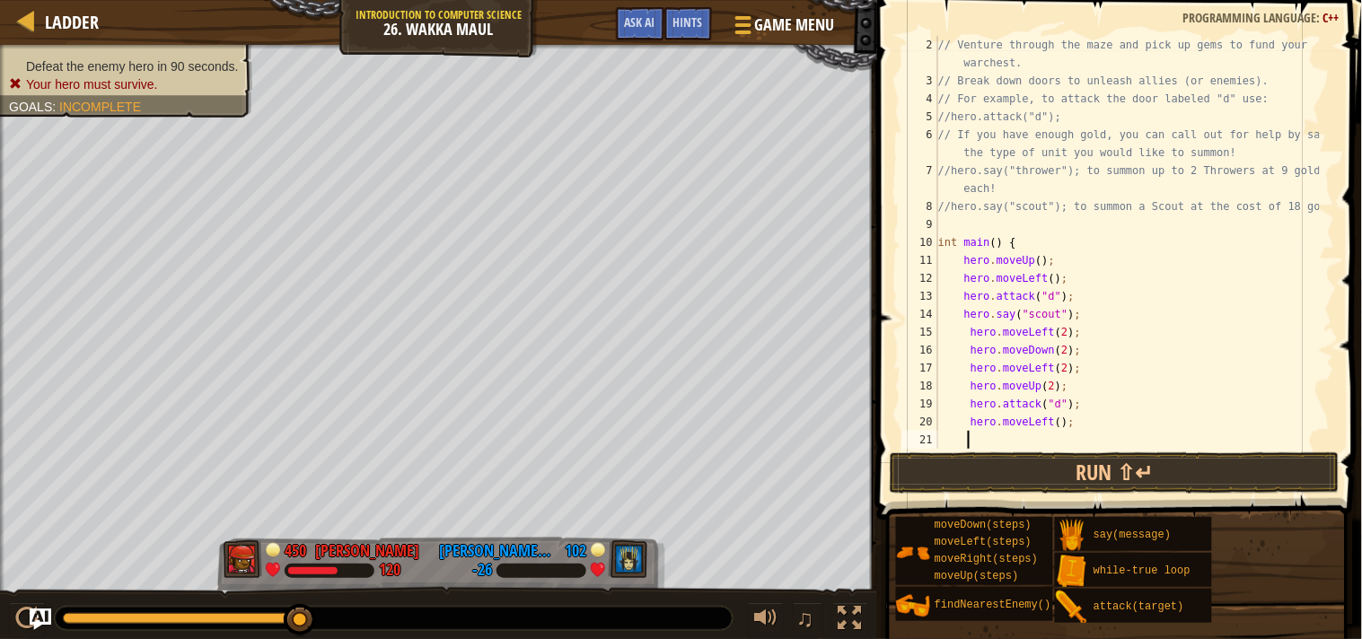
type textarea "2"
click at [1053, 425] on div "// Venture through the maze and pick up gems to fund your warchest. // Break do…" at bounding box center [1127, 269] width 385 height 467
type textarea "hero.moveLeft(2);"
click at [1003, 440] on div "// Venture through the maze and pick up gems to fund your warchest. // Break do…" at bounding box center [1127, 269] width 385 height 467
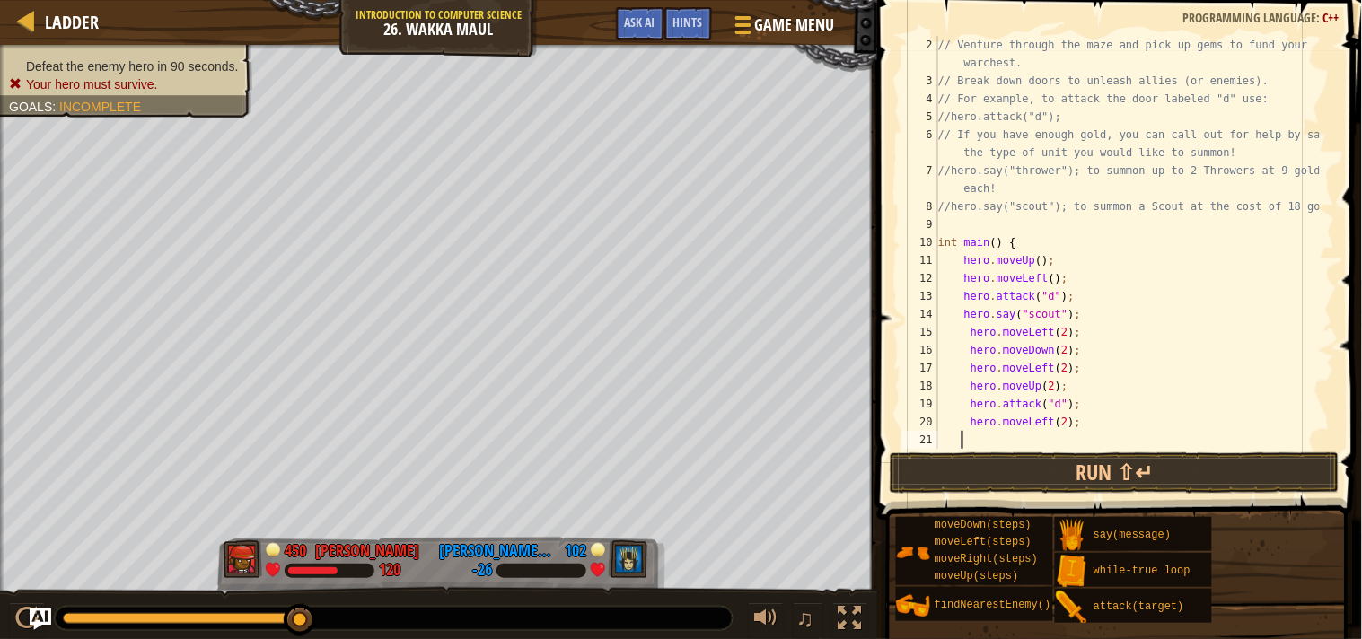
scroll to position [7, 1]
type textarea "m"
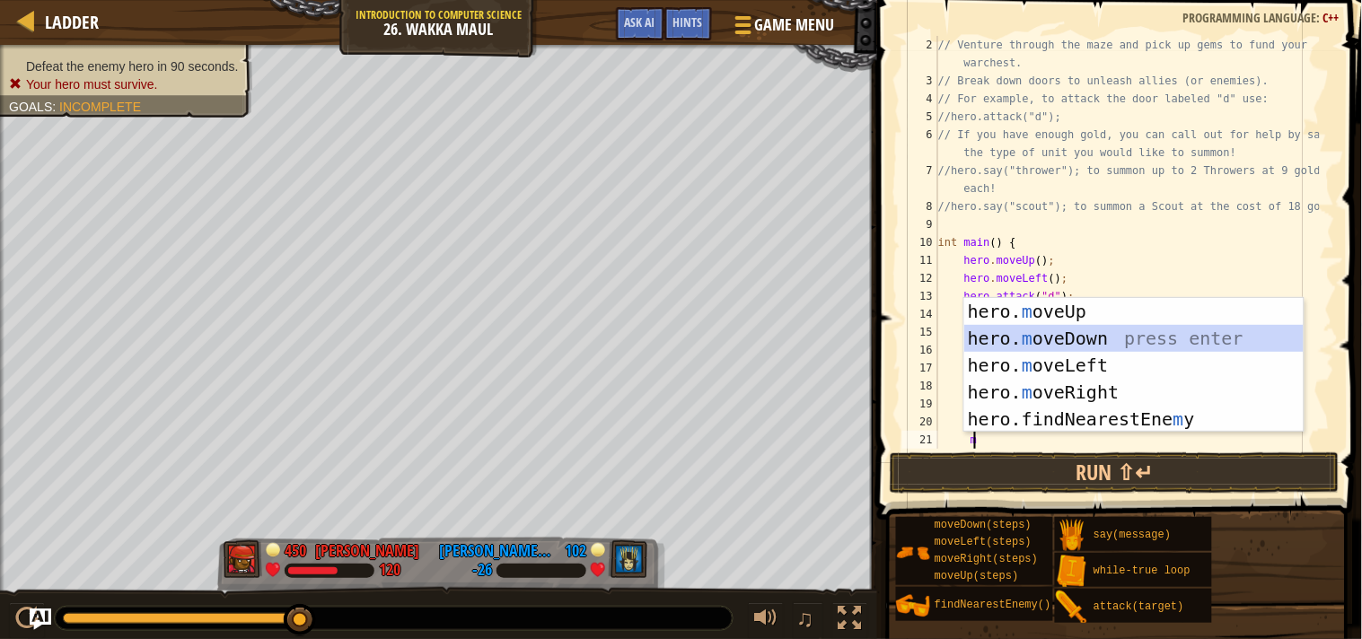
click at [1064, 339] on div "hero. m oveUp press enter hero. m oveDown press enter hero. m oveLeft press ent…" at bounding box center [1134, 392] width 339 height 189
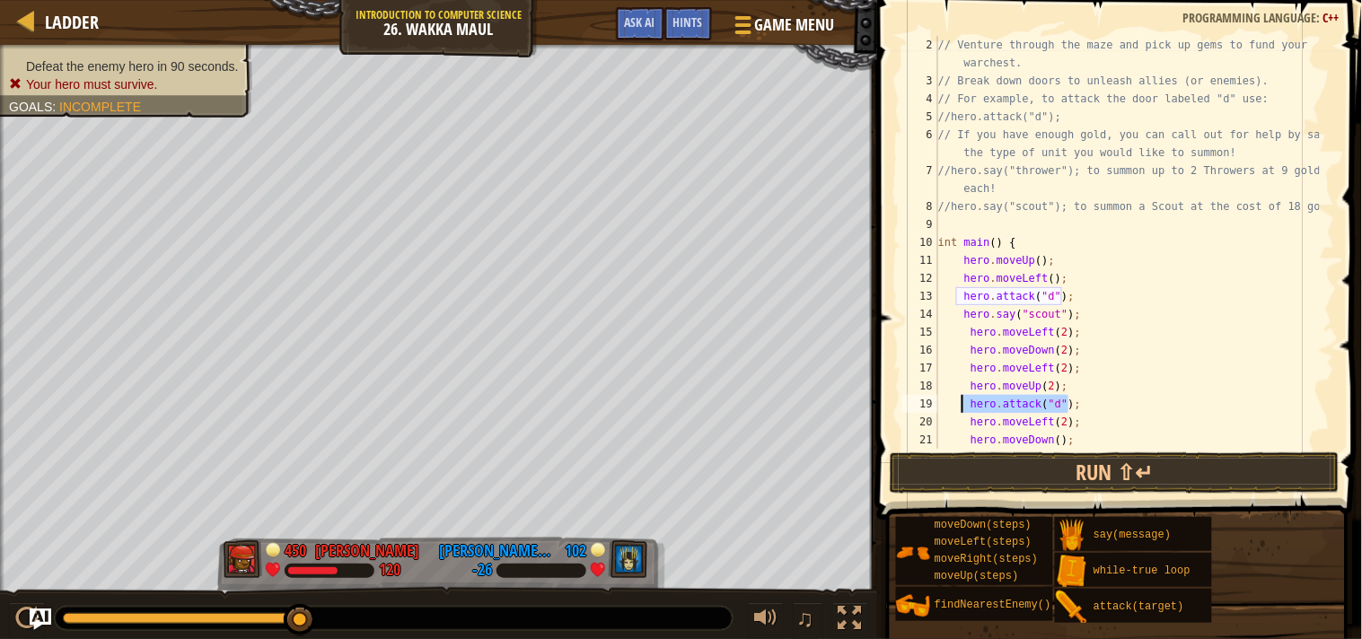
drag, startPoint x: 1074, startPoint y: 404, endPoint x: 963, endPoint y: 408, distance: 111.4
click at [963, 408] on div "// Venture through the maze and pick up gems to fund your warchest. // Break do…" at bounding box center [1127, 269] width 385 height 467
type textarea "hero.attack("d");"
type textarea "hero.moveUp(2);"
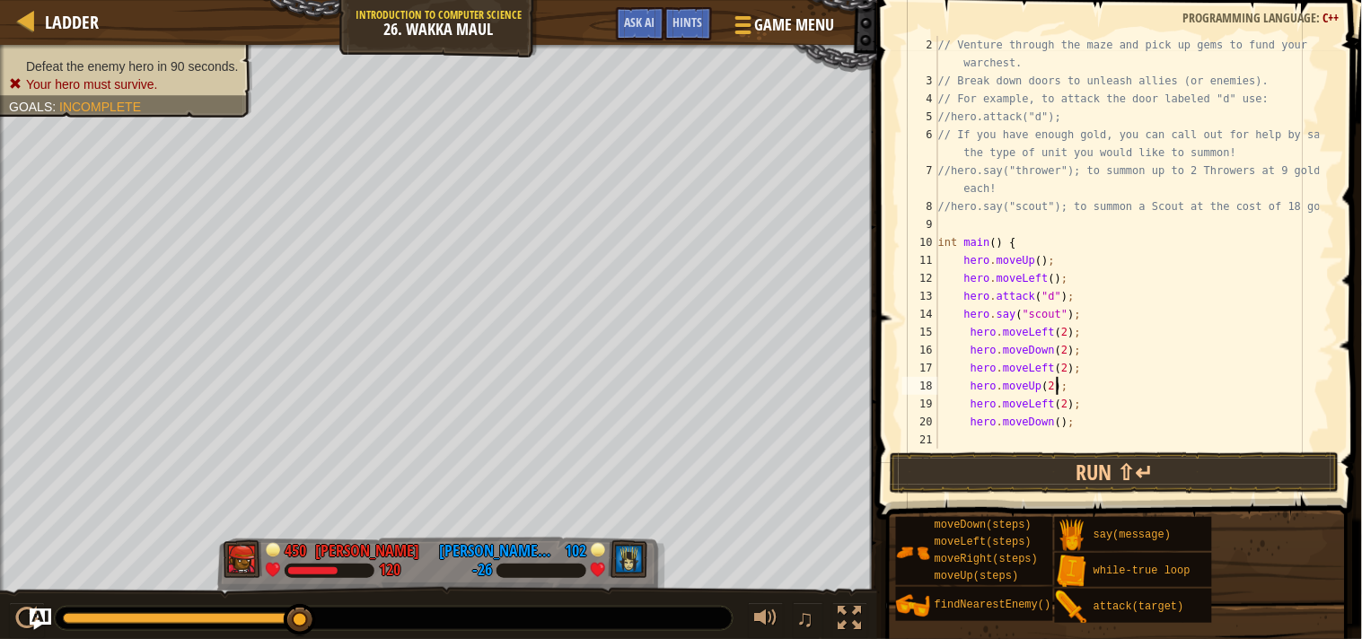
click at [1003, 438] on div "// Venture through the maze and pick up gems to fund your warchest. // Break do…" at bounding box center [1127, 269] width 385 height 467
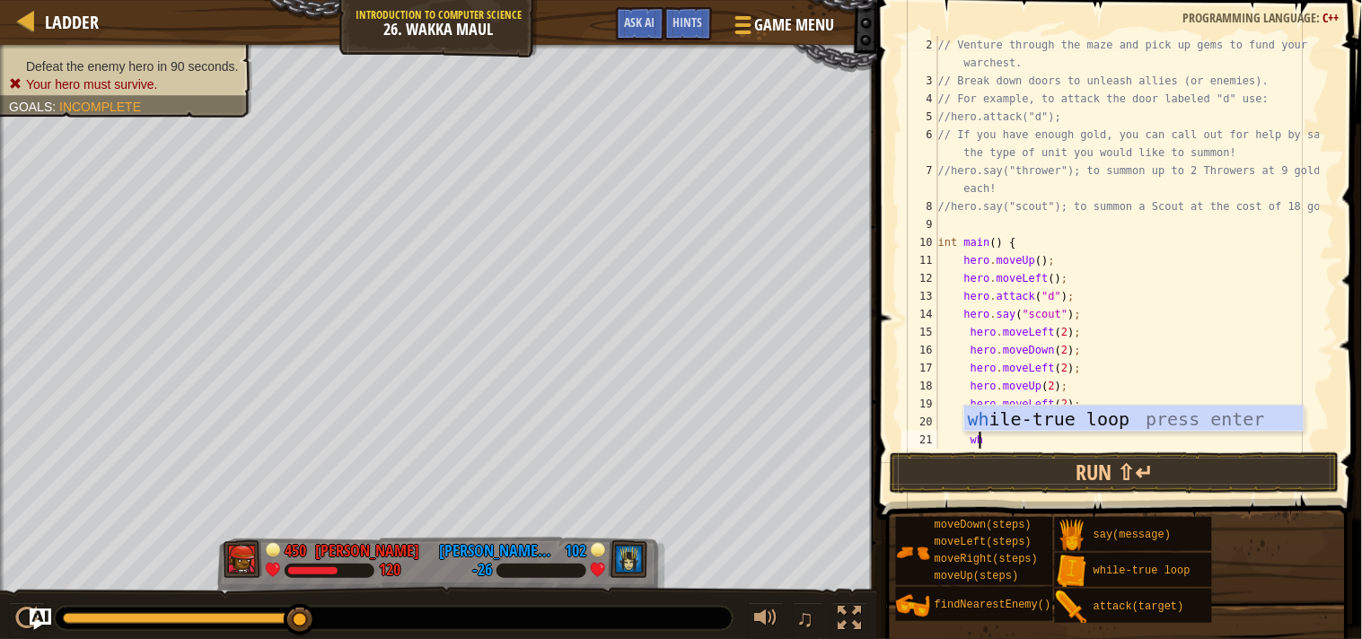
scroll to position [7, 3]
type textarea "whil"
click at [1024, 423] on div "whil e-true loop press enter" at bounding box center [1134, 446] width 339 height 81
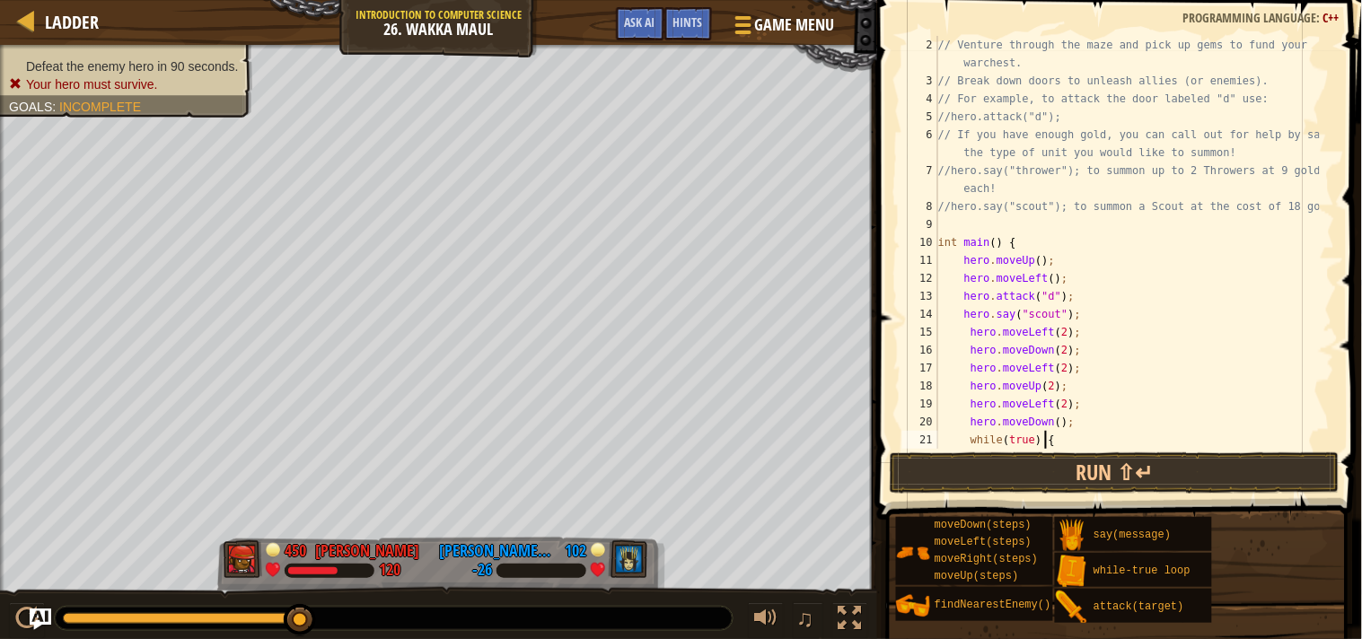
click at [1056, 441] on div "// Venture through the maze and pick up gems to fund your warchest. // Break do…" at bounding box center [1127, 269] width 385 height 467
paste textarea "hero.attack("d");"
click at [1087, 471] on button "Run ⇧↵" at bounding box center [1115, 473] width 450 height 41
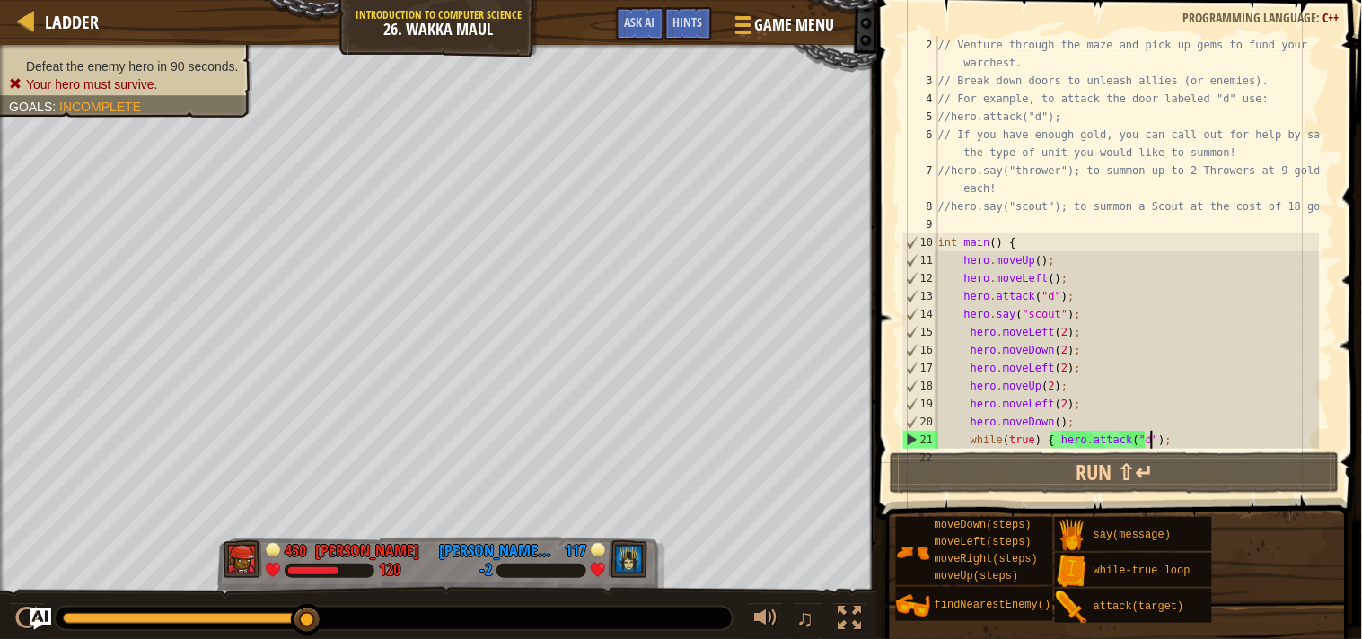
click at [1053, 417] on div "// Venture through the maze and pick up gems to fund your warchest. // Break do…" at bounding box center [1127, 269] width 385 height 467
type textarea "hero.moveDown(2);"
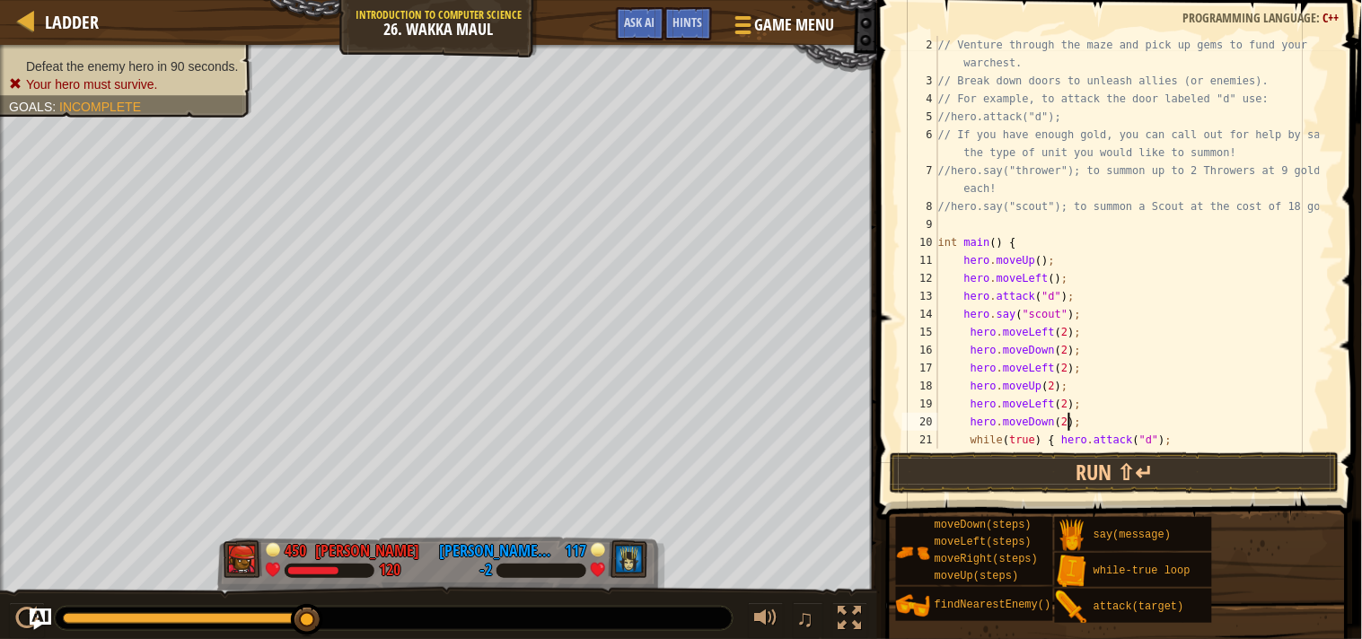
click at [1070, 418] on div "// Venture through the maze and pick up gems to fund your warchest. // Break do…" at bounding box center [1127, 269] width 385 height 467
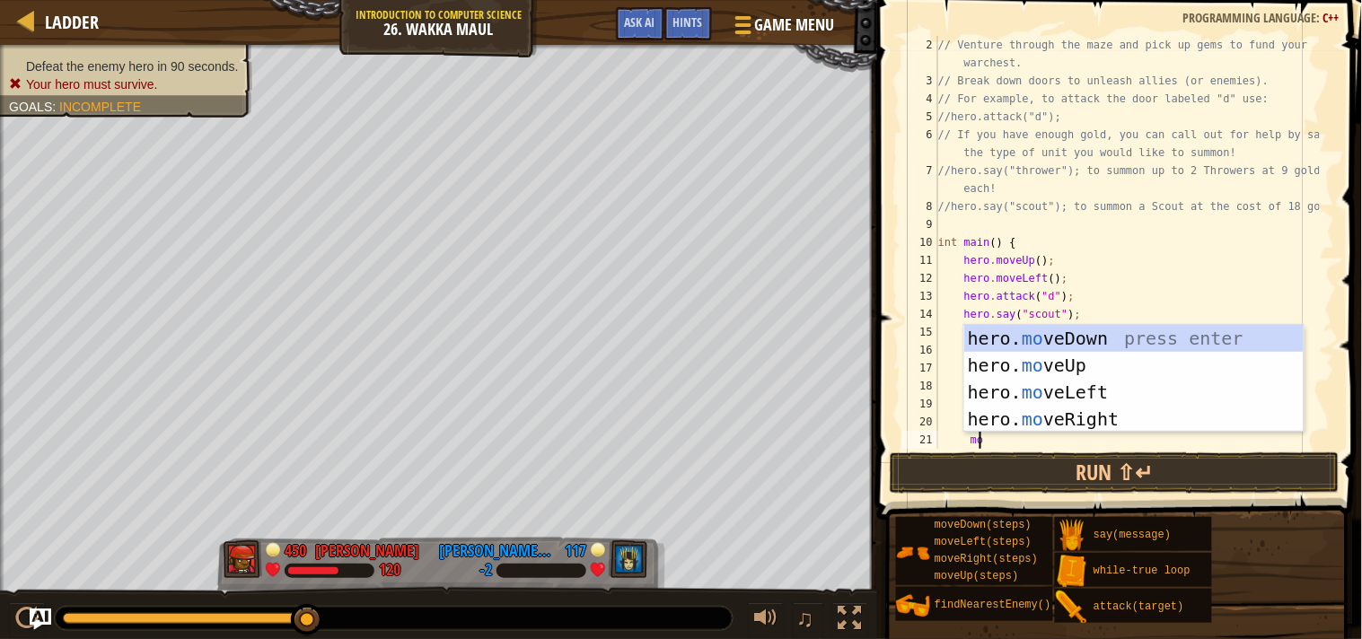
scroll to position [7, 3]
type textarea "move"
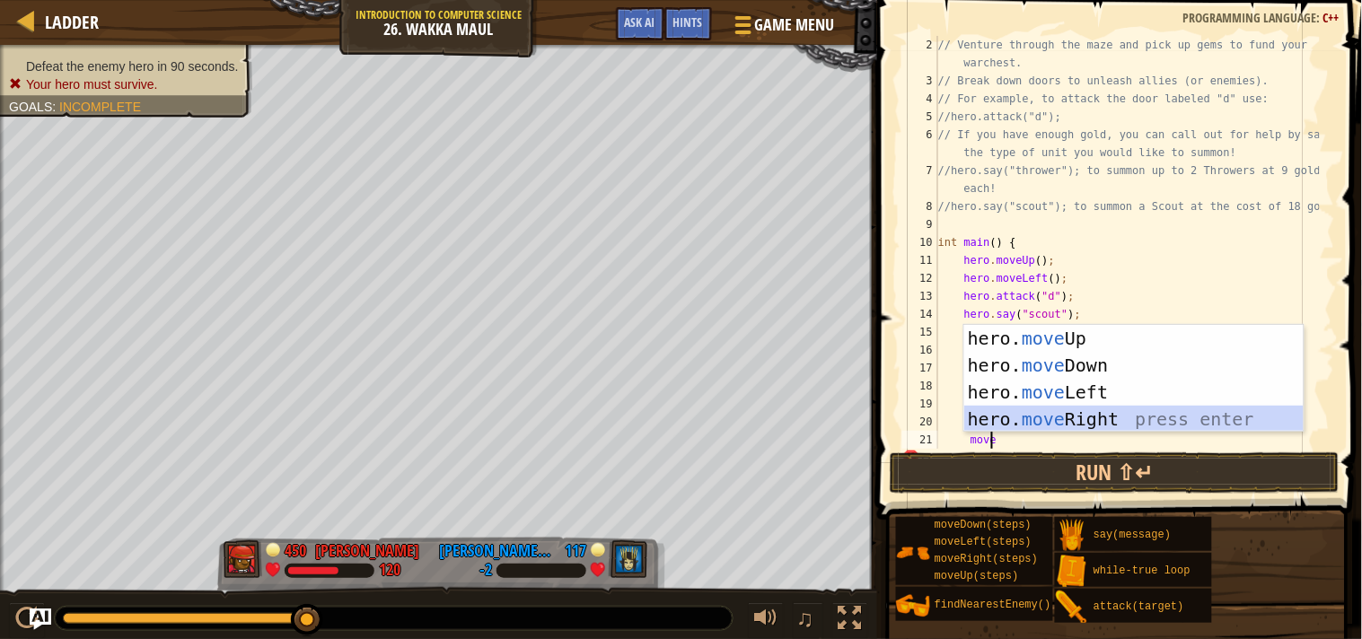
click at [1076, 414] on div "hero. move Up press enter hero. move Down press enter hero. move Left press ent…" at bounding box center [1134, 406] width 339 height 162
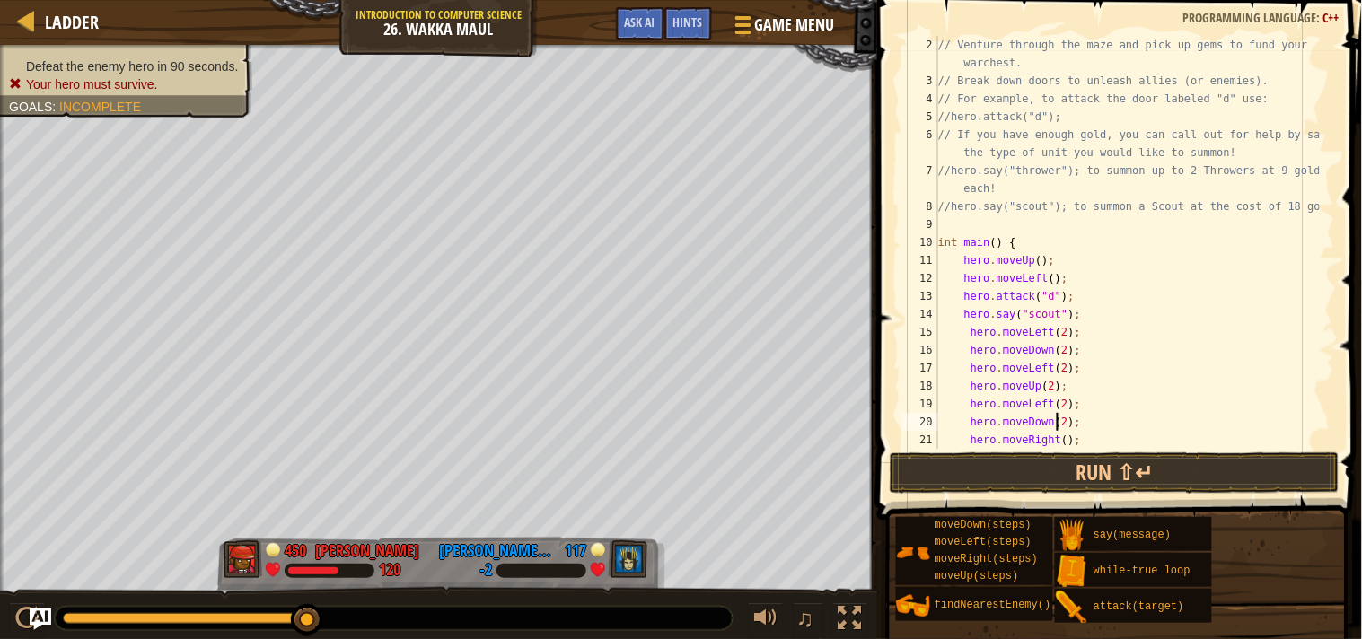
click at [1055, 422] on div "// Venture through the maze and pick up gems to fund your warchest. // Break do…" at bounding box center [1127, 269] width 385 height 467
click at [1070, 465] on button "Run ⇧↵" at bounding box center [1115, 473] width 450 height 41
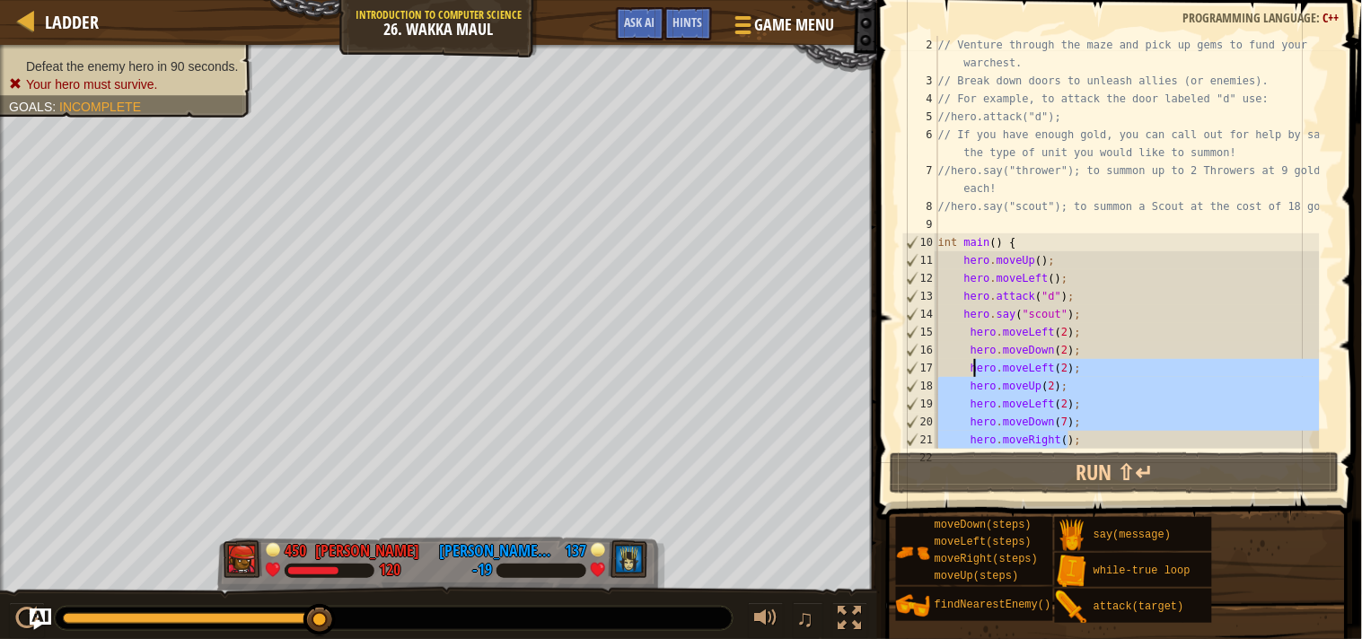
drag, startPoint x: 1071, startPoint y: 444, endPoint x: 977, endPoint y: 373, distance: 118.0
click at [977, 373] on div "// Venture through the maze and pick up gems to fund your warchest. // Break do…" at bounding box center [1127, 269] width 385 height 467
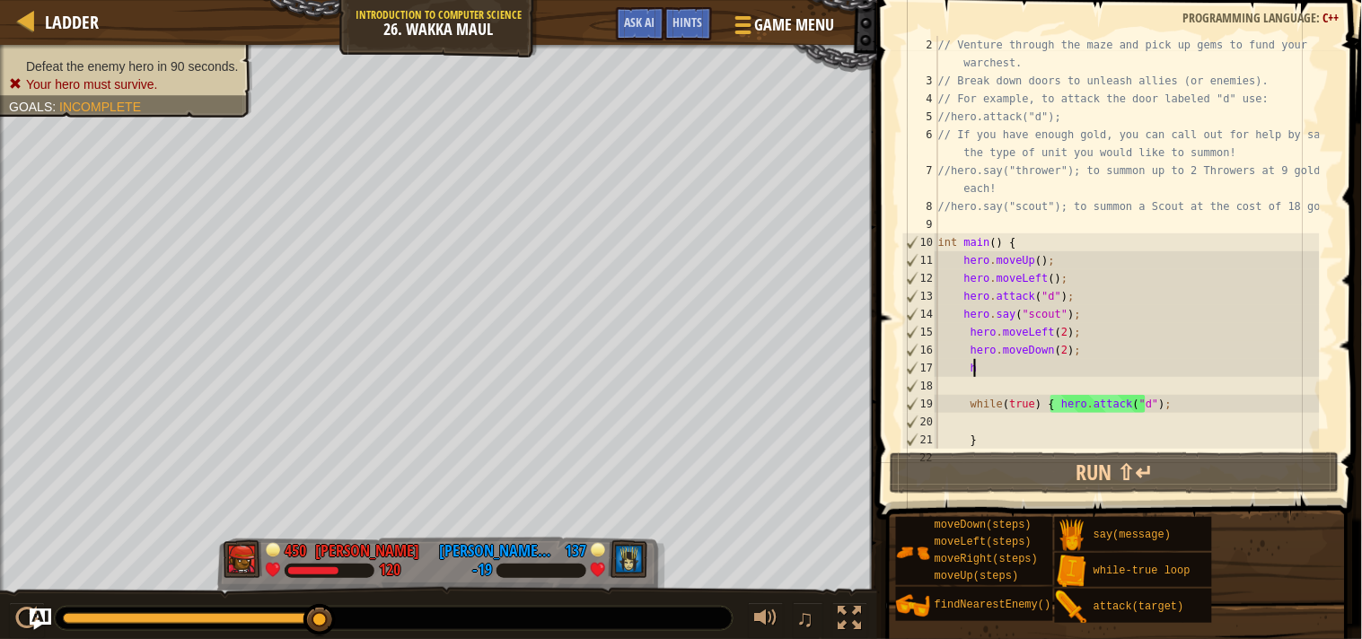
scroll to position [7, 2]
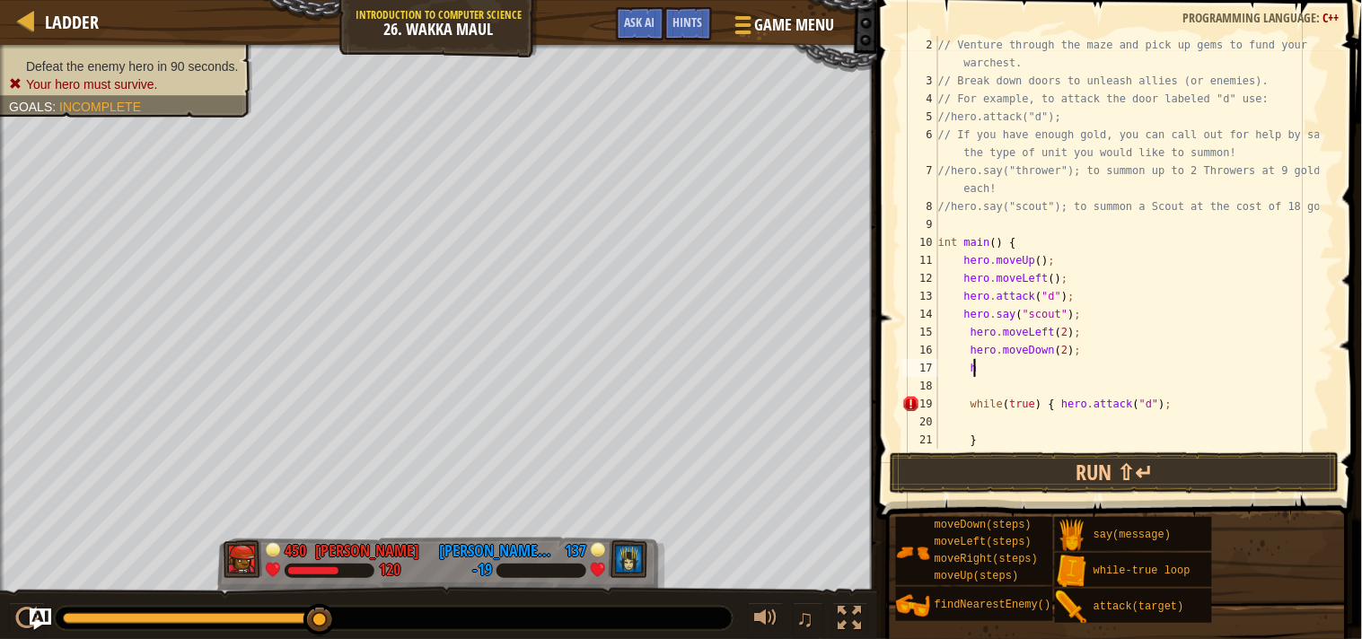
type textarea "he"
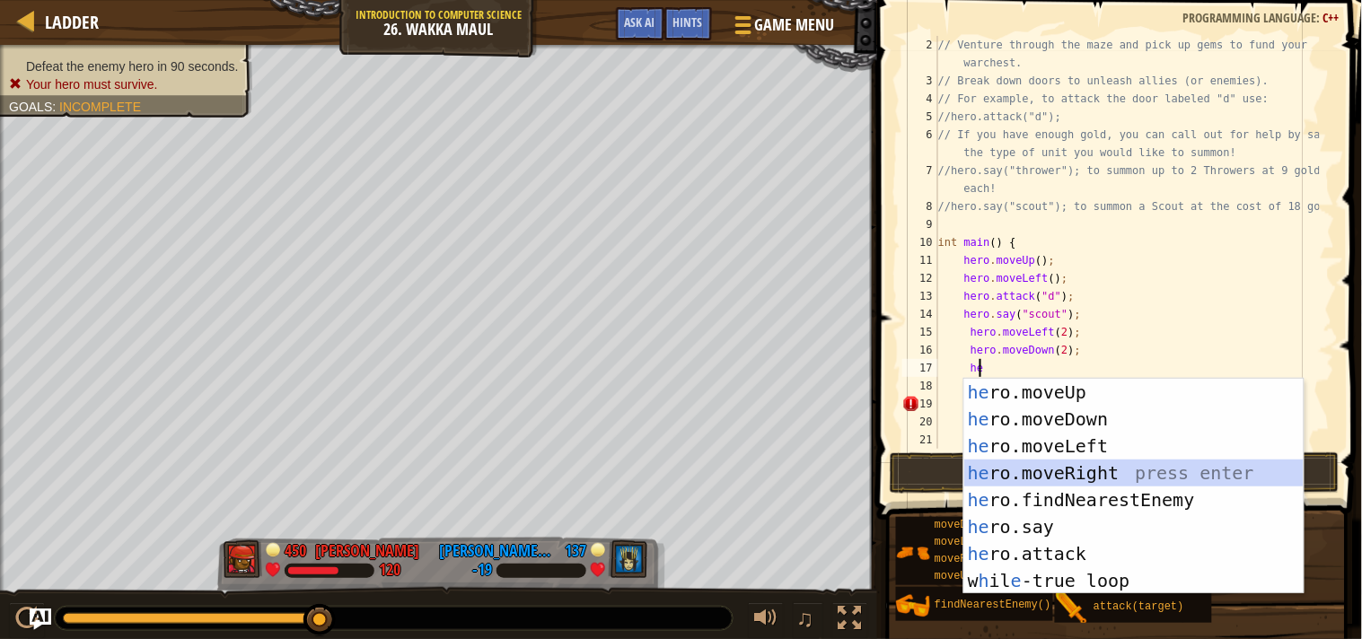
click at [1042, 467] on div "he ro.moveUp press enter he ro.moveDown press enter he ro.moveLeft press enter …" at bounding box center [1134, 513] width 339 height 269
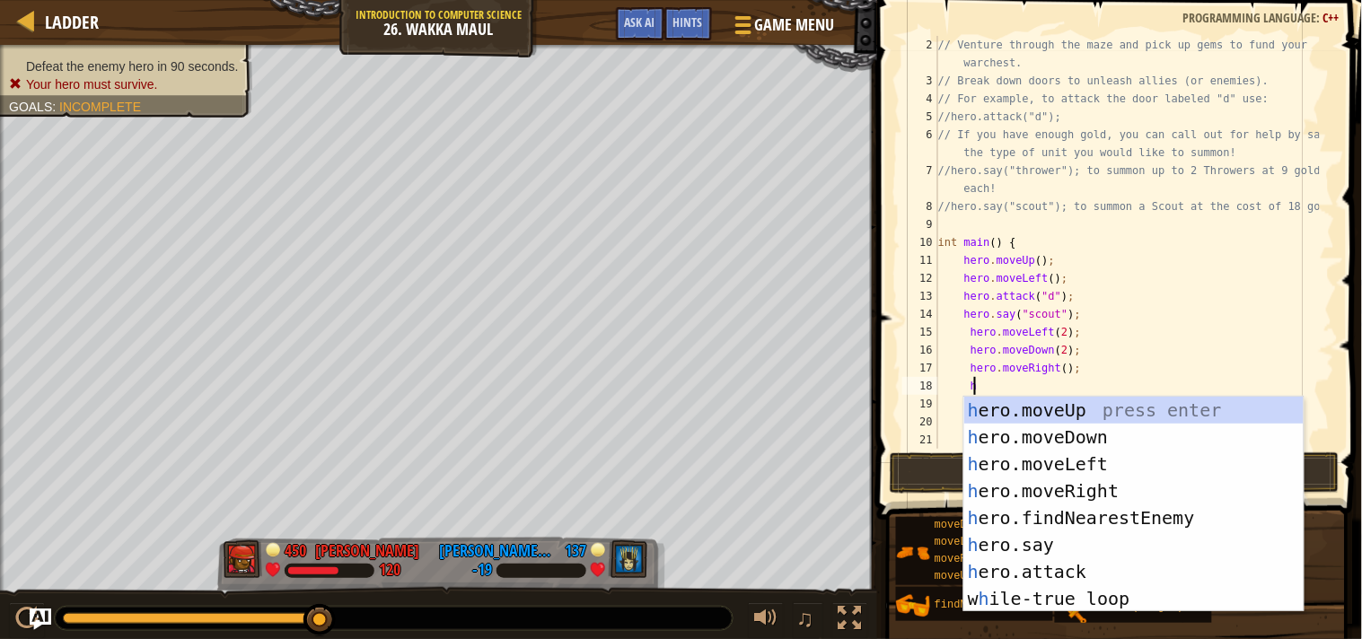
type textarea "her"
click at [1057, 405] on div "her o.moveUp press enter her o.moveDown press enter her o.moveLeft press enter …" at bounding box center [1134, 531] width 339 height 269
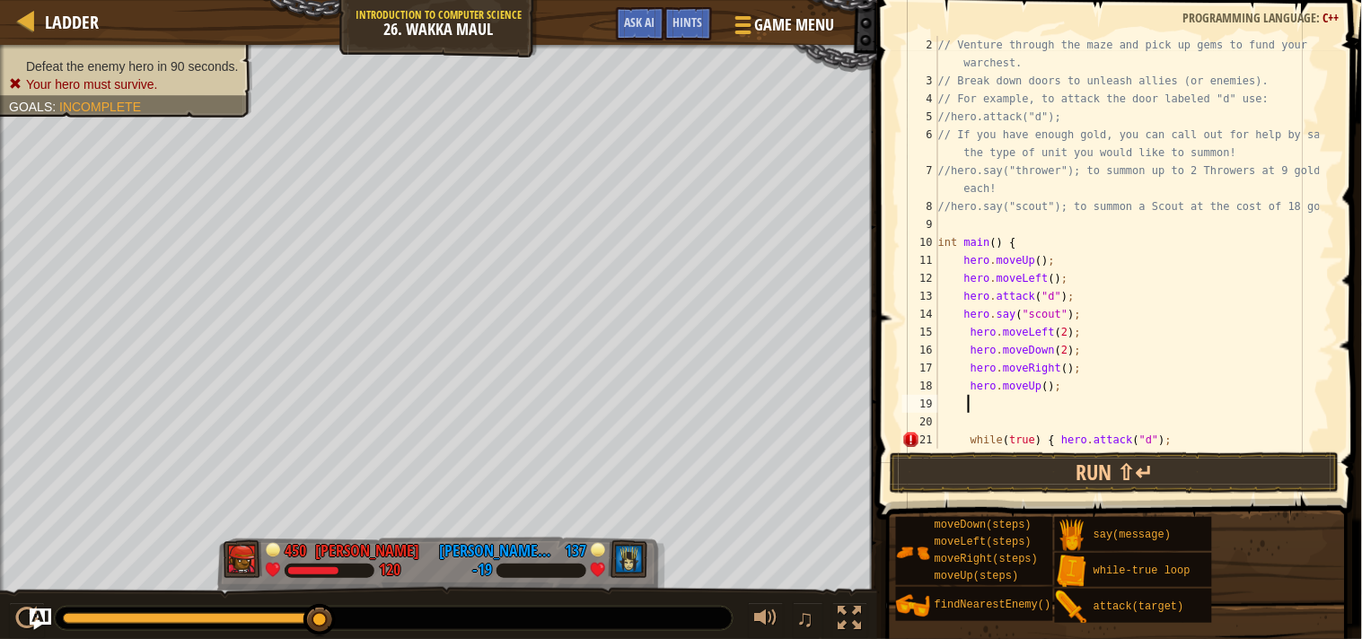
scroll to position [7, 1]
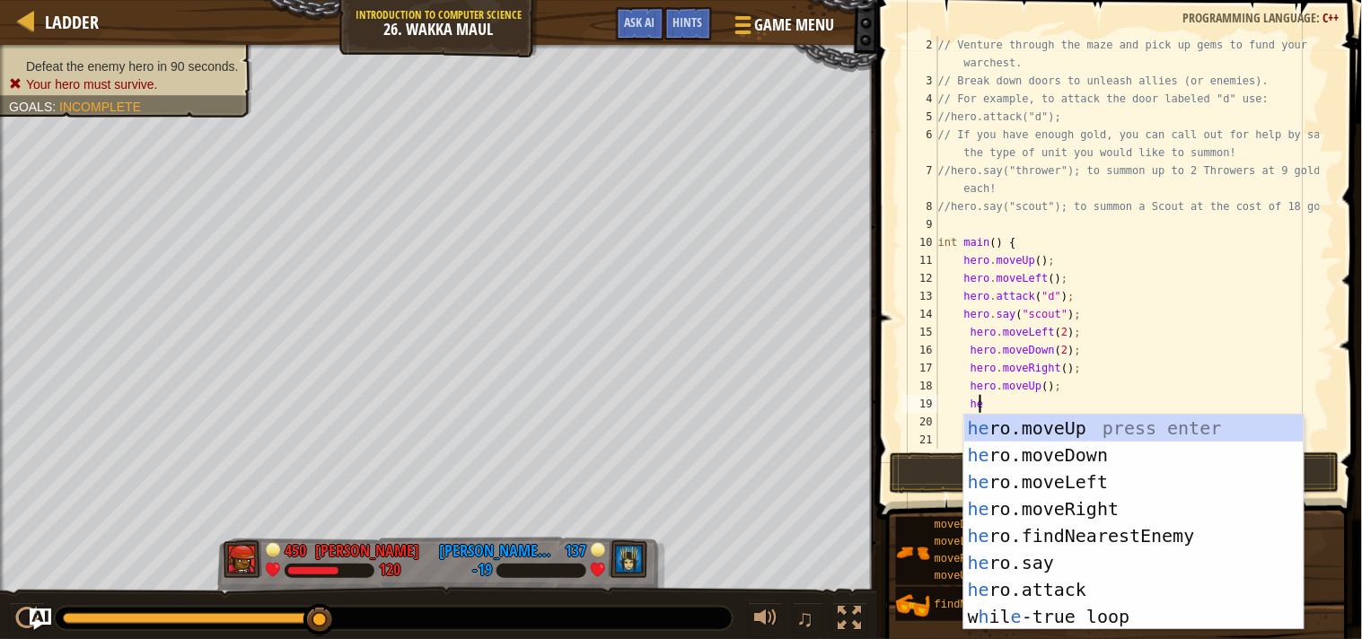
type textarea "her"
click at [1061, 429] on div "her o.moveUp press enter her o.moveDown press enter her o.moveLeft press enter …" at bounding box center [1134, 549] width 339 height 269
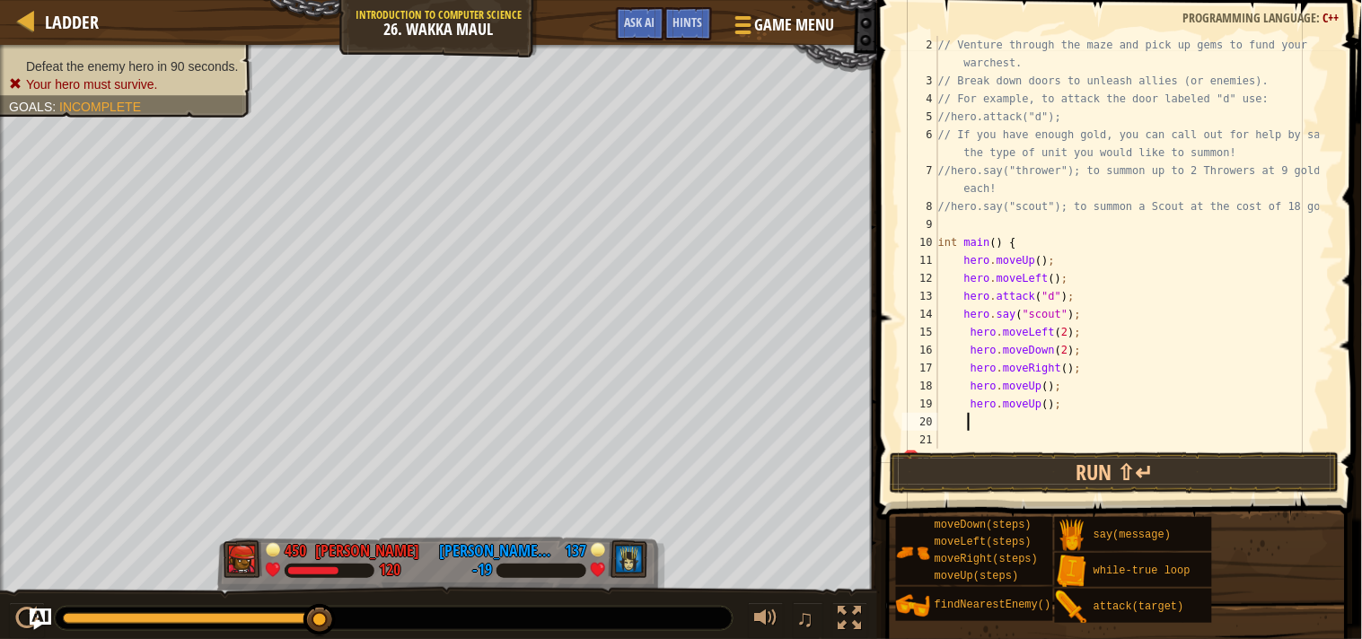
scroll to position [7, 1]
click at [1057, 474] on button "Run ⇧↵" at bounding box center [1115, 473] width 450 height 41
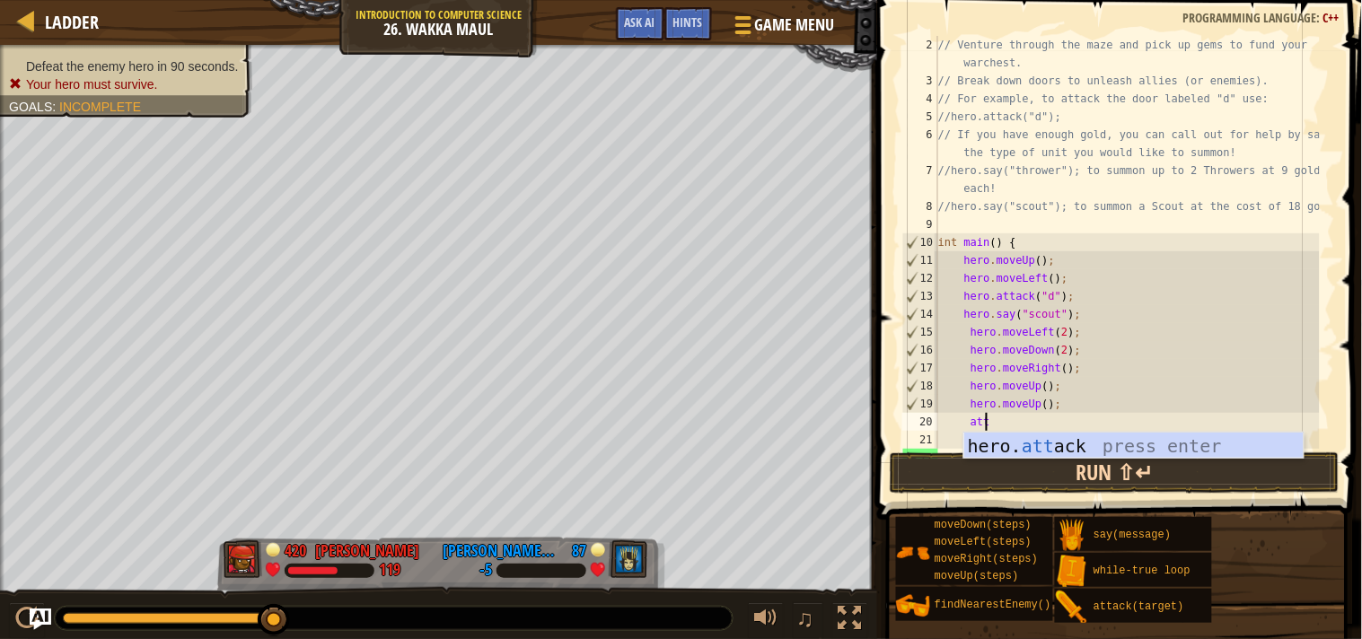
scroll to position [7, 3]
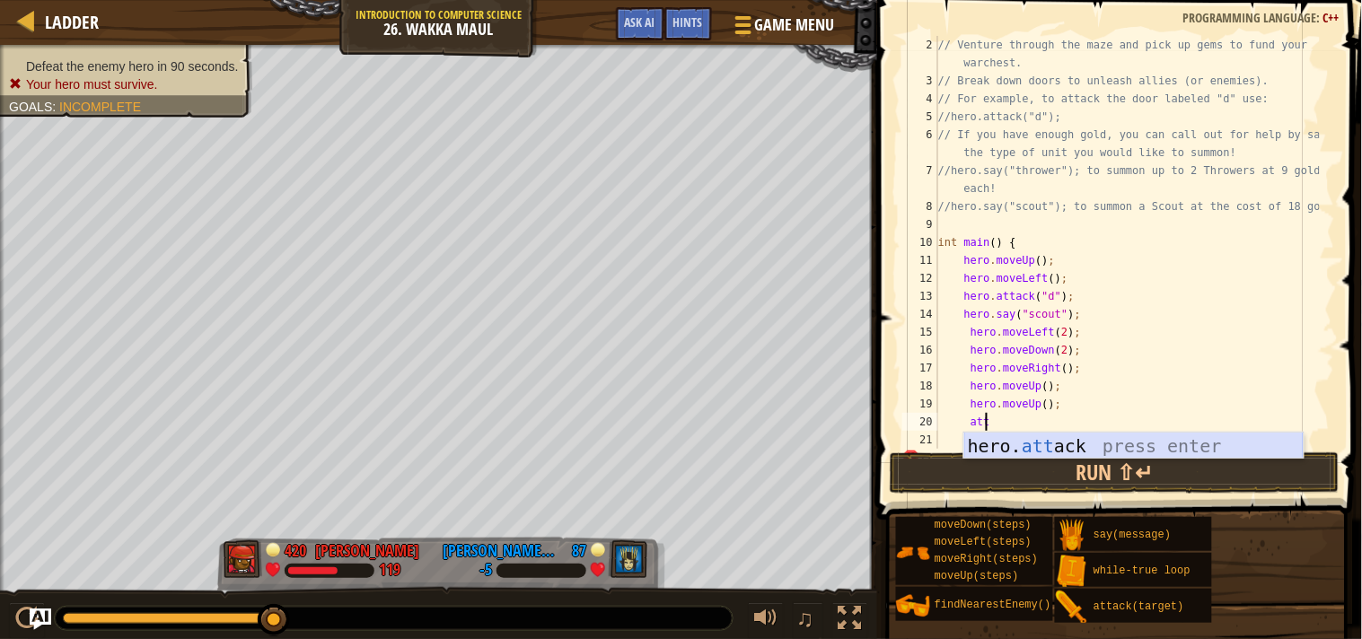
click at [1051, 449] on div "hero. att ack press enter" at bounding box center [1134, 473] width 339 height 81
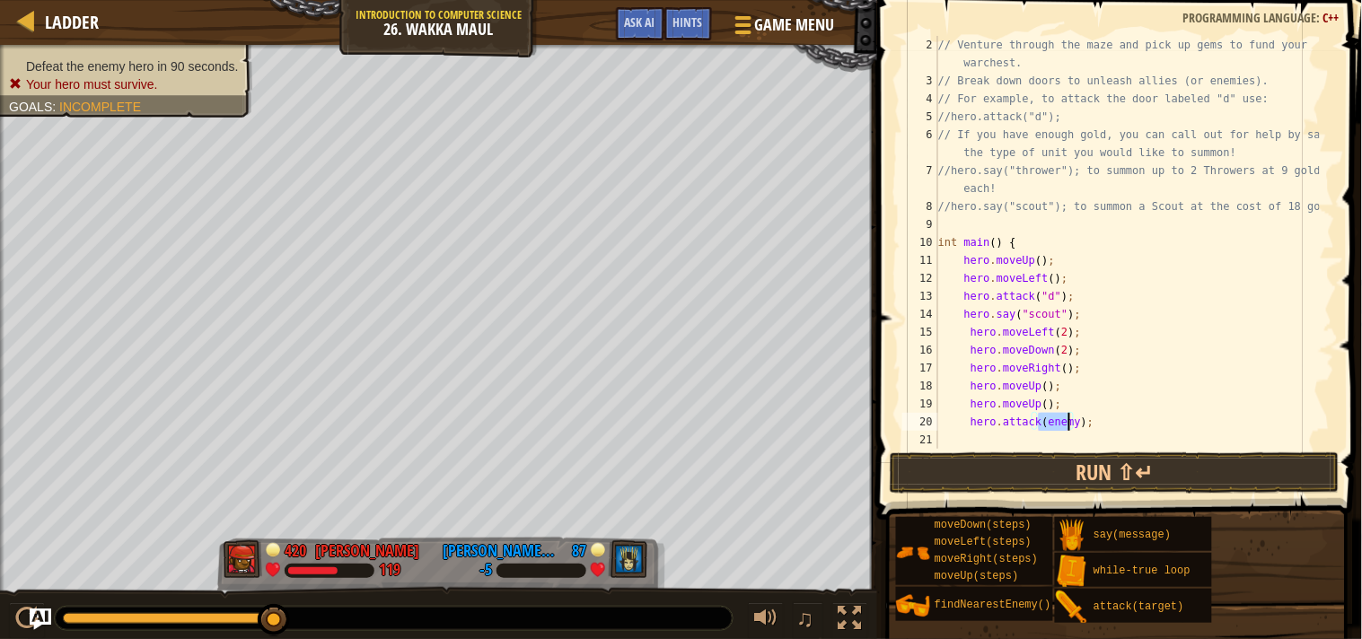
scroll to position [7, 7]
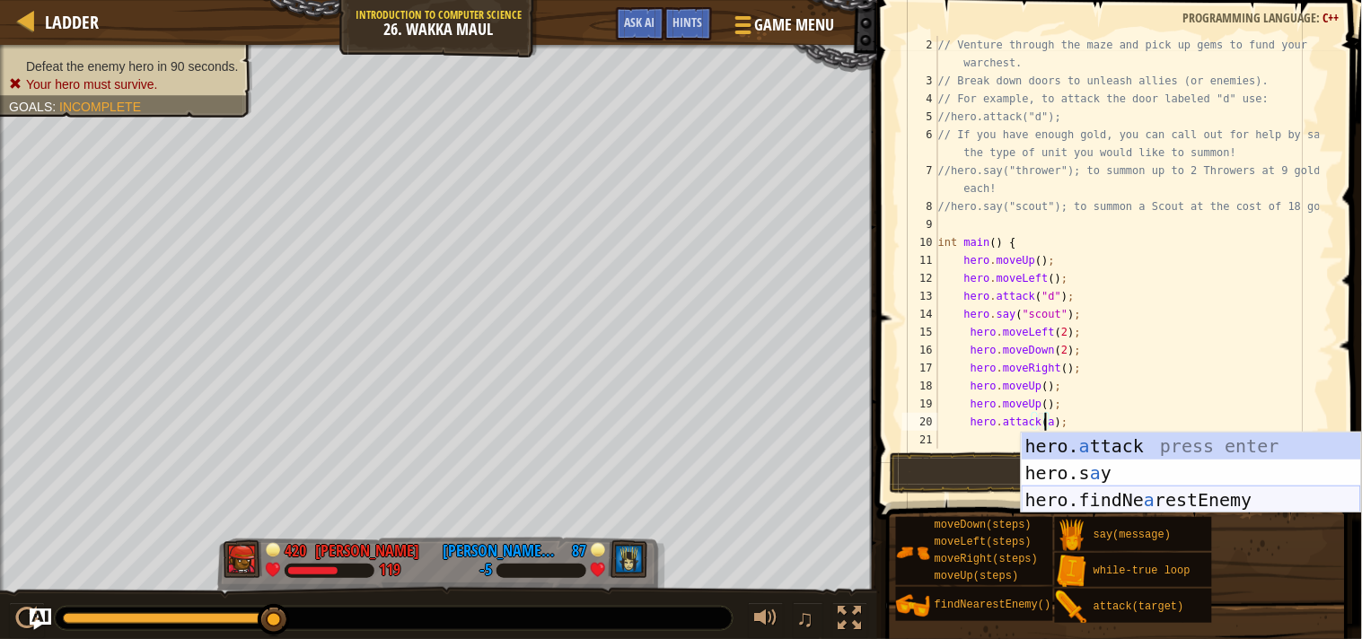
click at [1055, 497] on div "hero. a ttack press enter hero.s a y press enter hero.findNe a restEnemy press …" at bounding box center [1191, 500] width 339 height 135
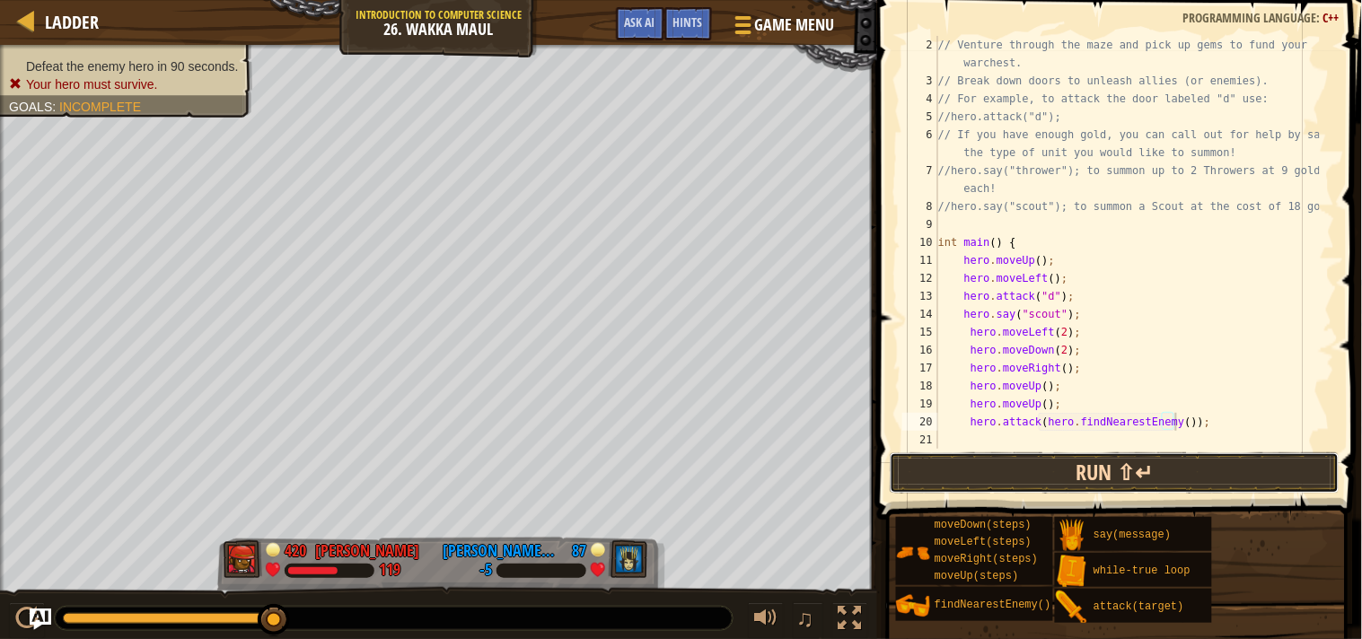
click at [1035, 464] on button "Run ⇧↵" at bounding box center [1115, 473] width 450 height 41
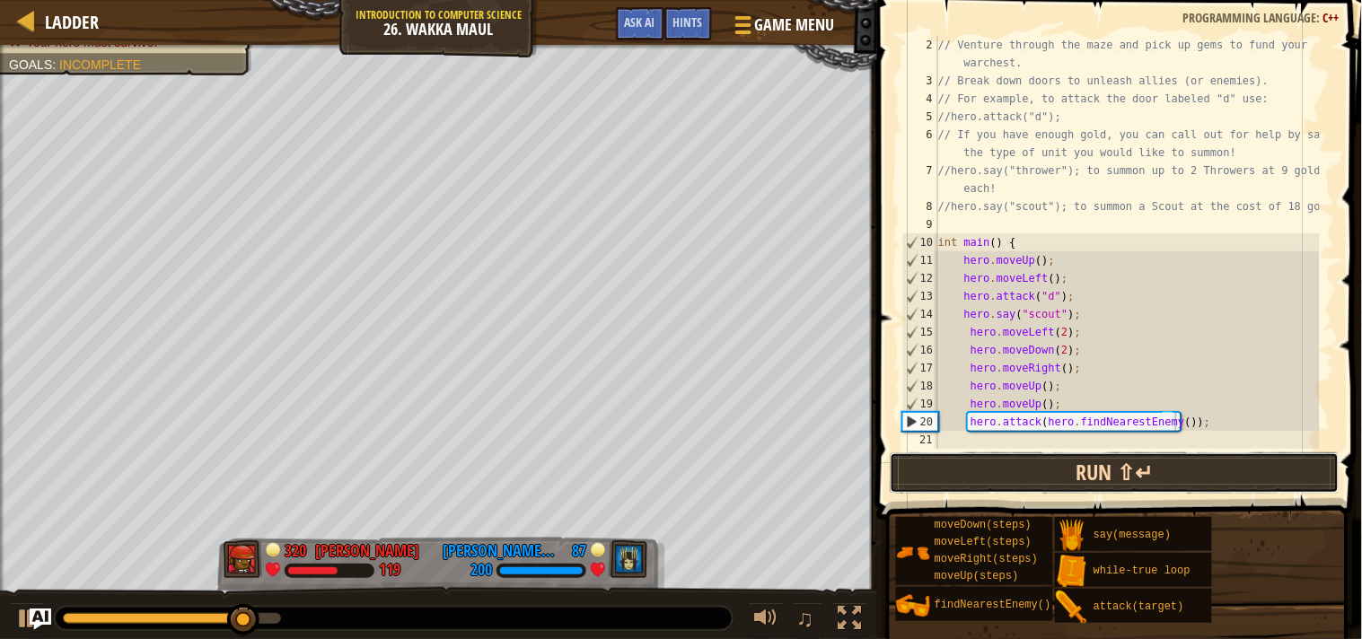
click at [1036, 464] on button "Run ⇧↵" at bounding box center [1115, 473] width 450 height 41
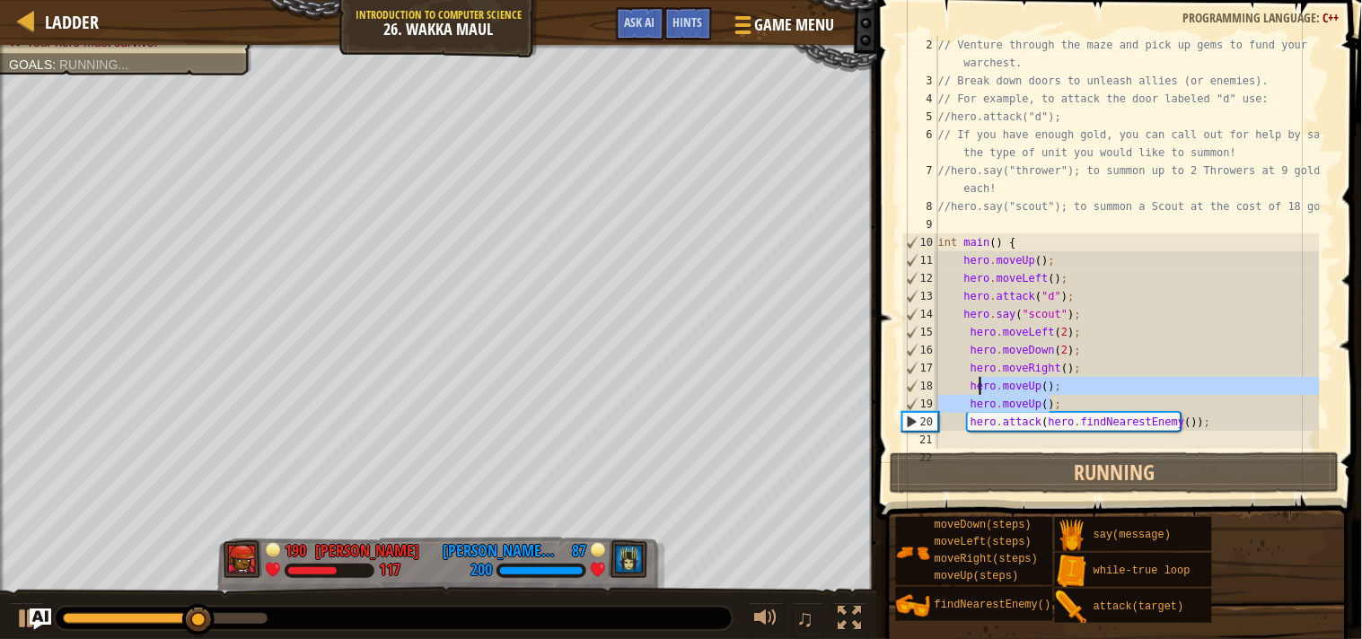
drag, startPoint x: 1058, startPoint y: 399, endPoint x: 979, endPoint y: 382, distance: 80.9
click at [979, 382] on div "// Venture through the maze and pick up gems to fund your warchest. // Break do…" at bounding box center [1127, 269] width 385 height 467
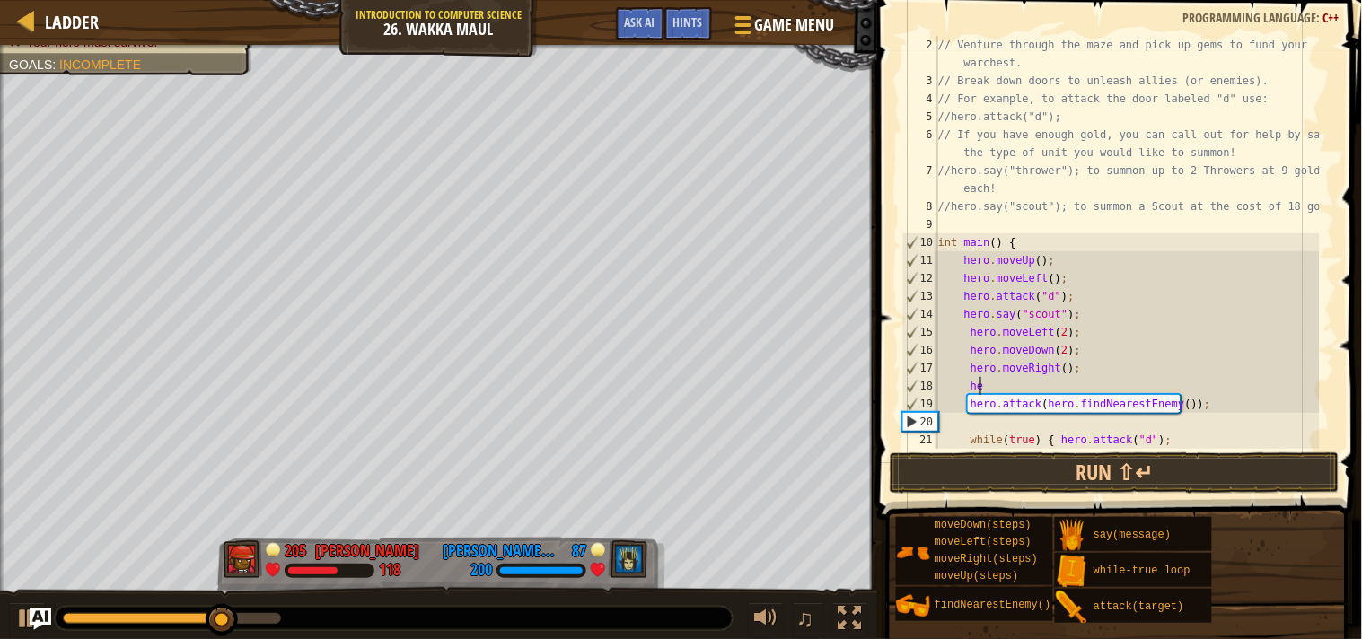
scroll to position [7, 2]
type textarea "h"
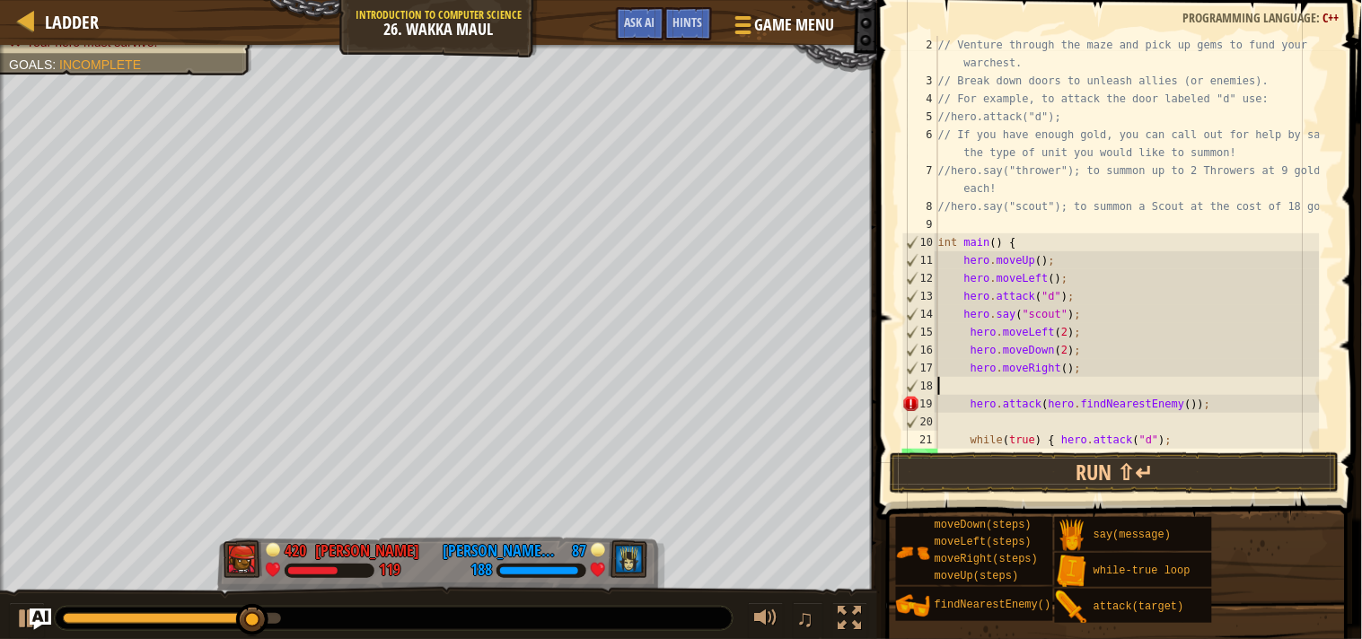
scroll to position [7, 0]
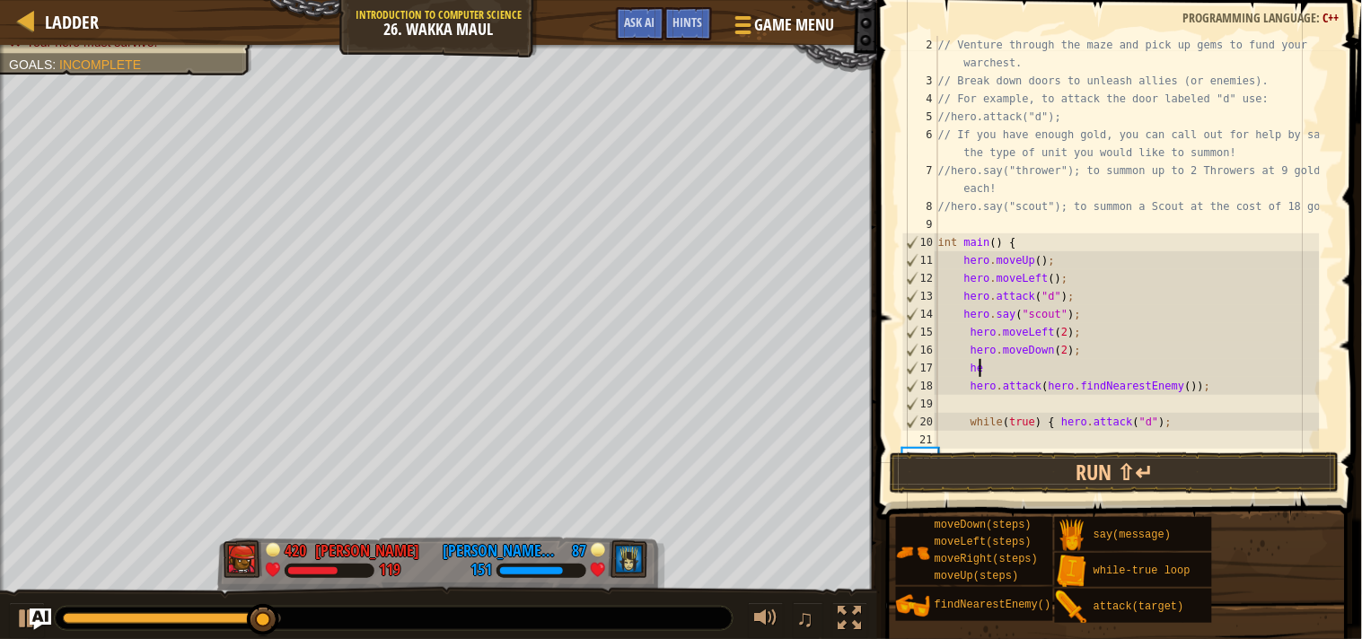
type textarea "h"
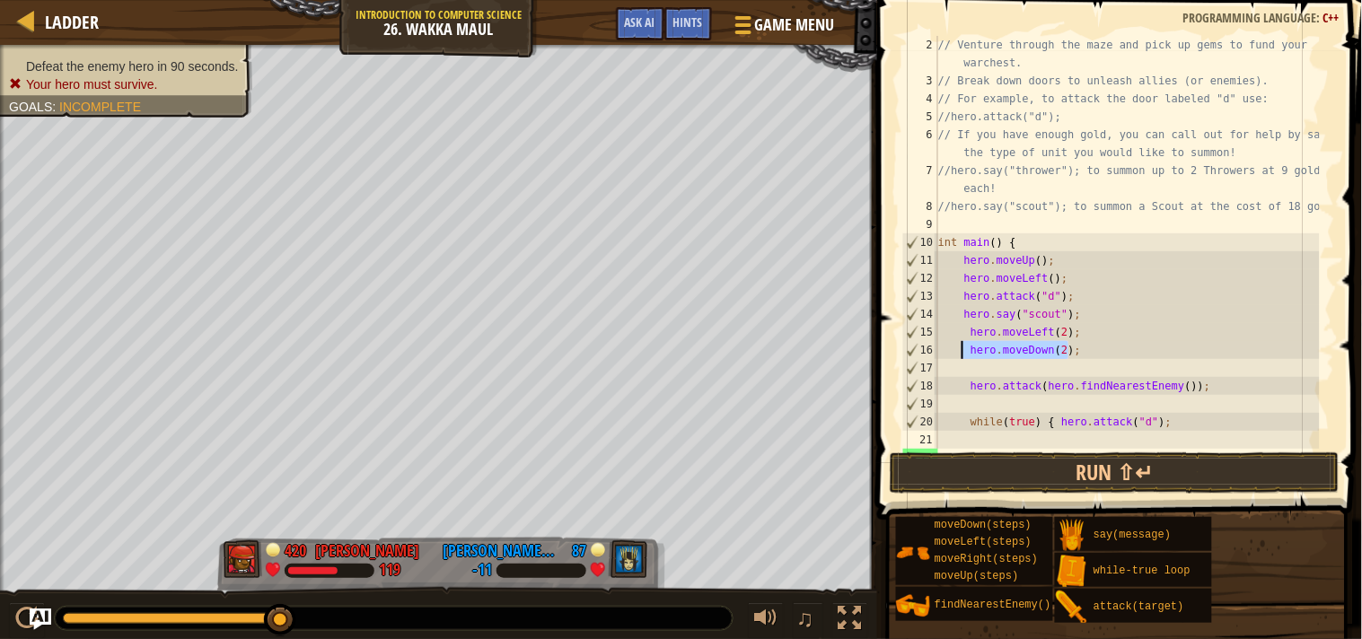
drag, startPoint x: 1071, startPoint y: 345, endPoint x: 965, endPoint y: 356, distance: 106.5
click at [965, 356] on div "// Venture through the maze and pick up gems to fund your warchest. // Break do…" at bounding box center [1127, 269] width 385 height 467
type textarea "hero.moveDown(2);"
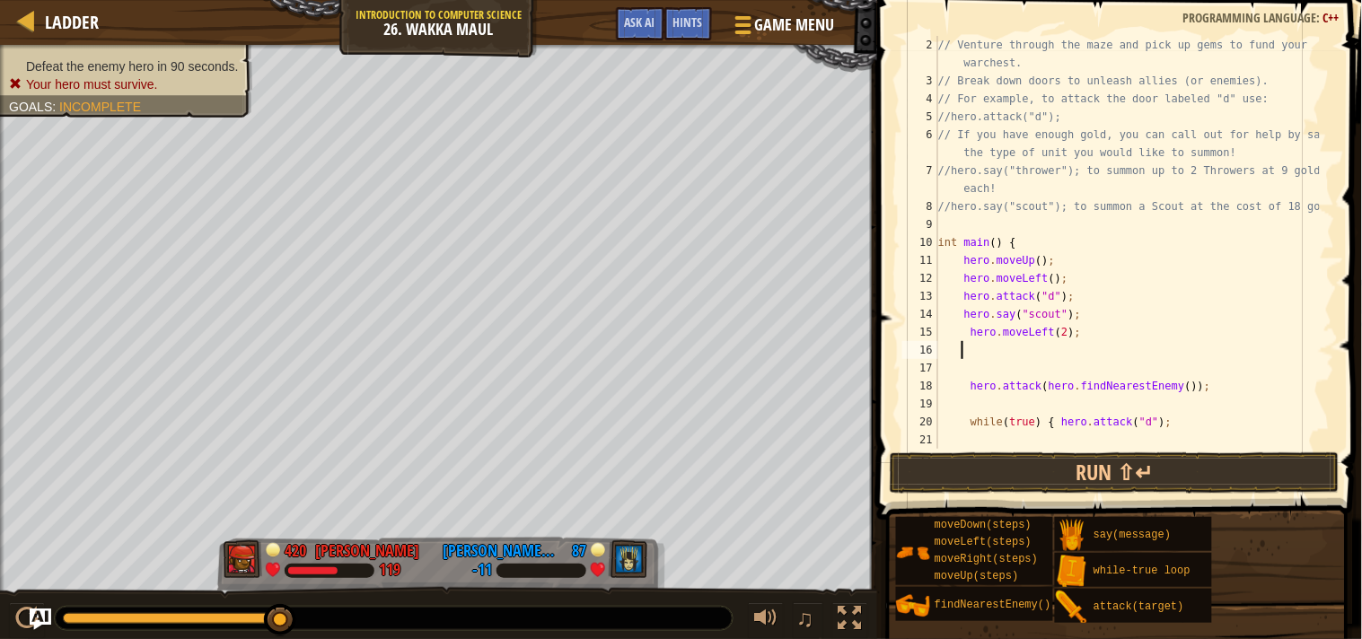
type textarea "z"
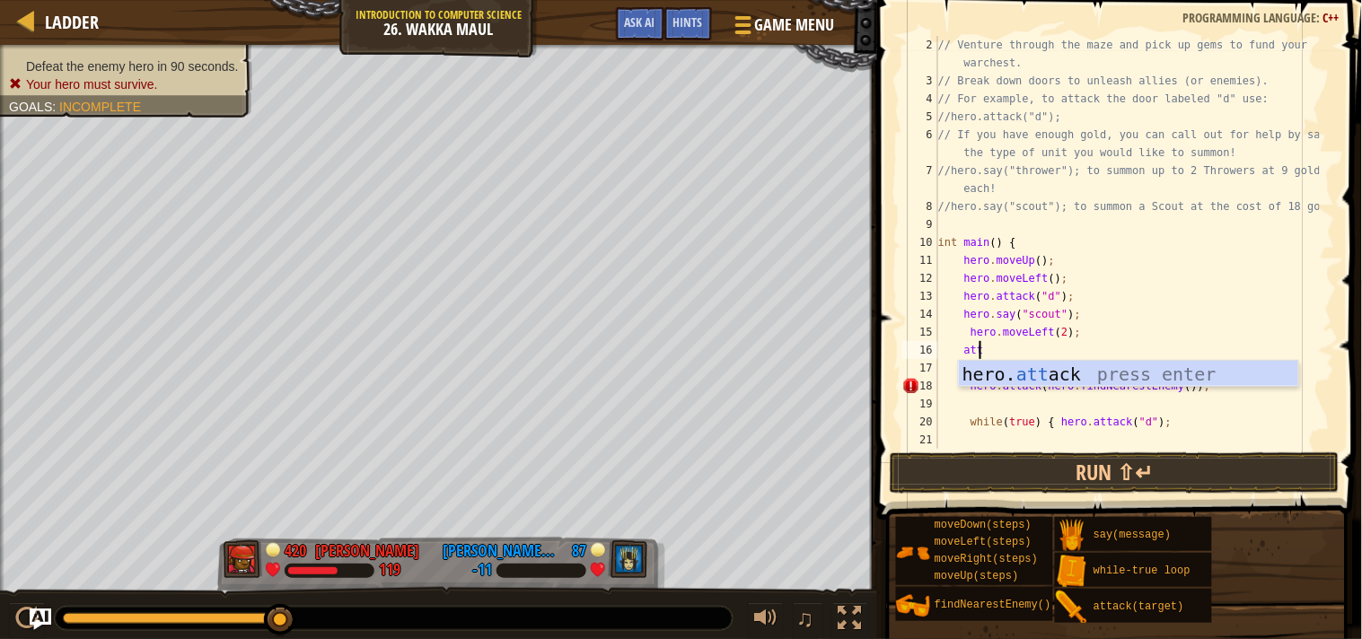
scroll to position [7, 2]
click at [1002, 382] on div "hero. att ack press enter" at bounding box center [1128, 401] width 339 height 81
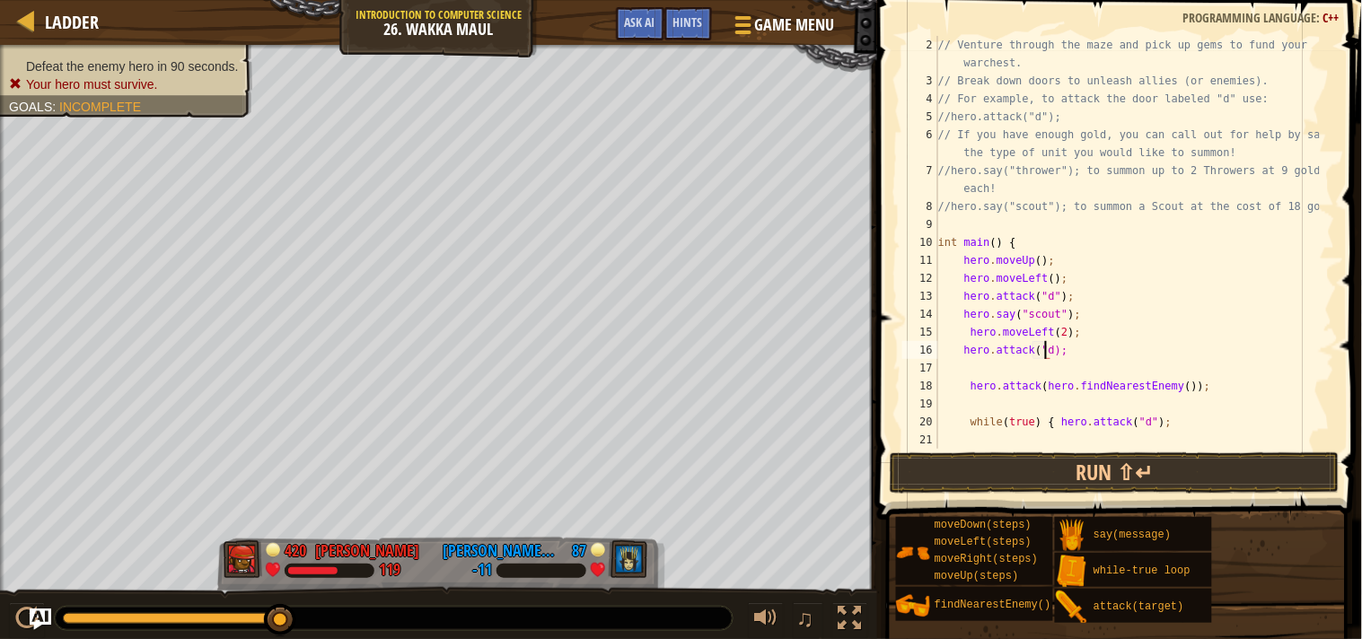
type textarea "hero.attack("d");"
click at [1003, 373] on div "// Venture through the maze and pick up gems to fund your warchest. // Break do…" at bounding box center [1127, 269] width 385 height 467
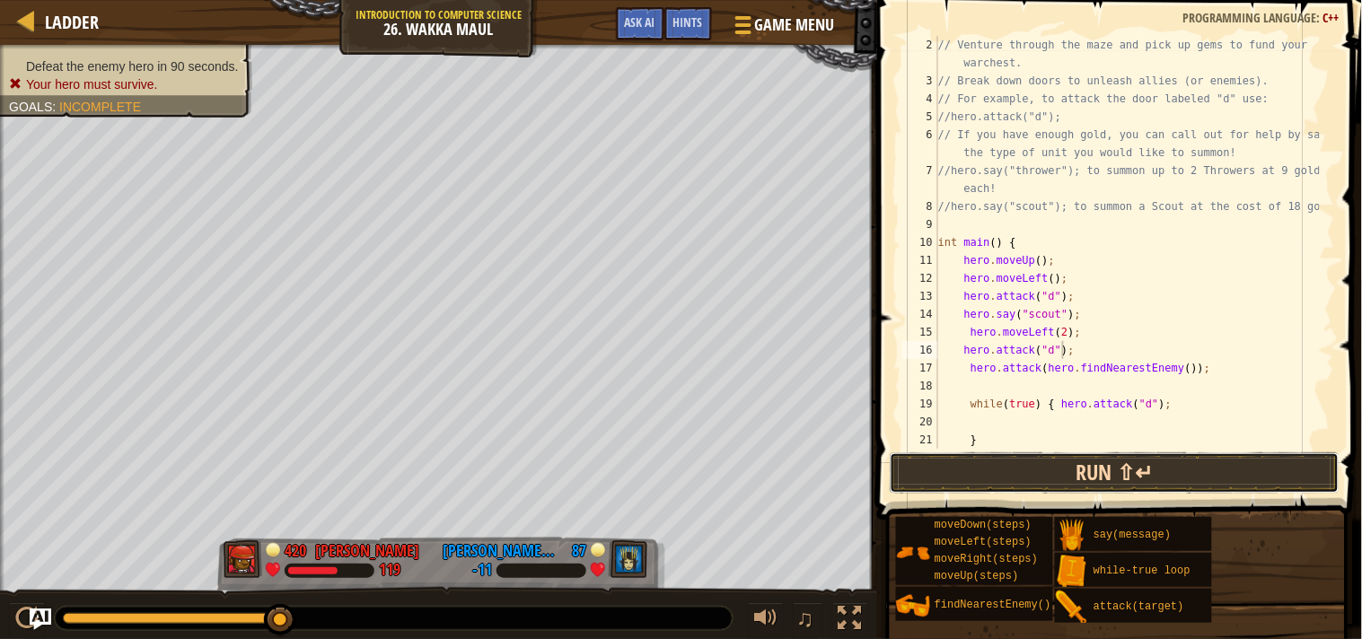
click at [1021, 479] on button "Run ⇧↵" at bounding box center [1115, 473] width 450 height 41
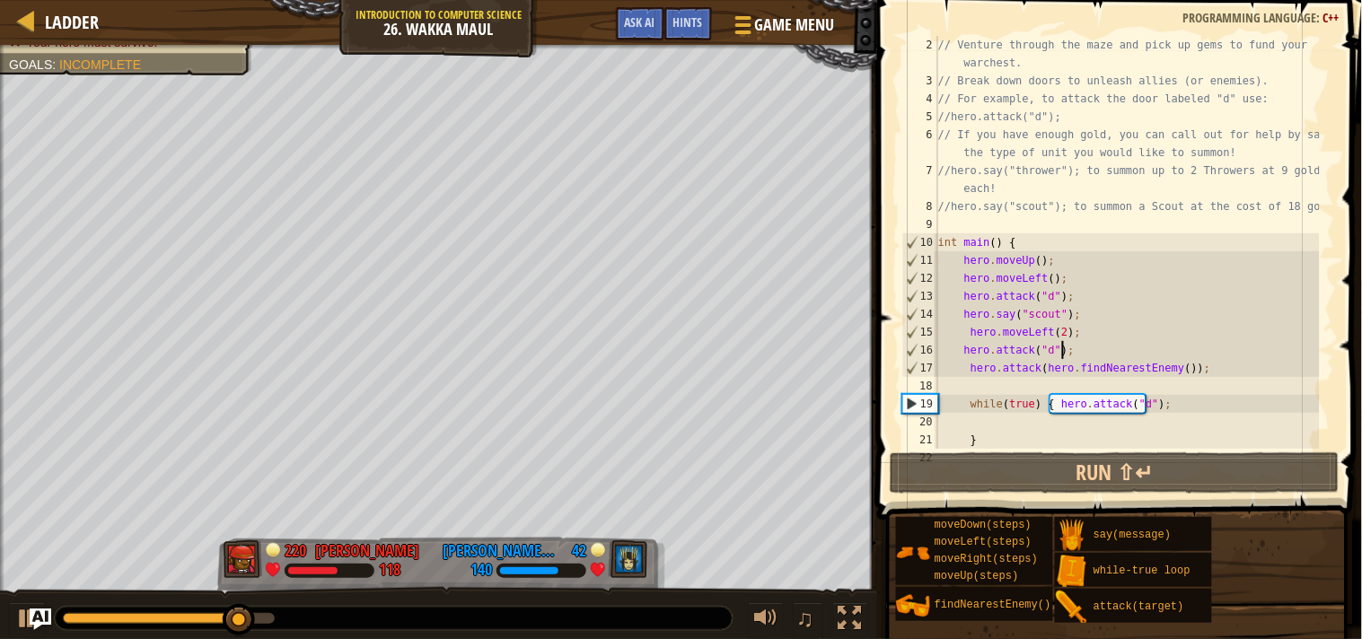
click at [989, 435] on div "// Venture through the maze and pick up gems to fund your warchest. // Break do…" at bounding box center [1127, 269] width 385 height 467
type textarea "}"
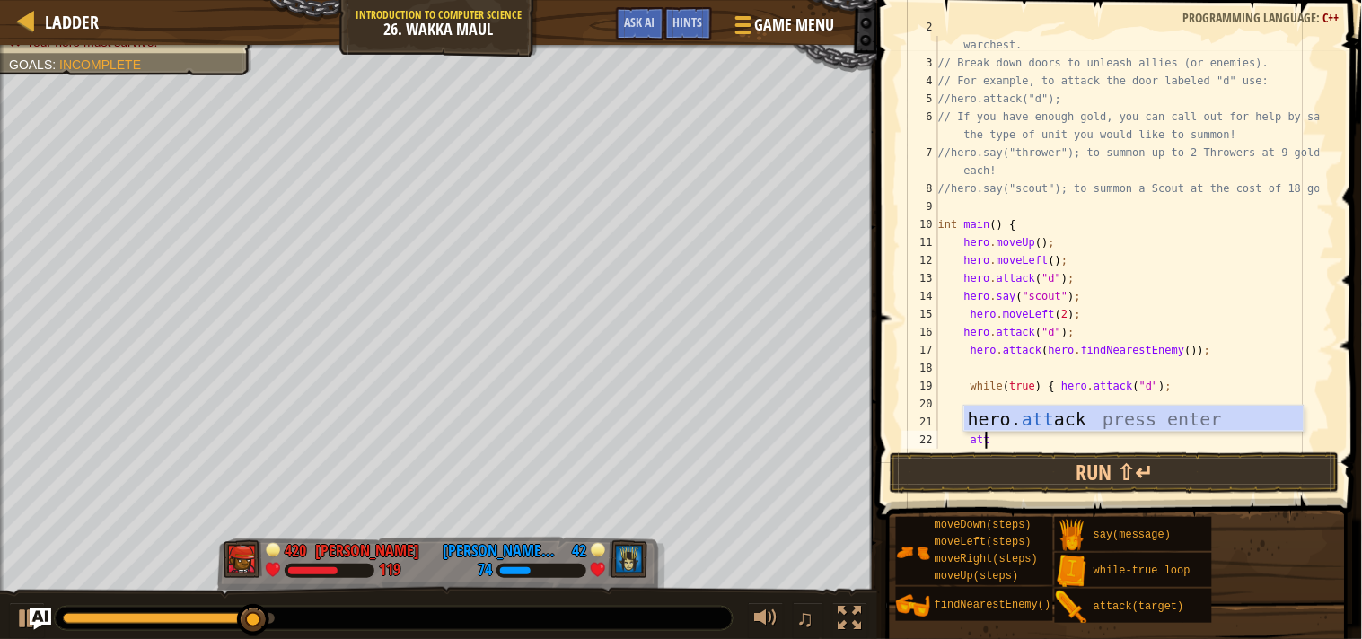
scroll to position [7, 3]
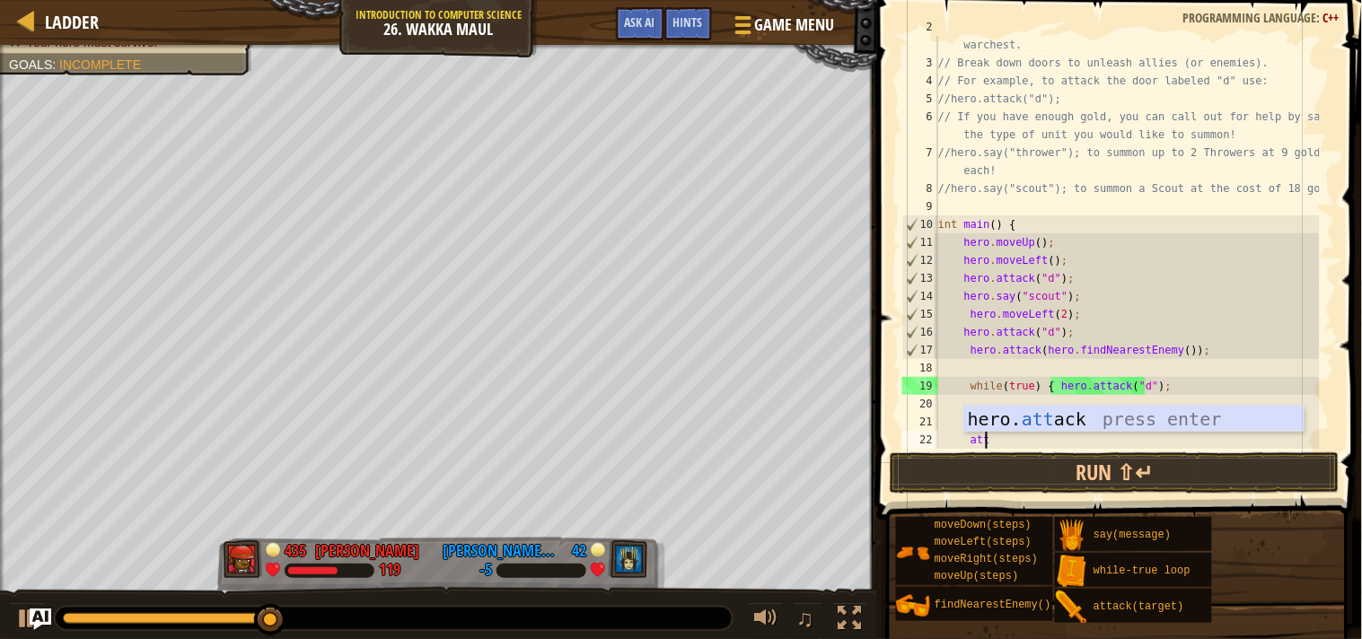
click at [1016, 419] on div "hero. att ack press enter" at bounding box center [1134, 446] width 339 height 81
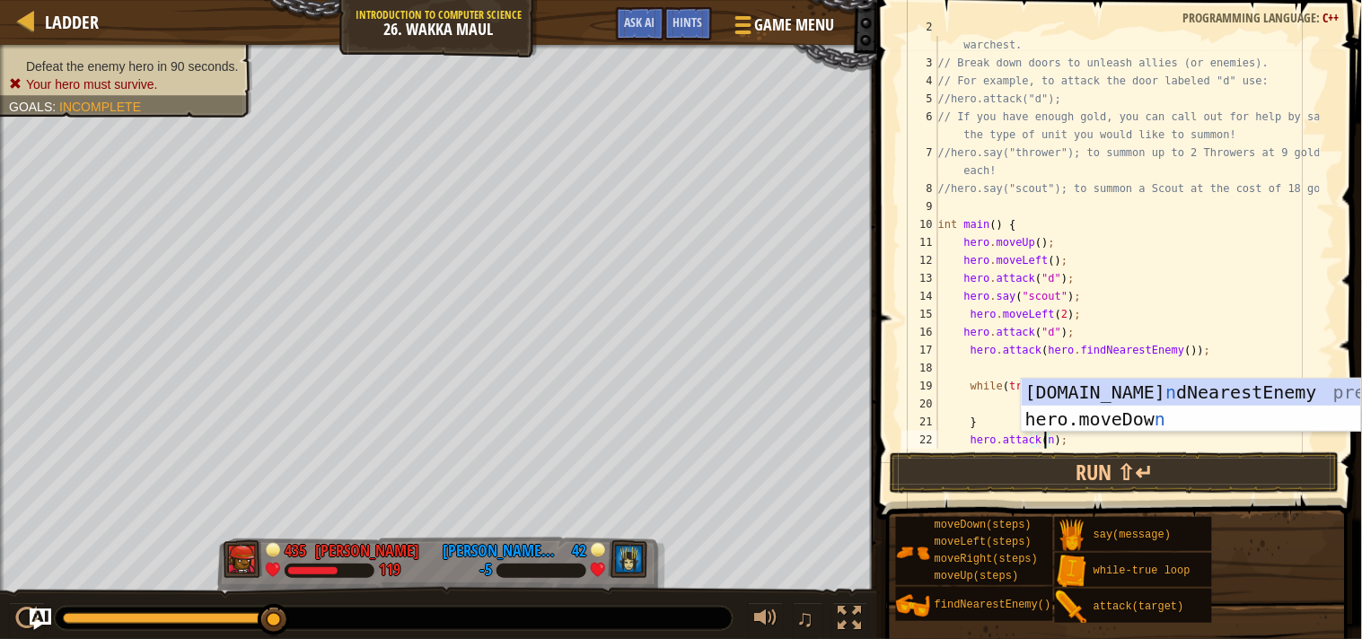
scroll to position [7, 9]
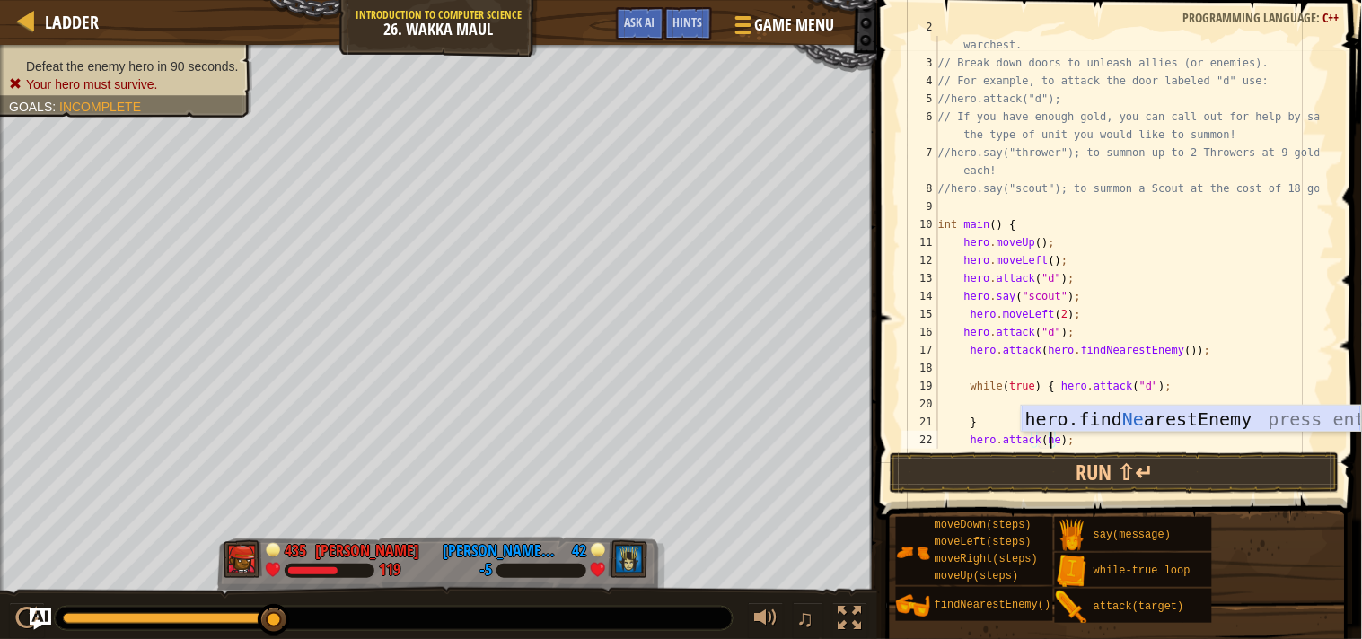
click at [1055, 416] on div "hero.find Ne arestEnemy press enter" at bounding box center [1191, 446] width 339 height 81
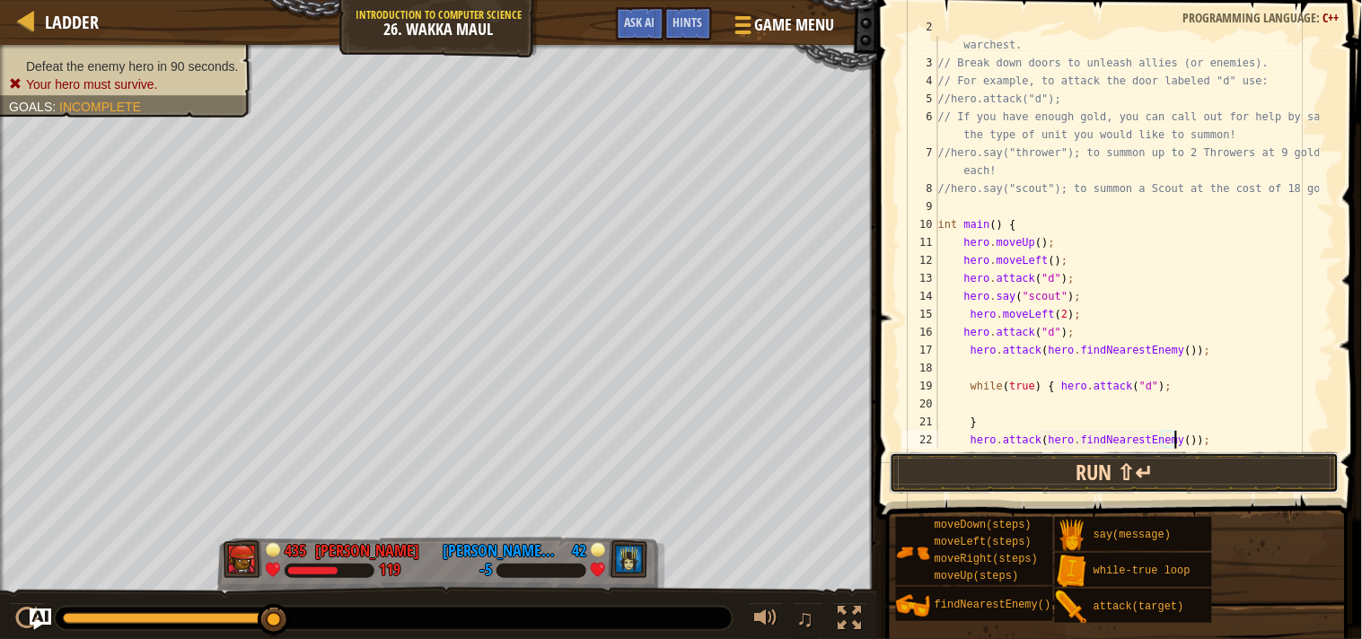
click at [1066, 469] on button "Run ⇧↵" at bounding box center [1115, 473] width 450 height 41
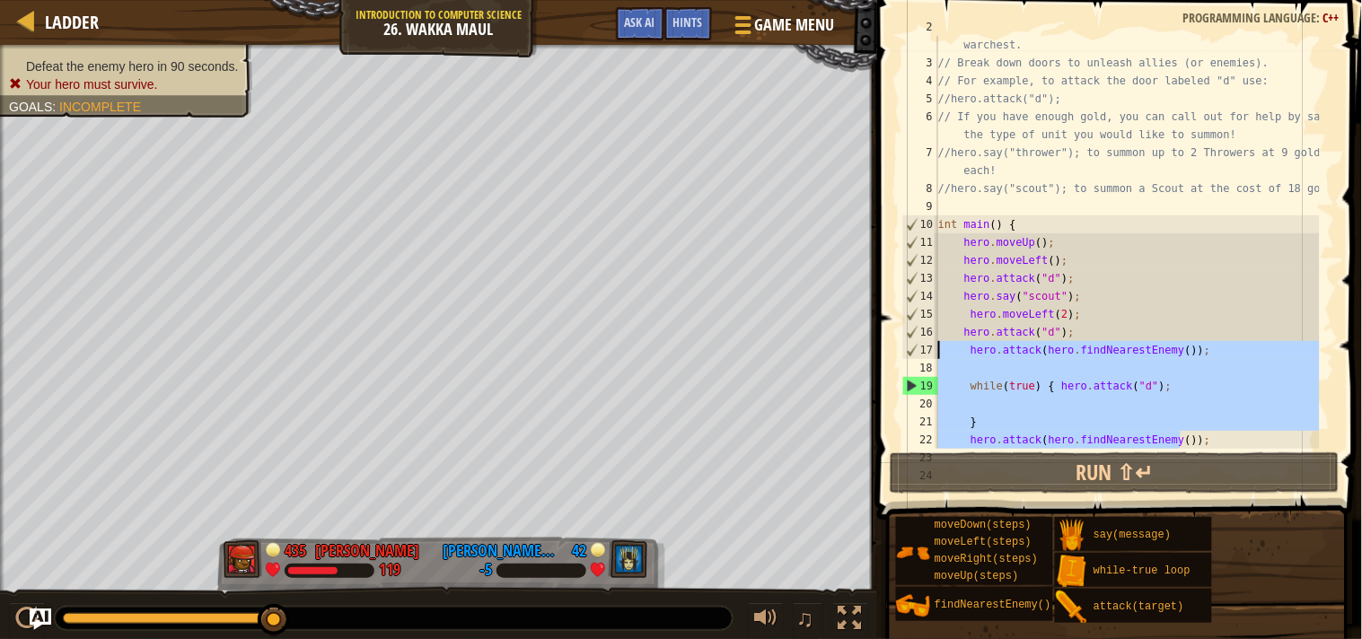
drag, startPoint x: 1184, startPoint y: 438, endPoint x: 929, endPoint y: 347, distance: 271.0
click at [929, 347] on div "hero.attack(hero.findNearestEnemy()); 2 3 4 5 6 7 8 9 10 11 12 13 14 15 16 17 1…" at bounding box center [1117, 242] width 436 height 413
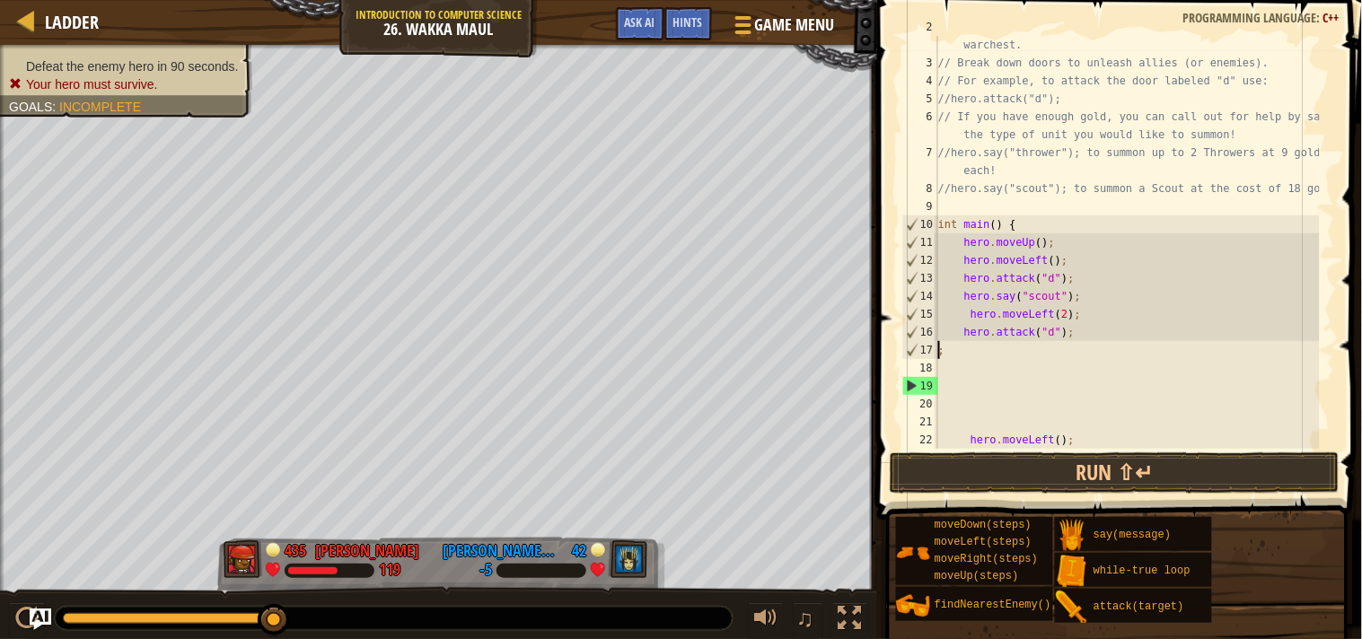
scroll to position [7, 0]
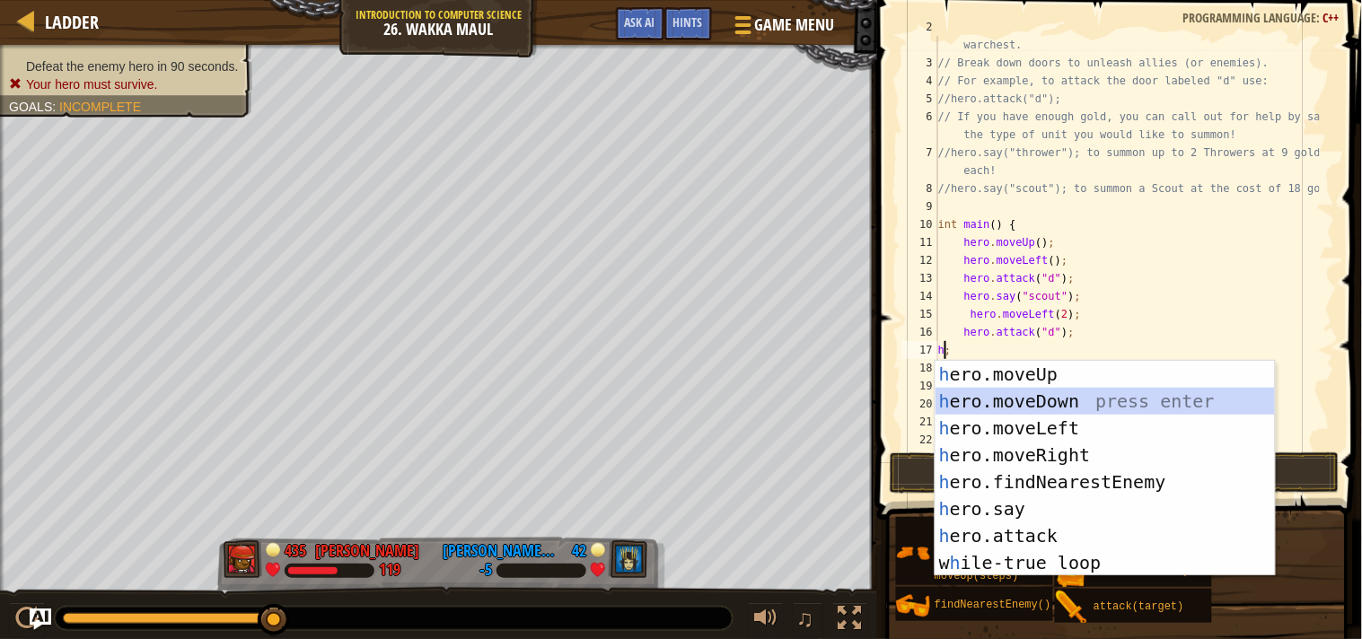
click at [998, 405] on div "h ero.moveUp press enter h ero.moveDown press enter h ero.moveLeft press enter …" at bounding box center [1105, 495] width 339 height 269
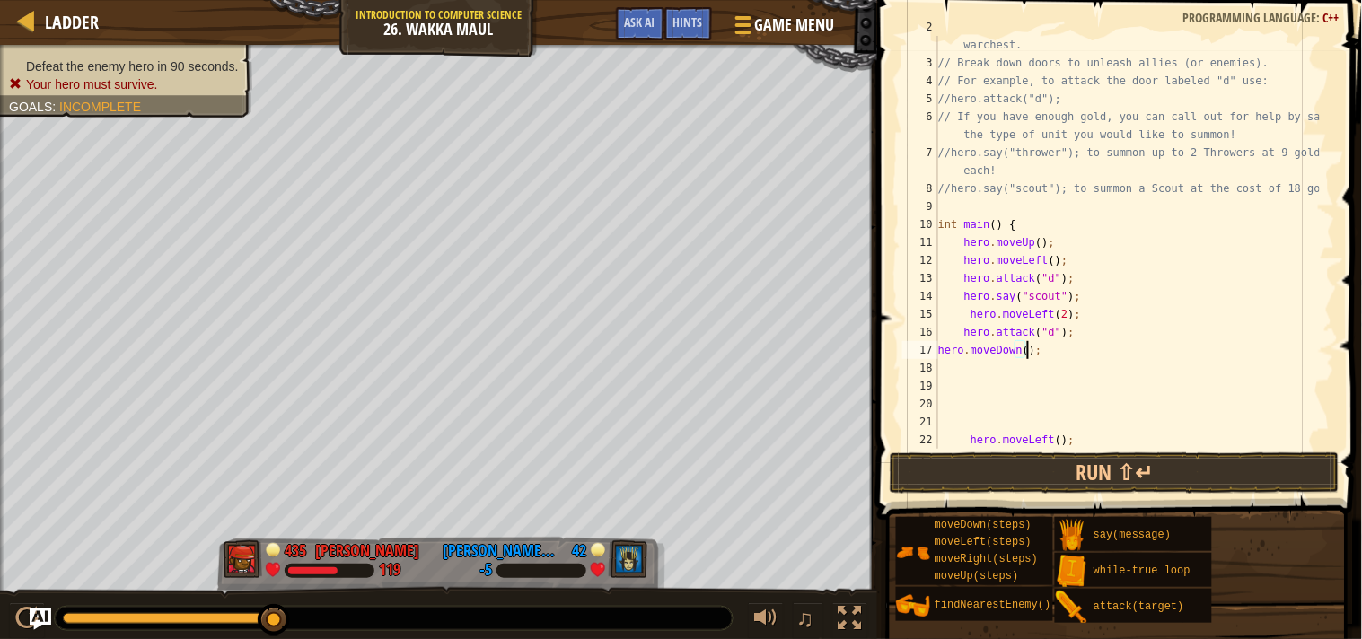
click at [941, 351] on div "// Venture through the maze and pick up gems to fund your warchest. // Break do…" at bounding box center [1127, 251] width 385 height 467
type textarea "hero.moveDown();"
click at [1083, 355] on div "// Venture through the maze and pick up gems to fund your warchest. // Break do…" at bounding box center [1127, 251] width 385 height 467
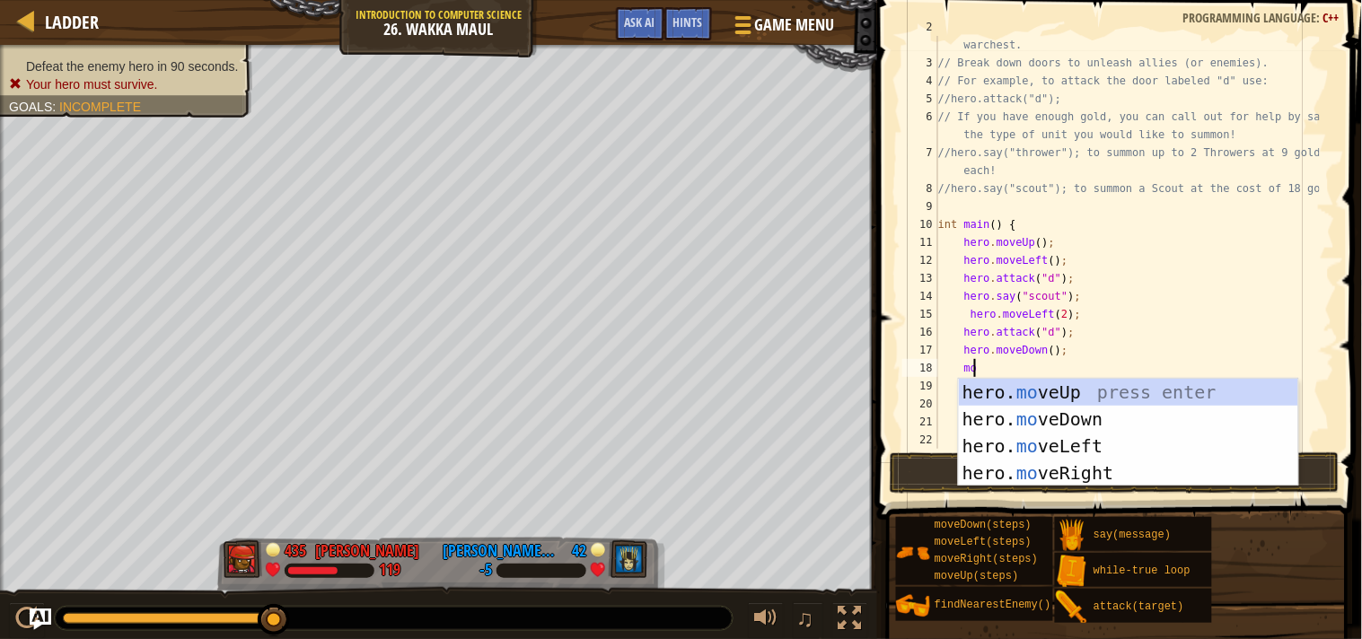
scroll to position [7, 2]
type textarea "m"
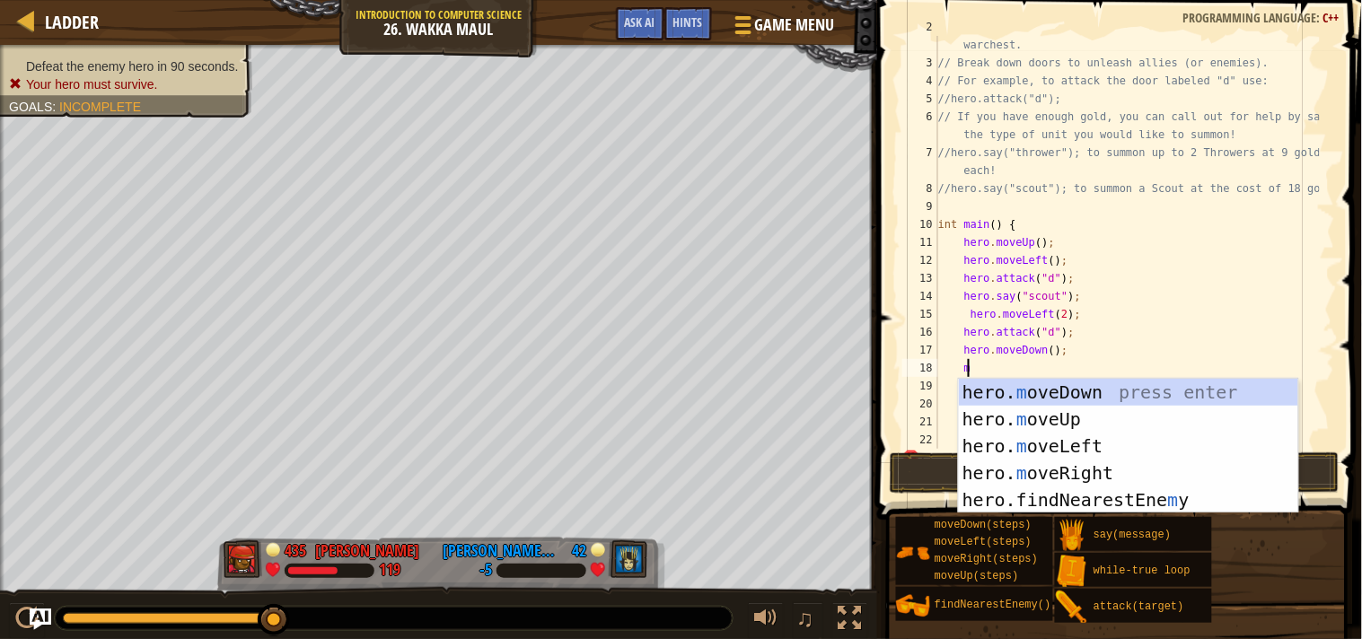
scroll to position [7, 1]
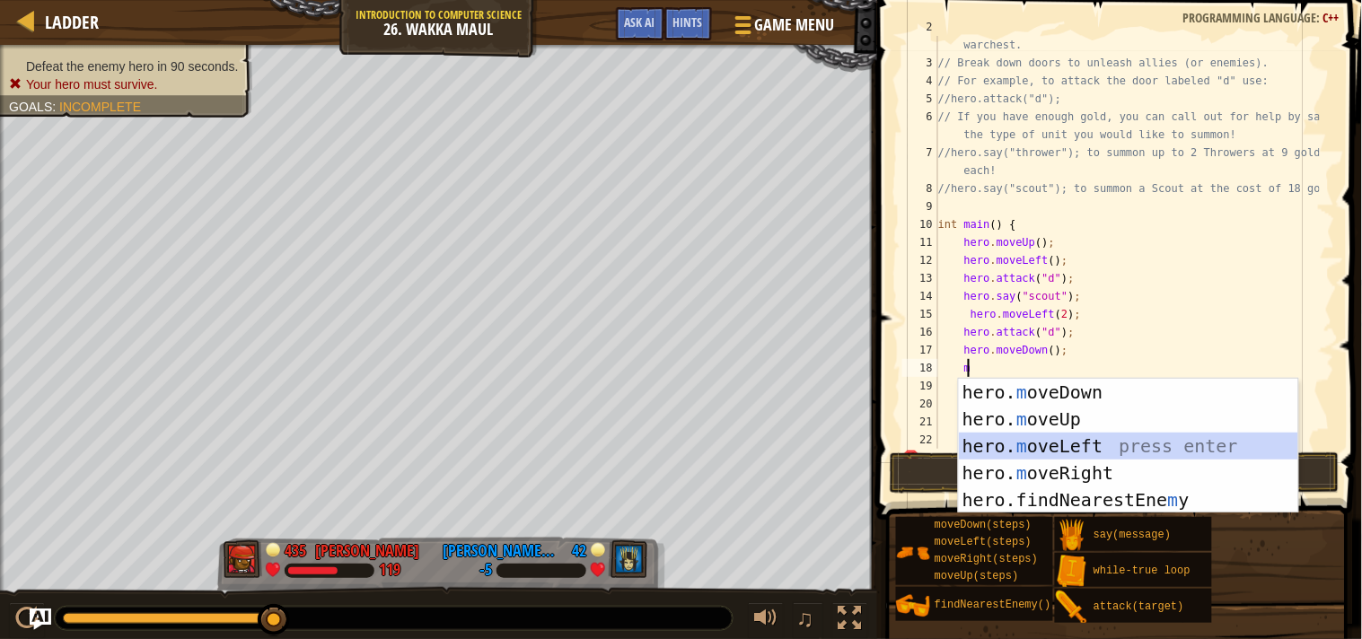
click at [1045, 446] on div "hero. m oveDown press enter hero. m oveUp press enter hero. m oveLeft press ent…" at bounding box center [1128, 473] width 339 height 189
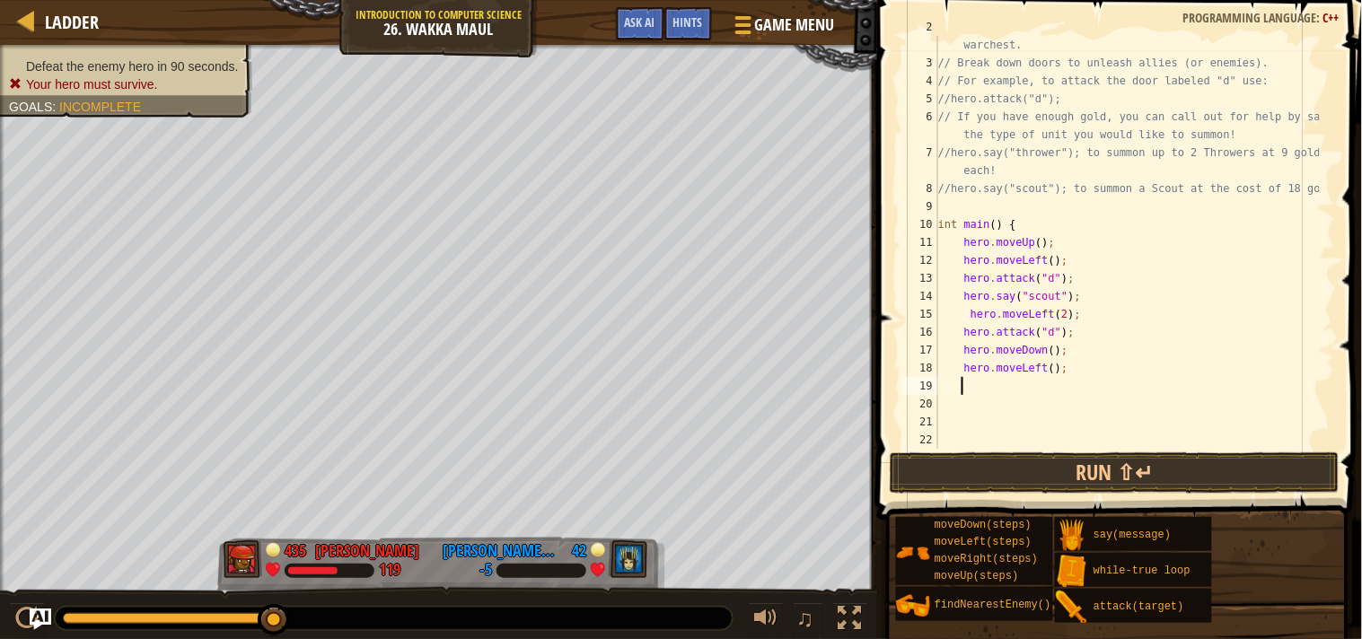
click at [1046, 364] on div "// Venture through the maze and pick up gems to fund your warchest. // Break do…" at bounding box center [1127, 251] width 385 height 467
type textarea "hero.moveLeft(2);"
click at [1075, 370] on div "// Venture through the maze and pick up gems to fund your warchest. // Break do…" at bounding box center [1127, 251] width 385 height 467
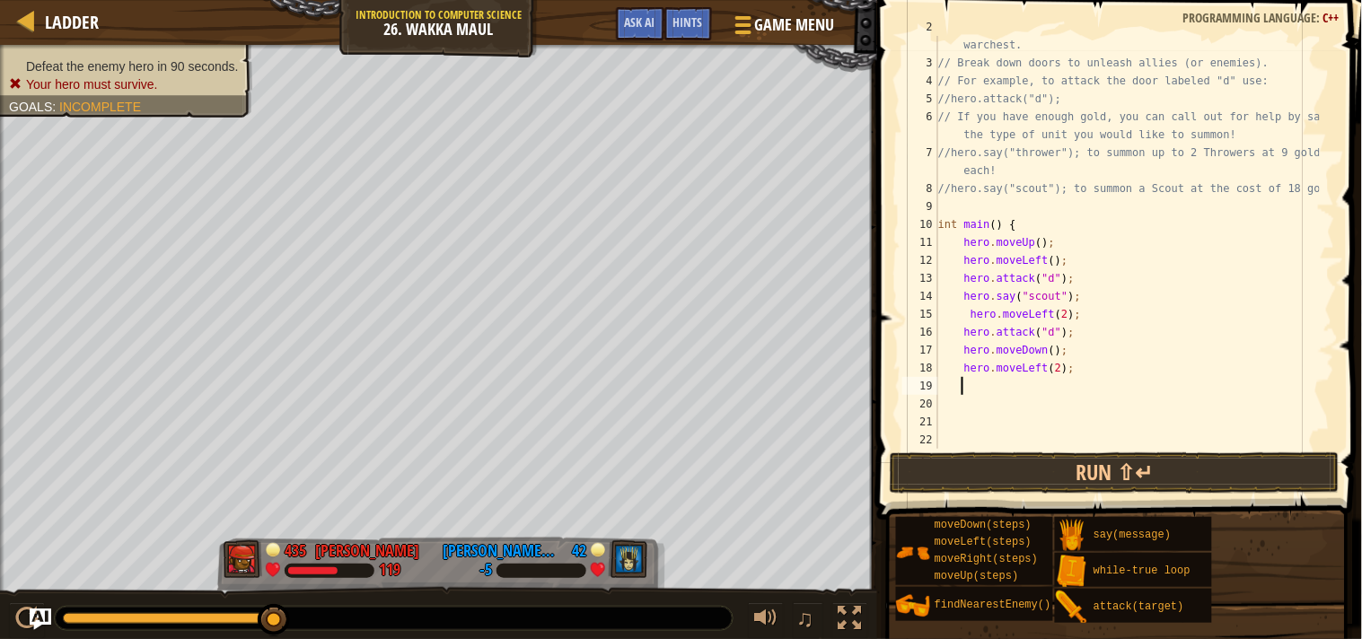
type textarea "m"
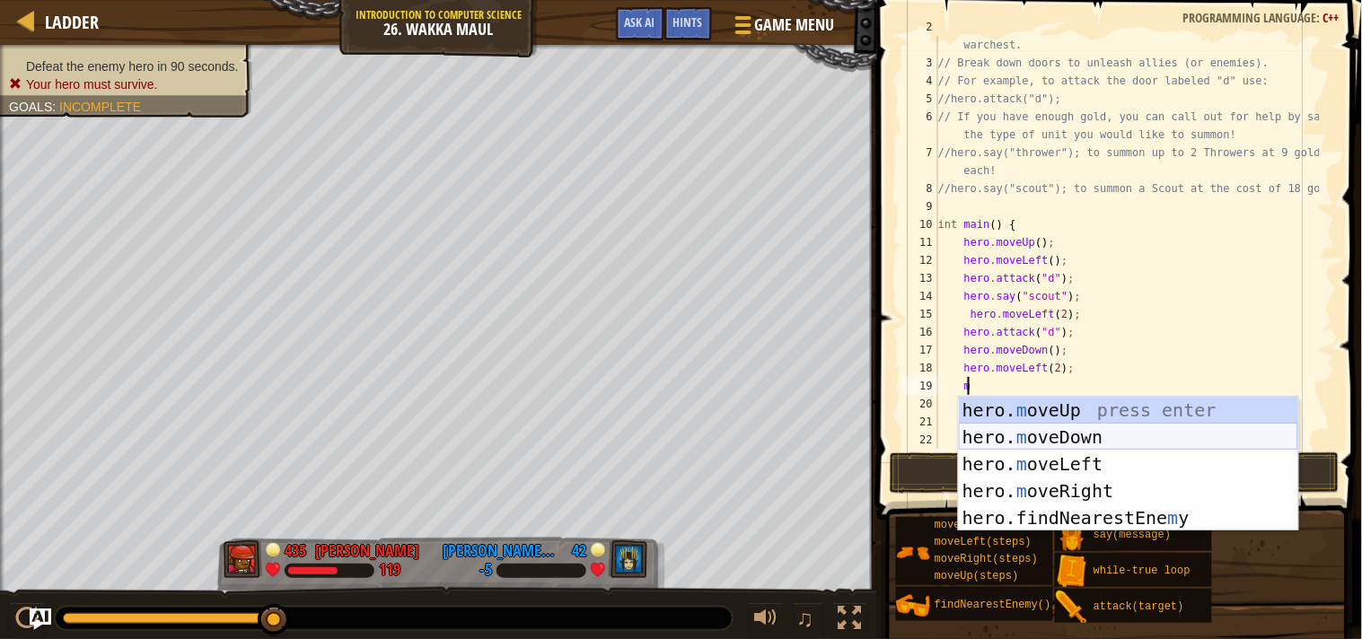
click at [1066, 429] on div "hero. m oveUp press enter hero. m oveDown press enter hero. m oveLeft press ent…" at bounding box center [1128, 491] width 339 height 189
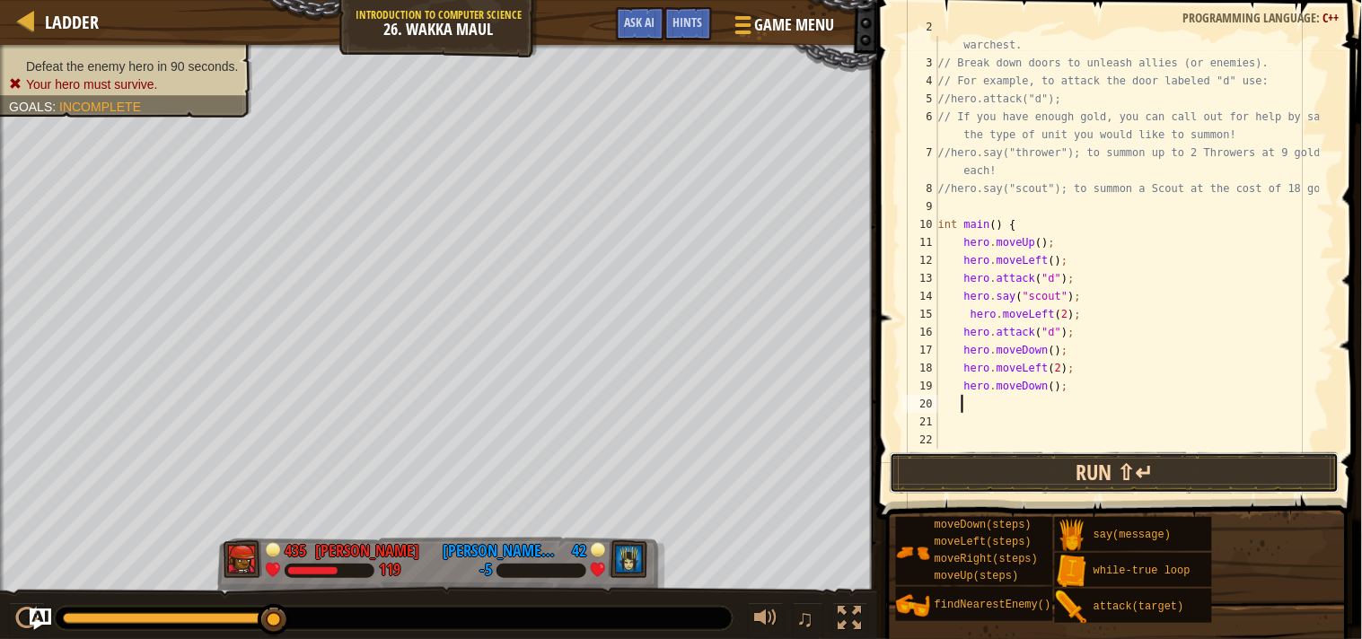
click at [1056, 465] on button "Run ⇧↵" at bounding box center [1115, 473] width 450 height 41
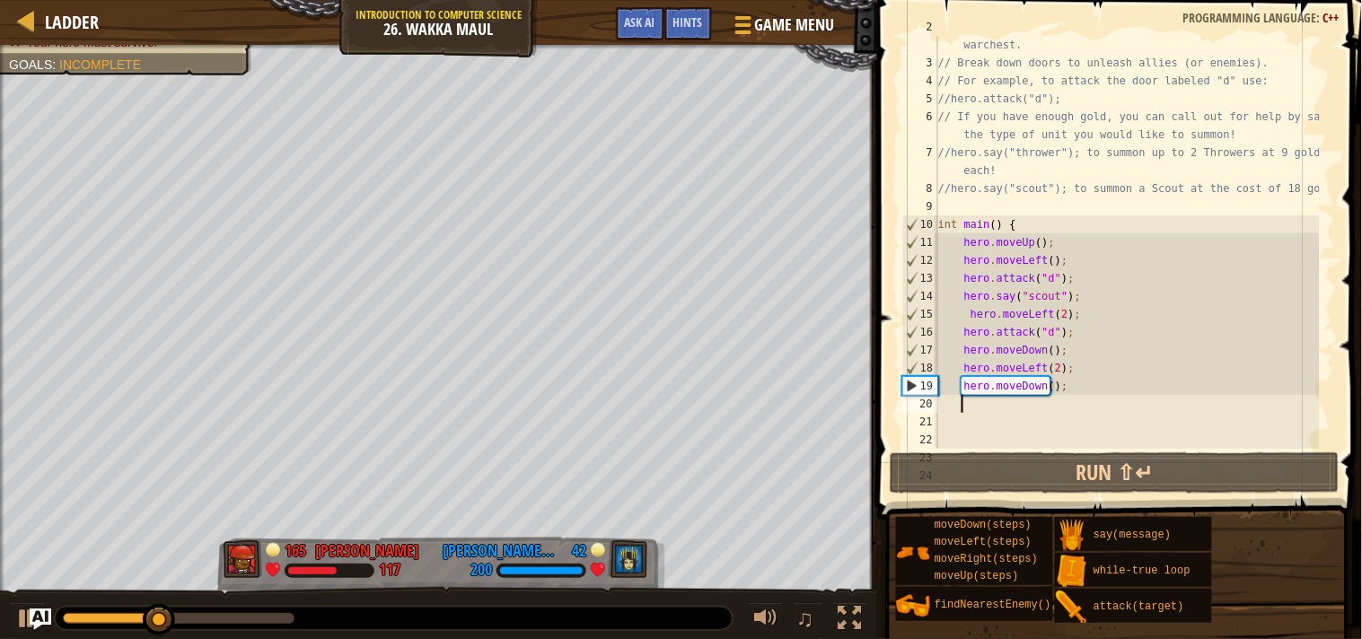
click at [1043, 353] on div "// Venture through the maze and pick up gems to fund your warchest. // Break do…" at bounding box center [1127, 251] width 385 height 467
type textarea "hero.moveDown(2);"
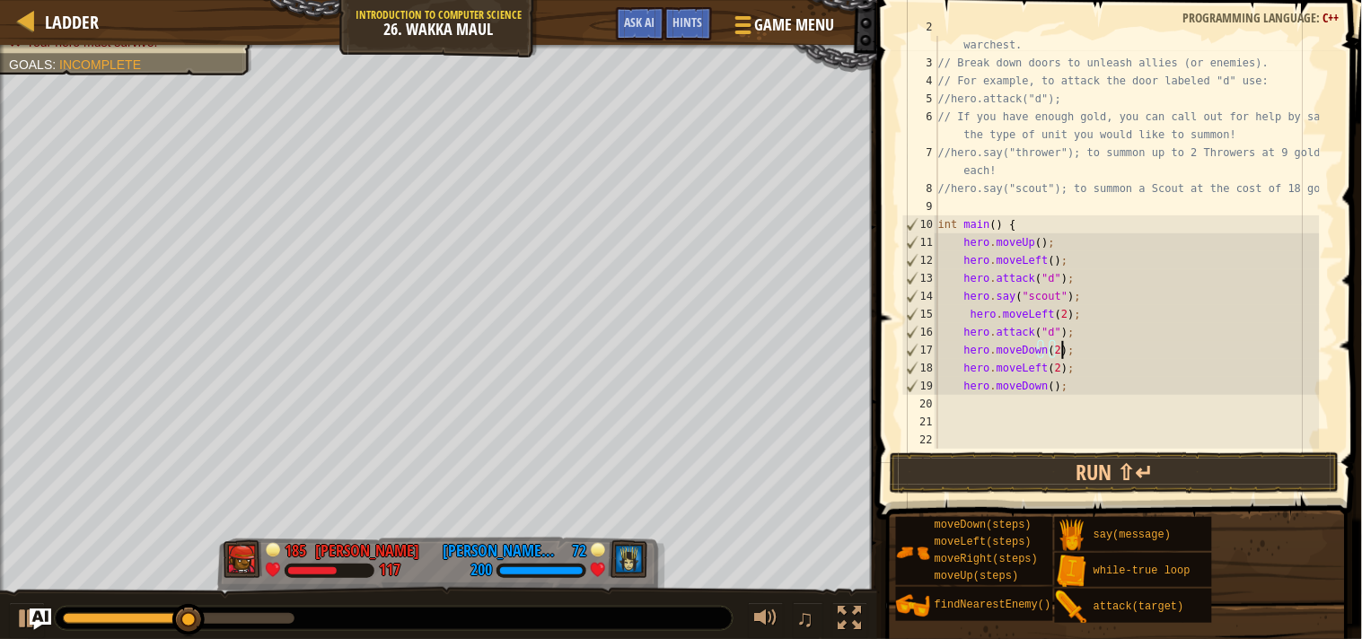
click at [1069, 351] on div "// Venture through the maze and pick up gems to fund your warchest. // Break do…" at bounding box center [1127, 251] width 385 height 467
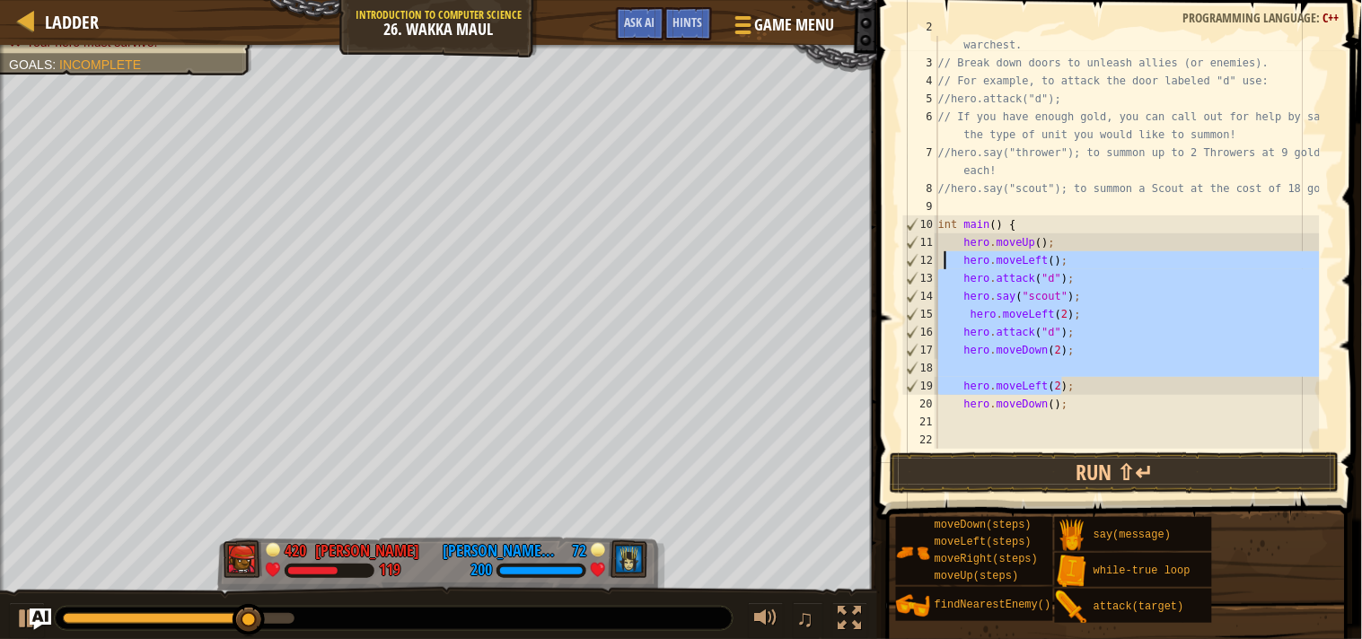
drag, startPoint x: 1083, startPoint y: 392, endPoint x: 941, endPoint y: 248, distance: 202.6
click at [944, 250] on div "// Venture through the maze and pick up gems to fund your warchest. // Break do…" at bounding box center [1127, 251] width 385 height 467
type textarea "hero.moveUp(); hero.moveLeft();"
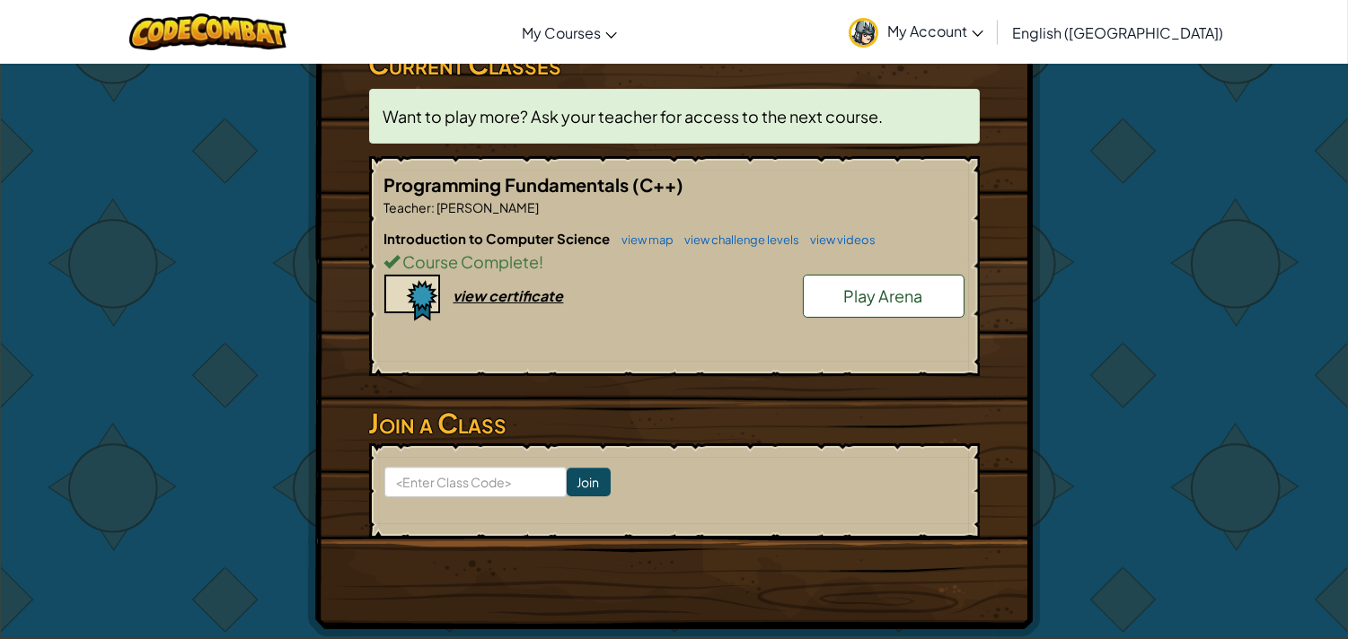
scroll to position [438, 0]
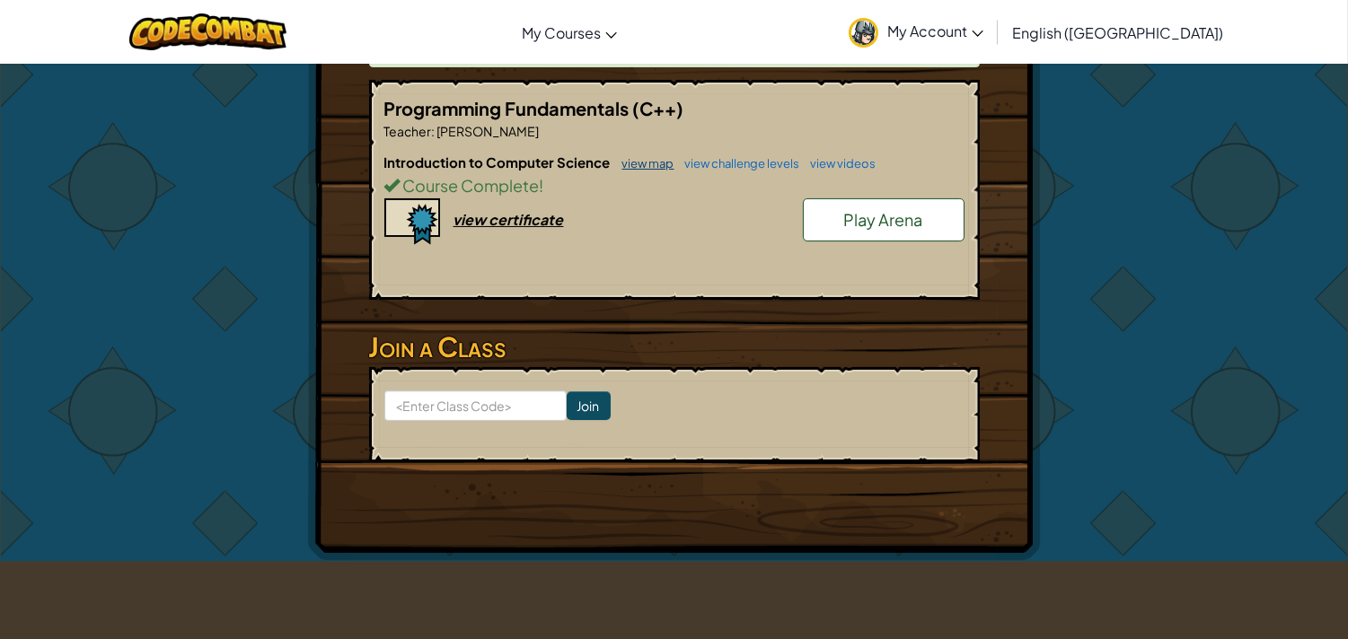
click at [661, 156] on link "view map" at bounding box center [643, 163] width 61 height 14
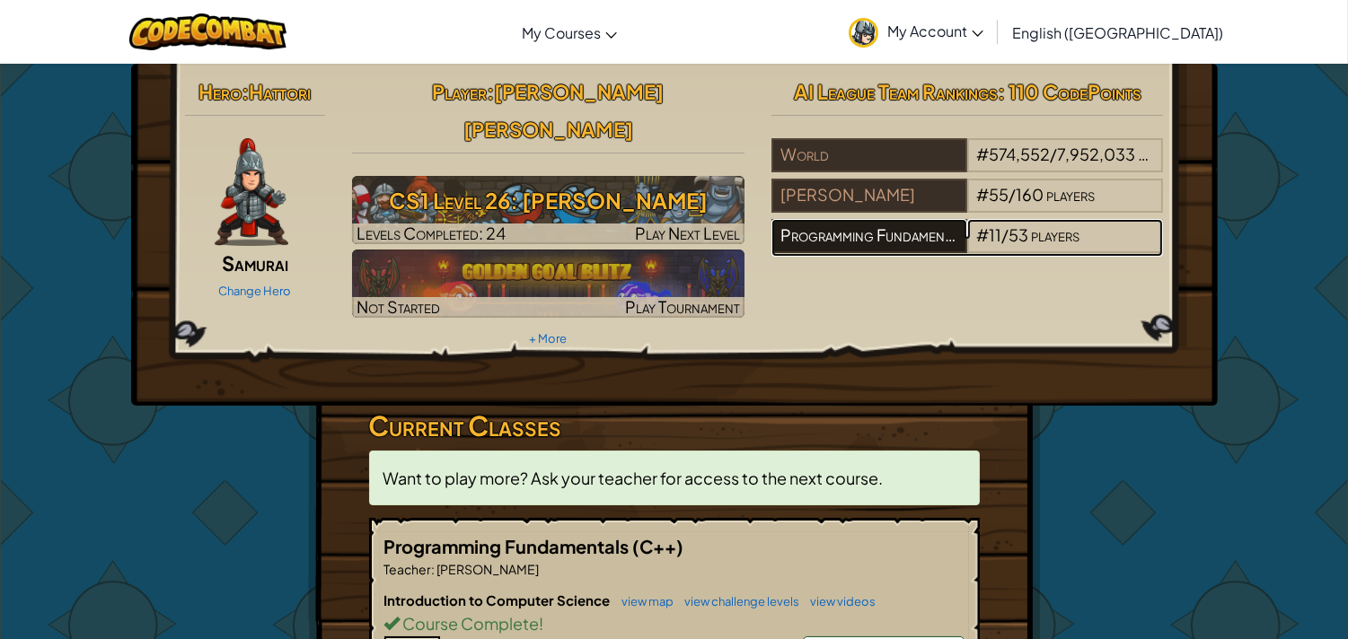
click at [912, 244] on div "Programming Fundamentals" at bounding box center [869, 236] width 196 height 34
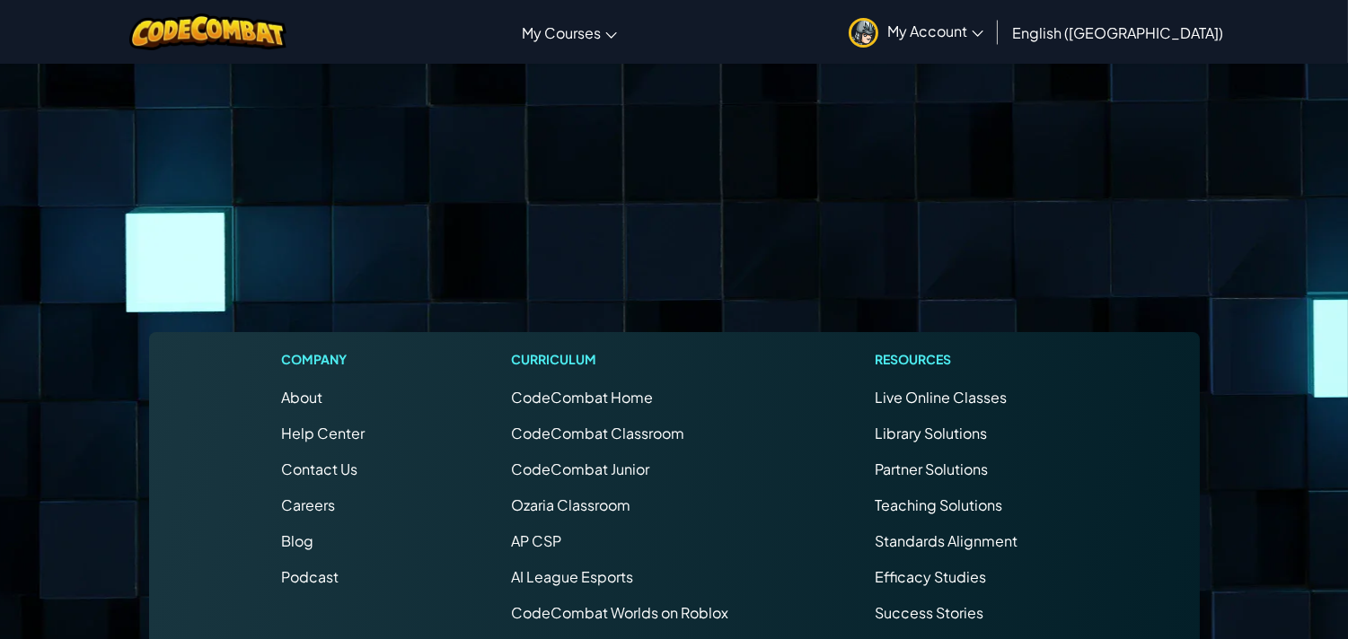
click at [912, 244] on footer "Company About Help Center Contact Us Careers Blog Podcast Curriculum CodeCombat…" at bounding box center [674, 549] width 1348 height 973
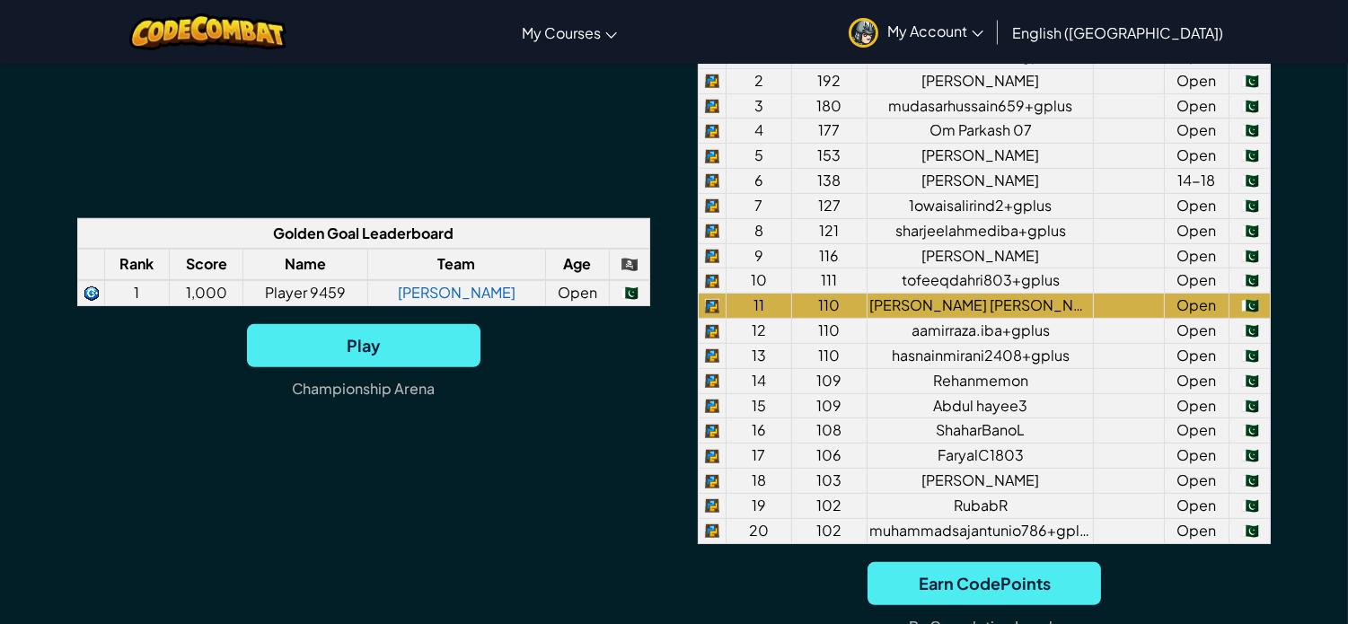
scroll to position [1476, 0]
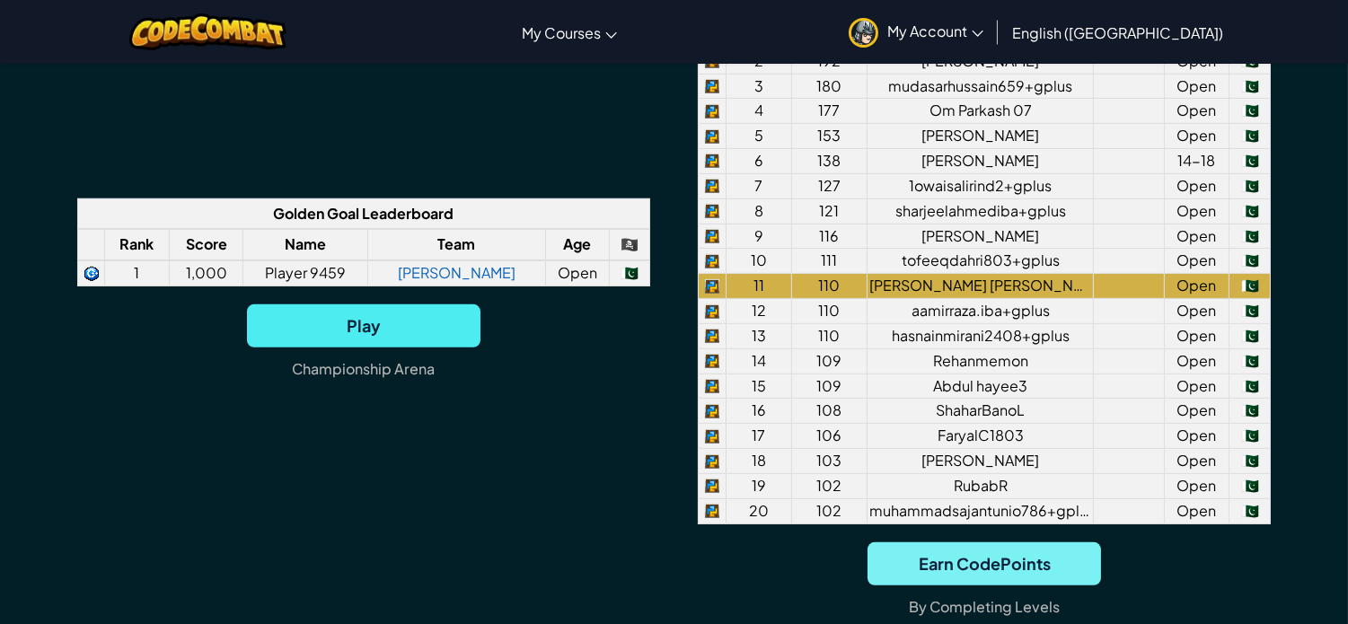
click at [991, 566] on span "Earn CodePoints" at bounding box center [984, 563] width 233 height 43
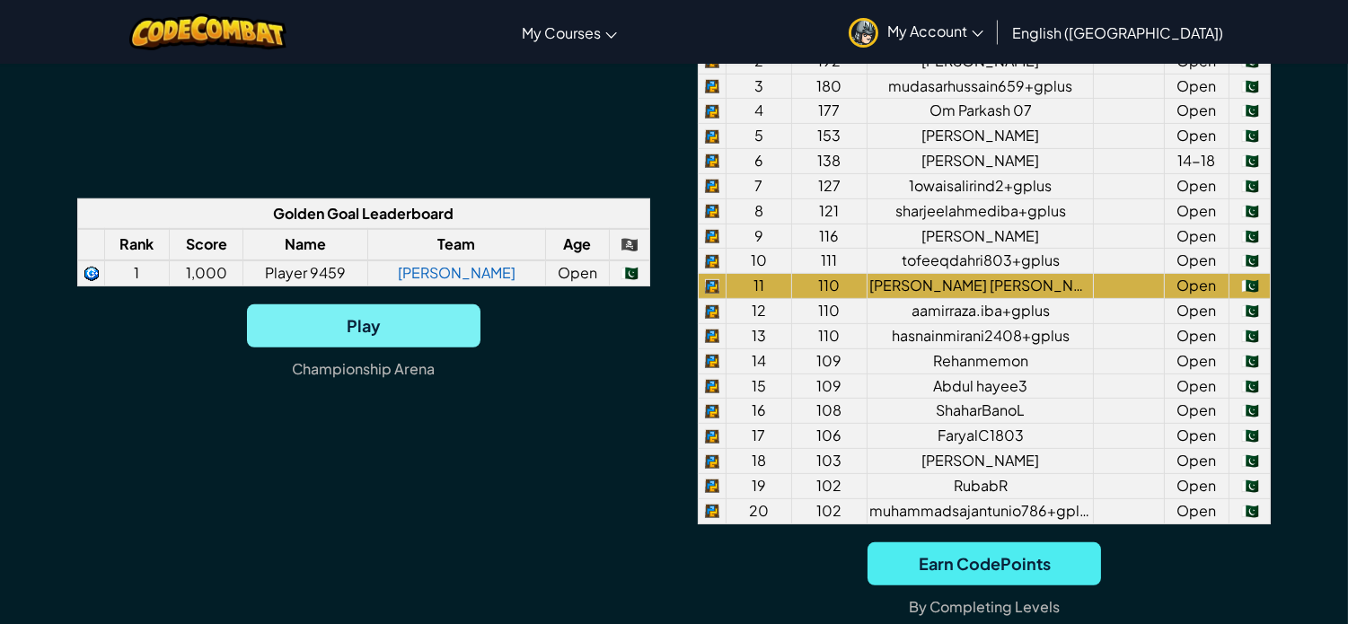
click at [386, 319] on span "Play" at bounding box center [363, 325] width 233 height 43
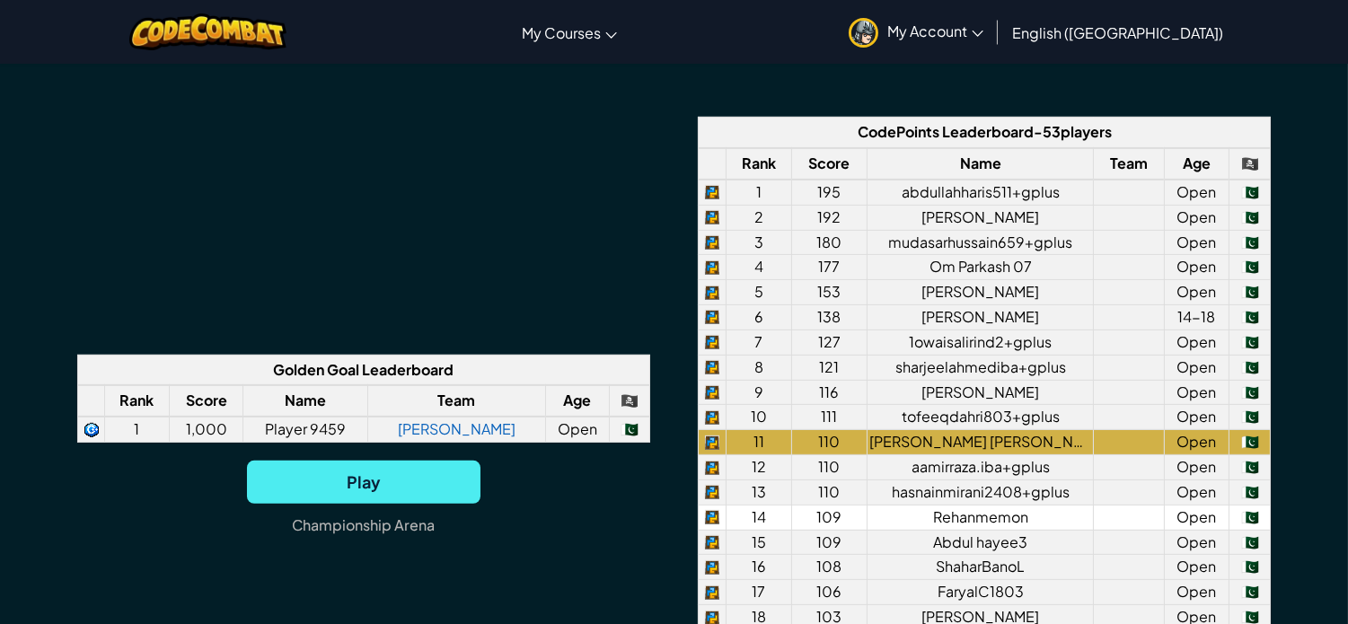
scroll to position [1237, 0]
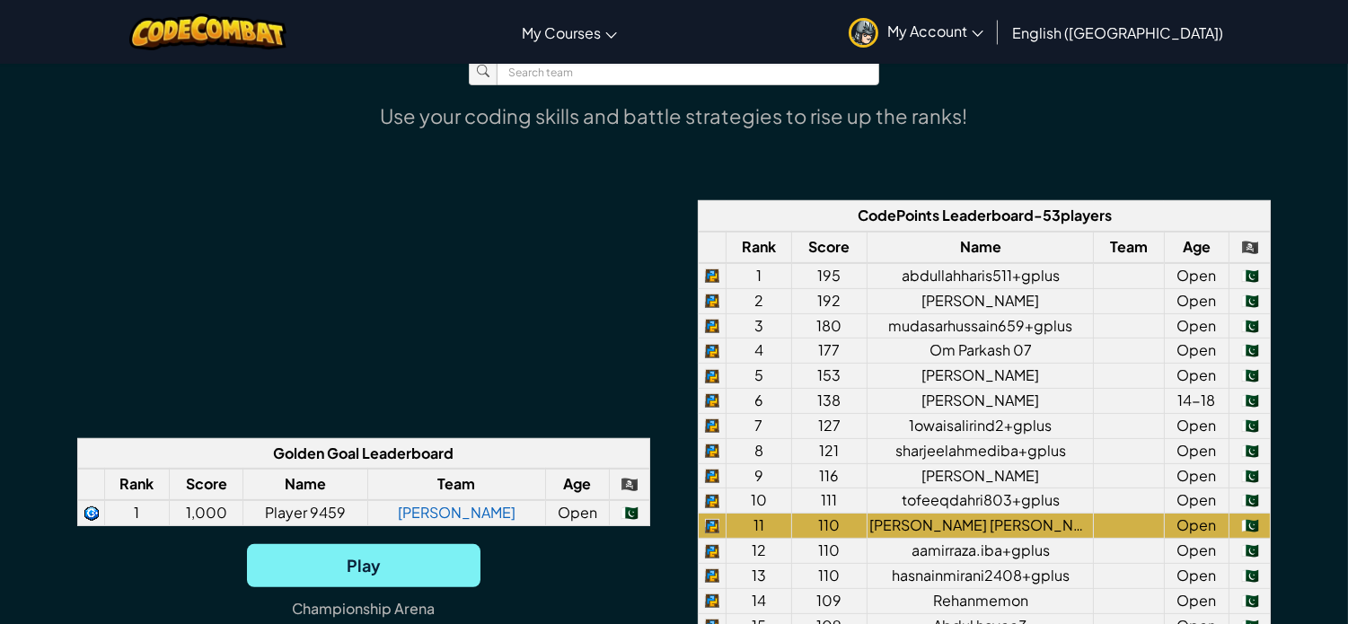
click at [411, 559] on span "Play" at bounding box center [363, 565] width 233 height 43
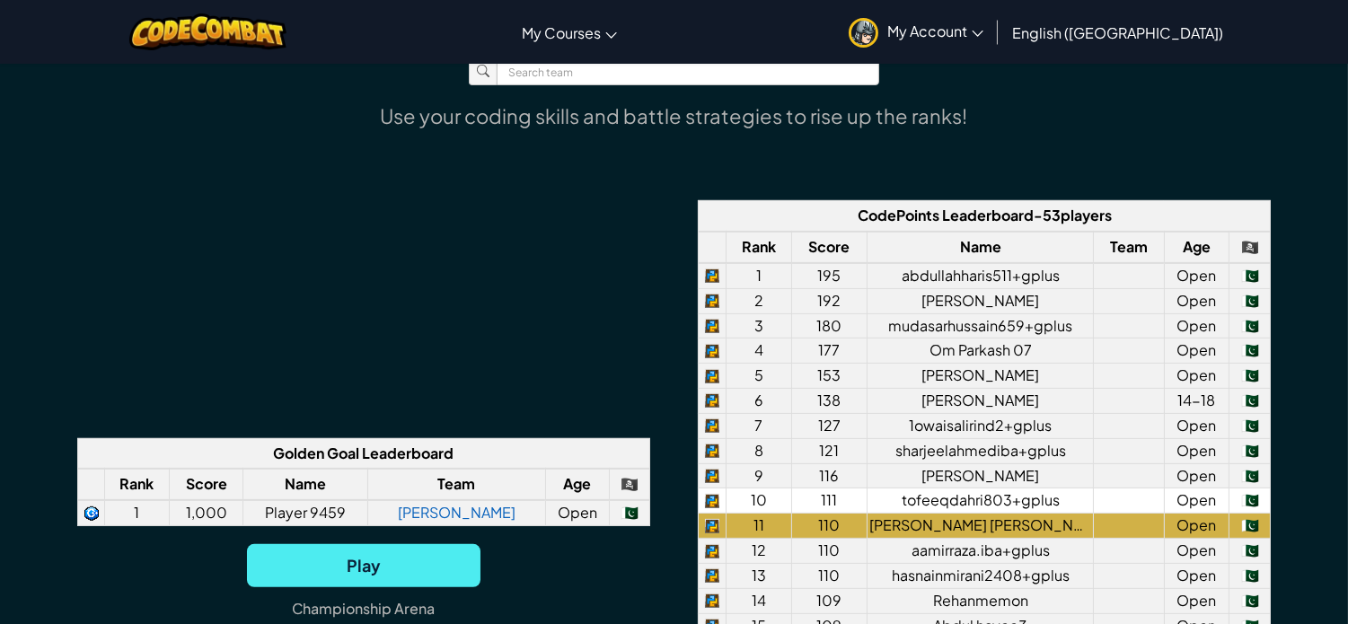
click at [961, 508] on td "tofeeqdahri803+gplus" at bounding box center [981, 501] width 226 height 25
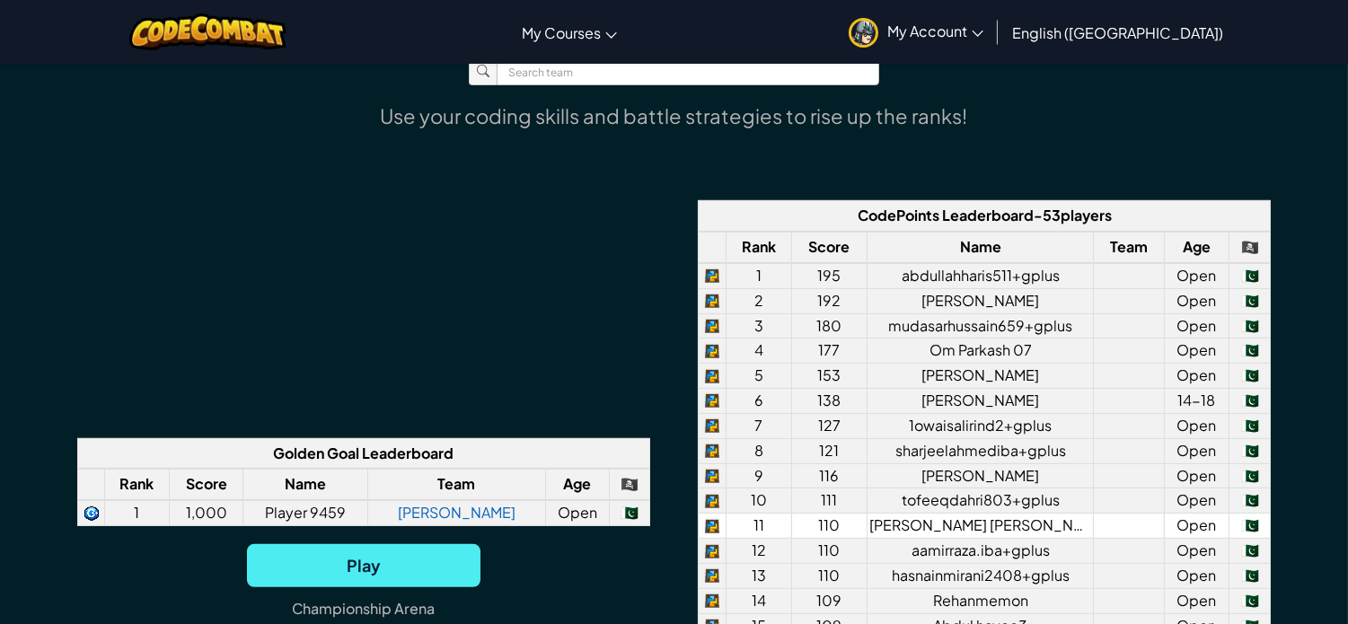
click at [1240, 521] on td "🇵🇰" at bounding box center [1249, 526] width 41 height 25
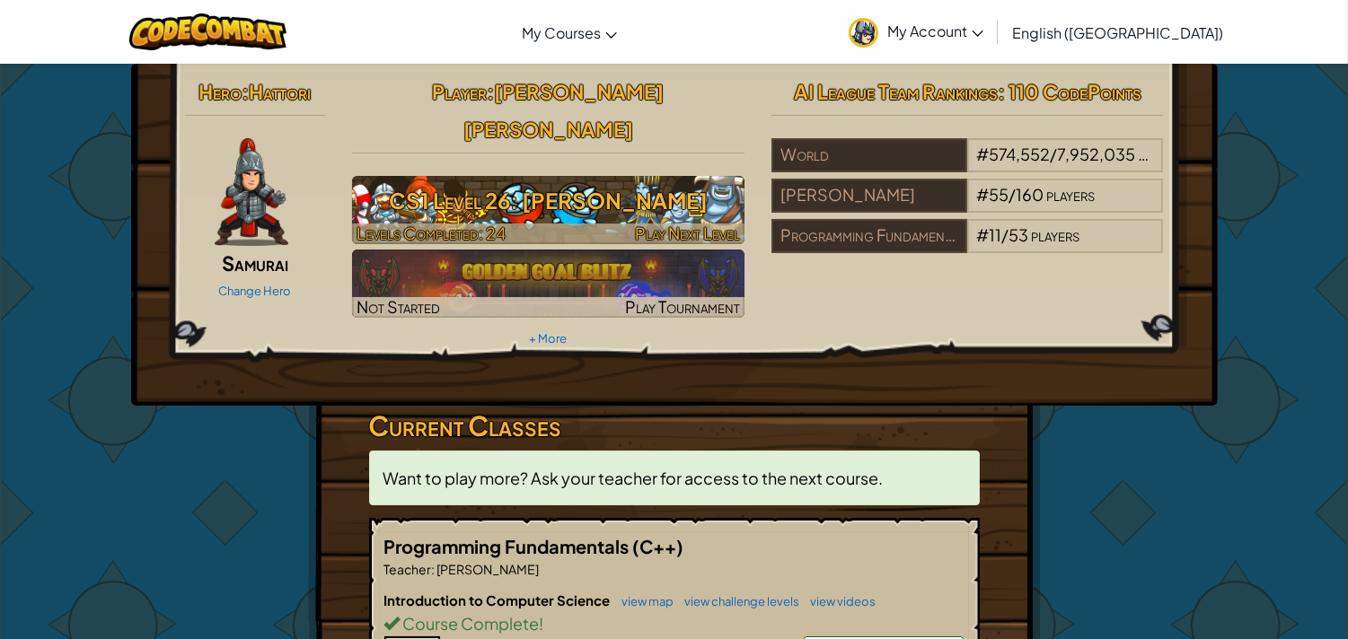
click at [559, 181] on h3 "CS1 Level 26: Wakka Maul" at bounding box center [548, 201] width 392 height 40
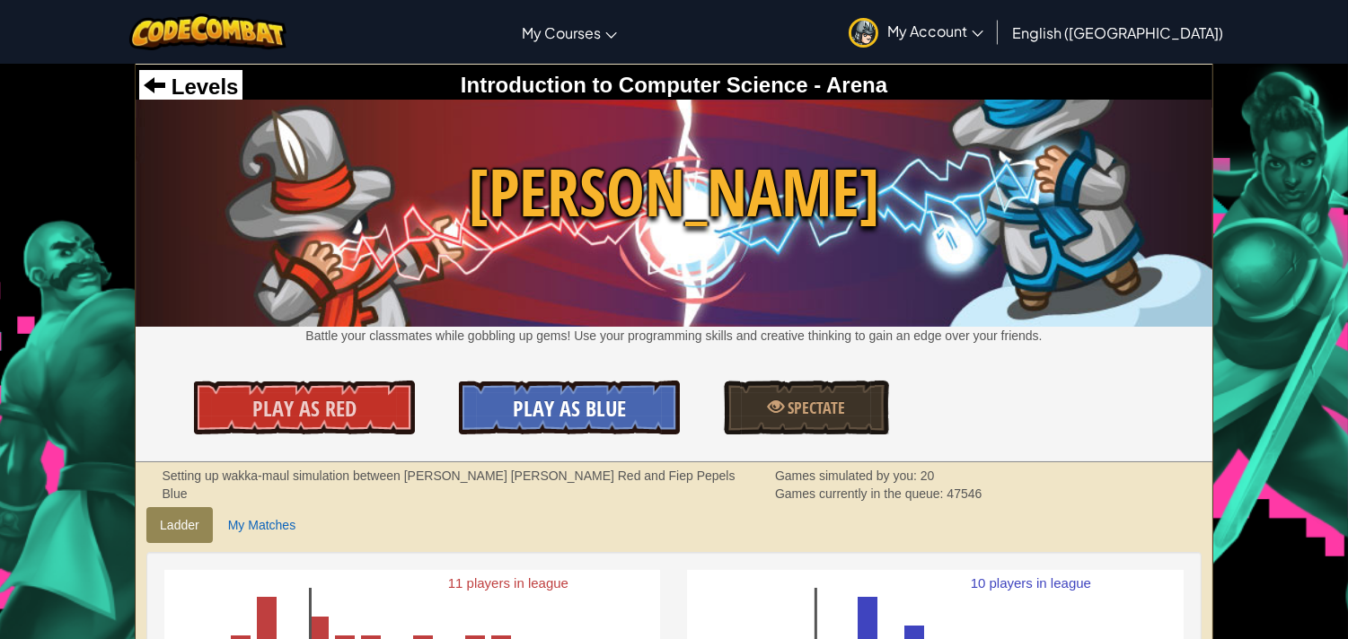
click at [577, 405] on span "Play As Blue" at bounding box center [569, 408] width 113 height 29
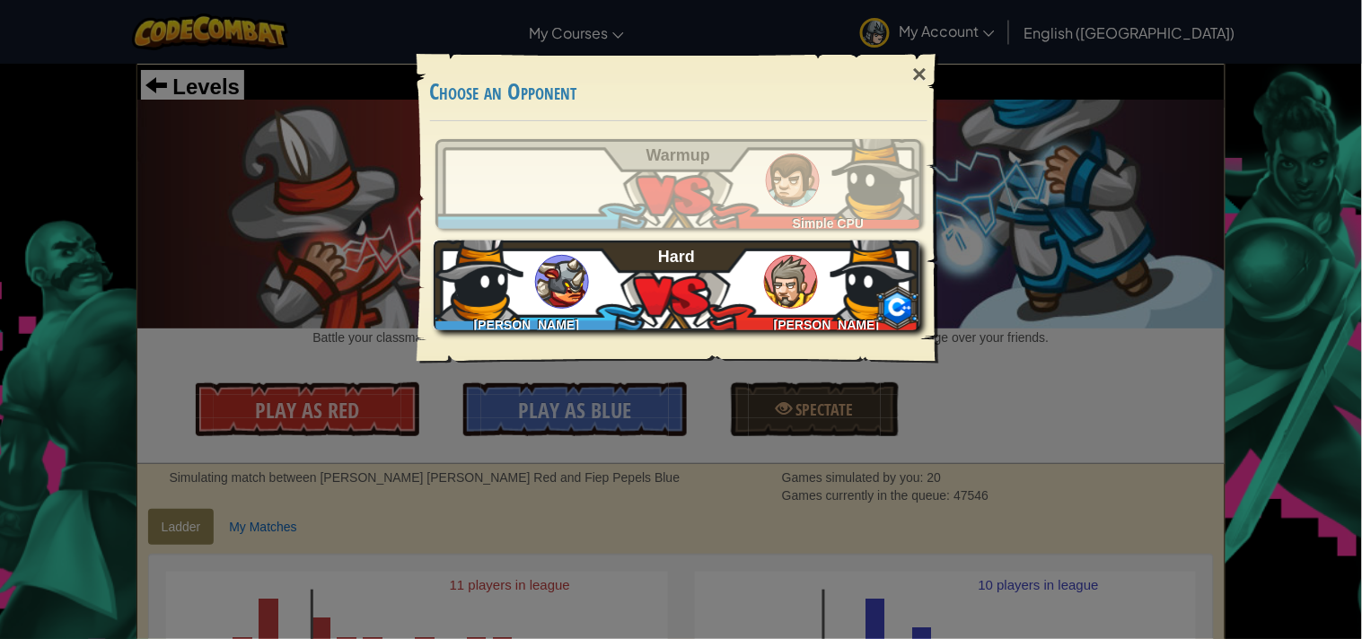
click at [670, 278] on div "Shahzaib Ullah Khattak NITESH KUMAR F Hard" at bounding box center [677, 286] width 487 height 90
